Goal: Information Seeking & Learning: Learn about a topic

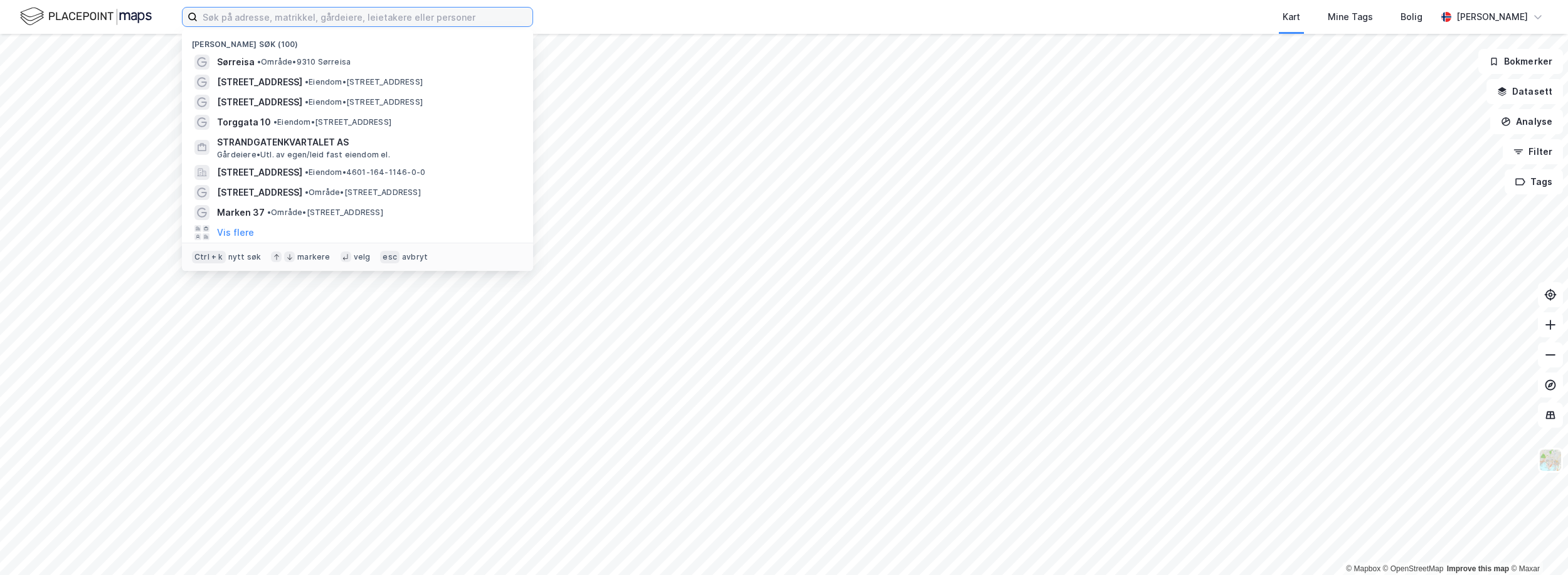
click at [381, 16] on input at bounding box center [365, 17] width 335 height 19
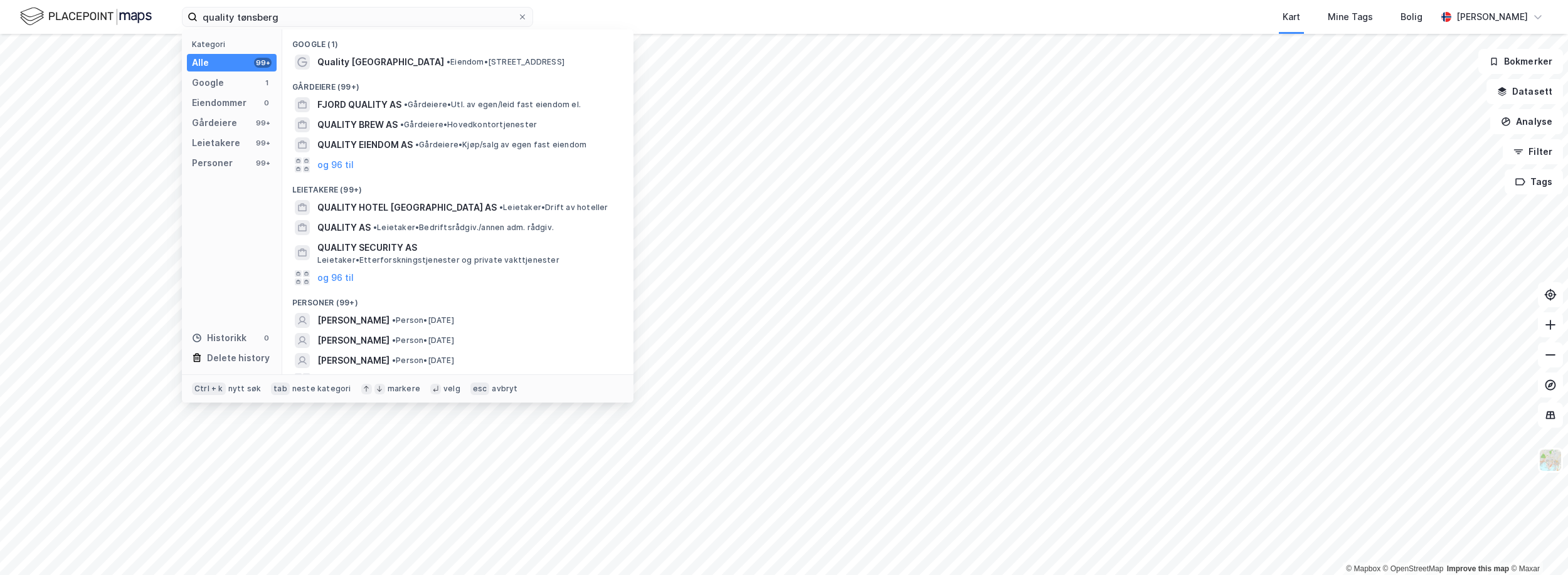
click at [374, 66] on span "Quality [GEOGRAPHIC_DATA]" at bounding box center [380, 62] width 127 height 15
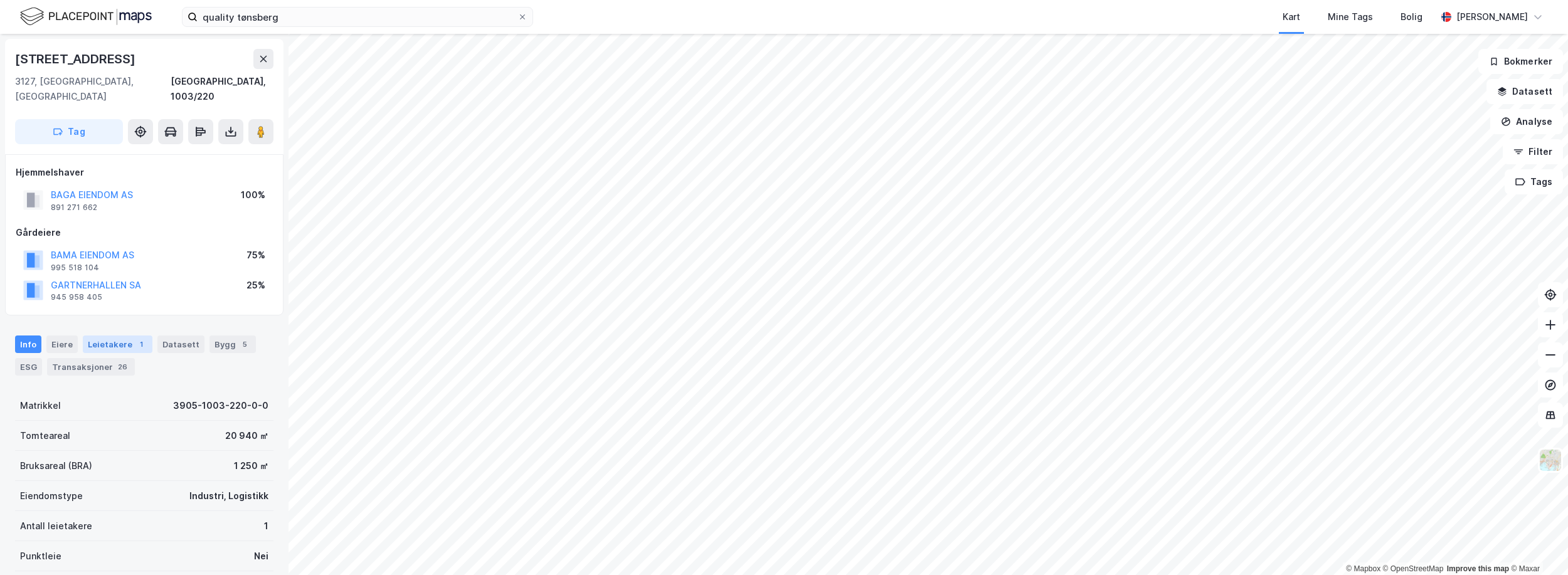
click at [125, 335] on div "Leietakere 1" at bounding box center [117, 344] width 70 height 17
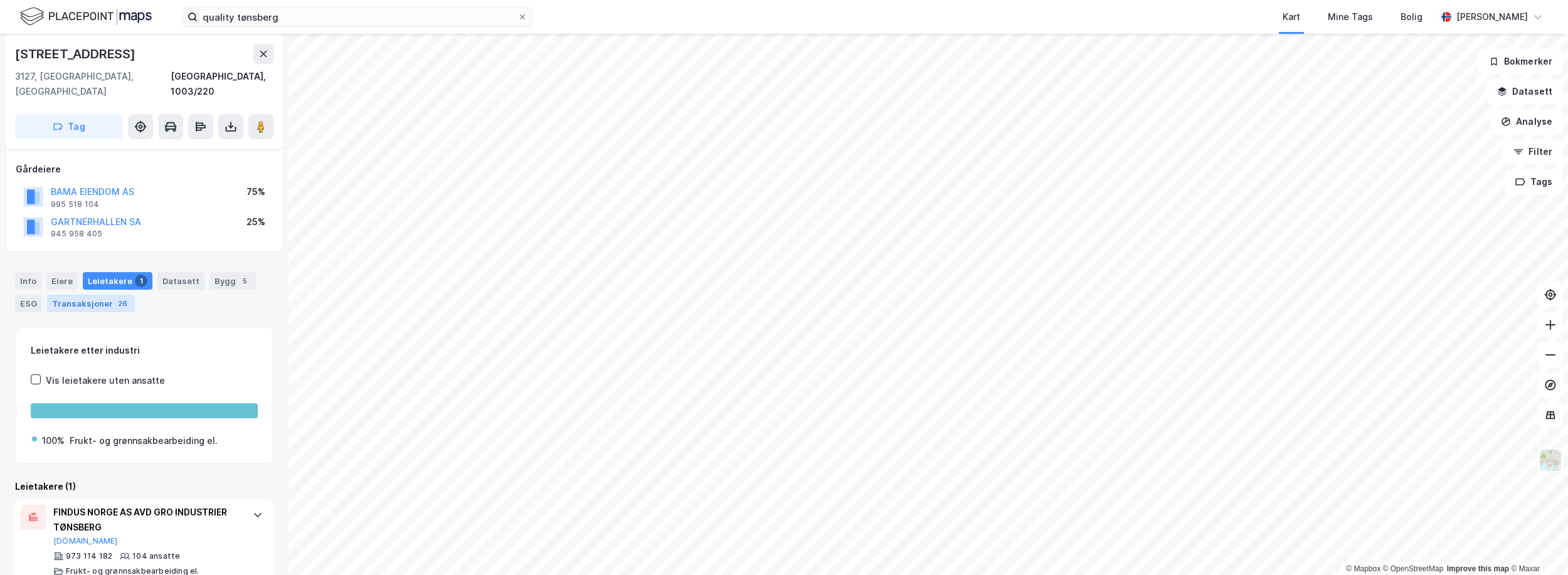
scroll to position [70, 0]
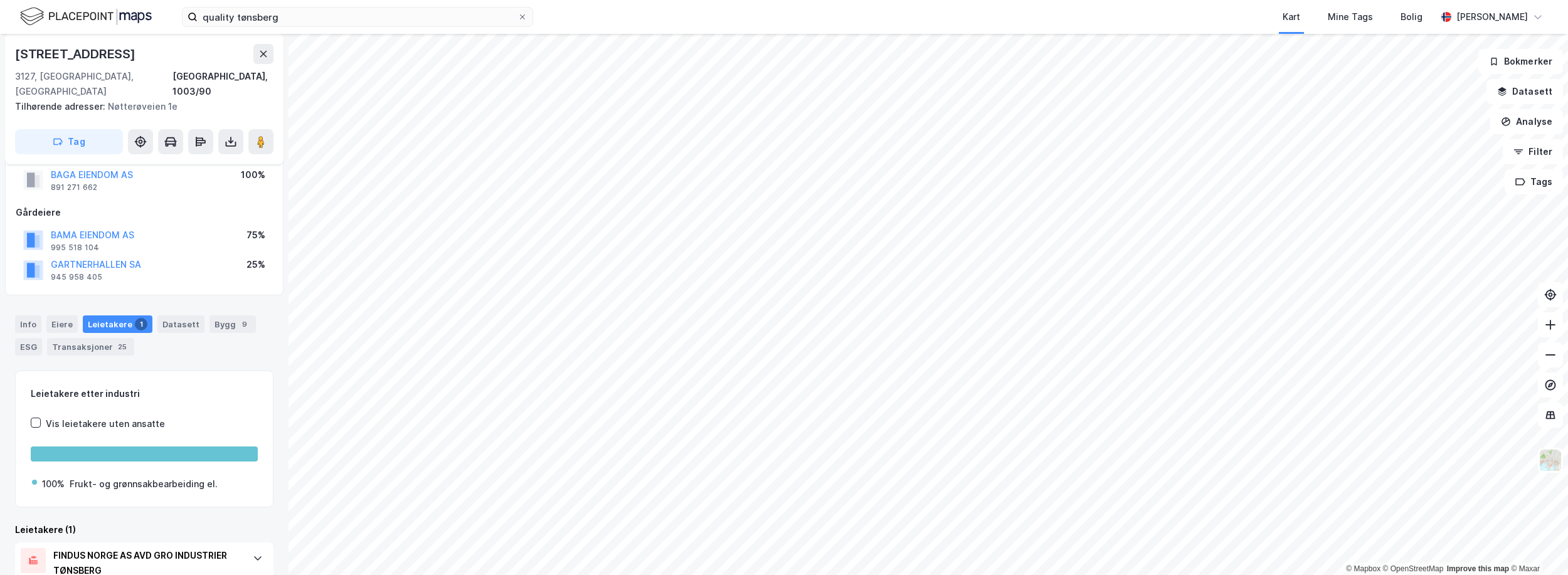
scroll to position [85, 0]
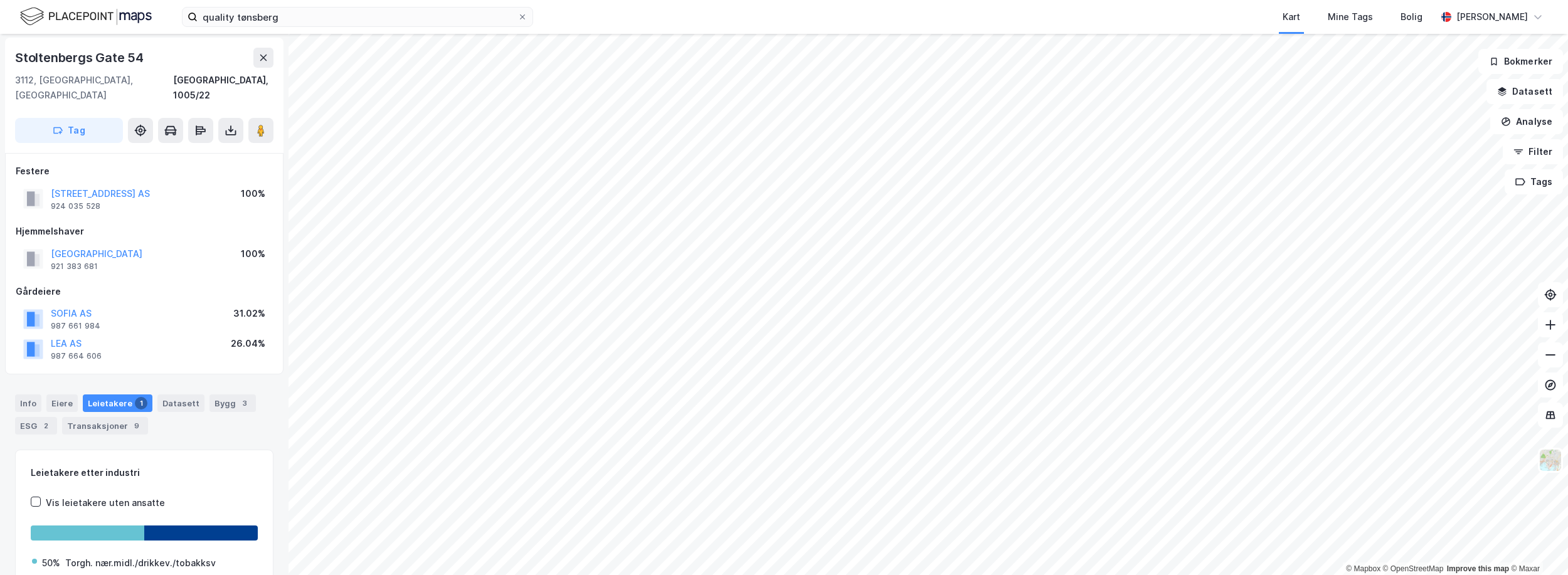
scroll to position [2, 0]
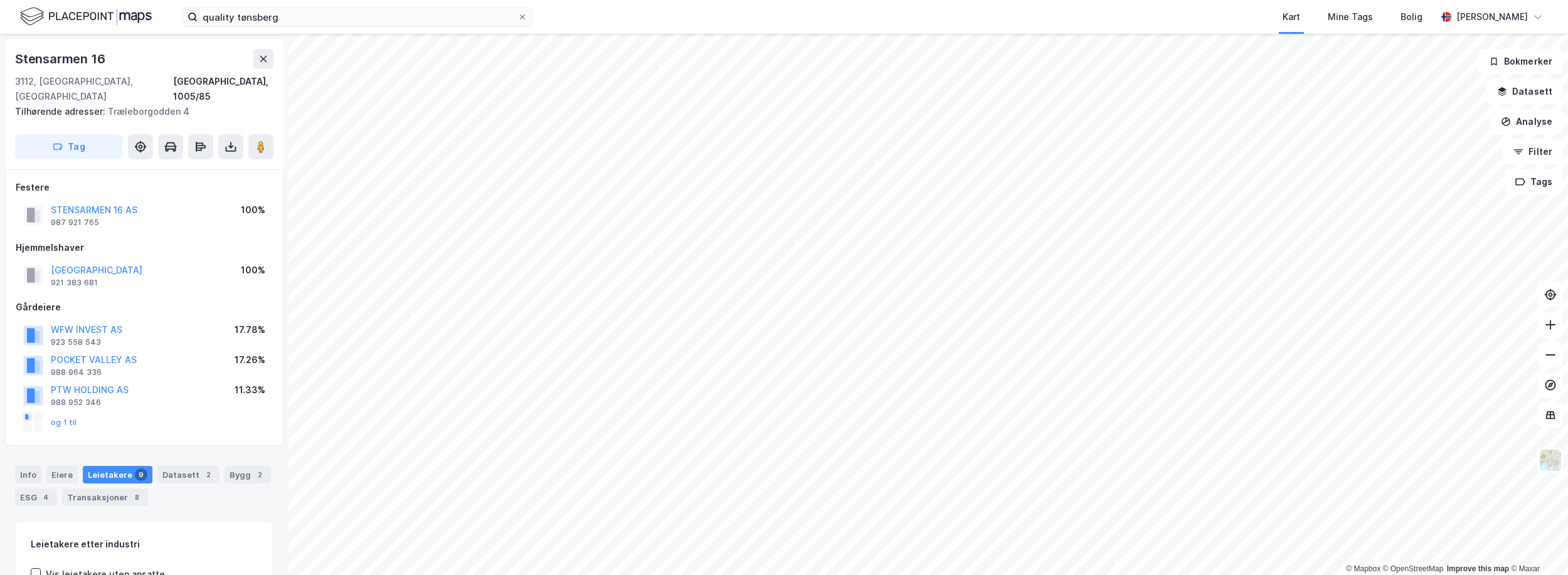
scroll to position [2, 0]
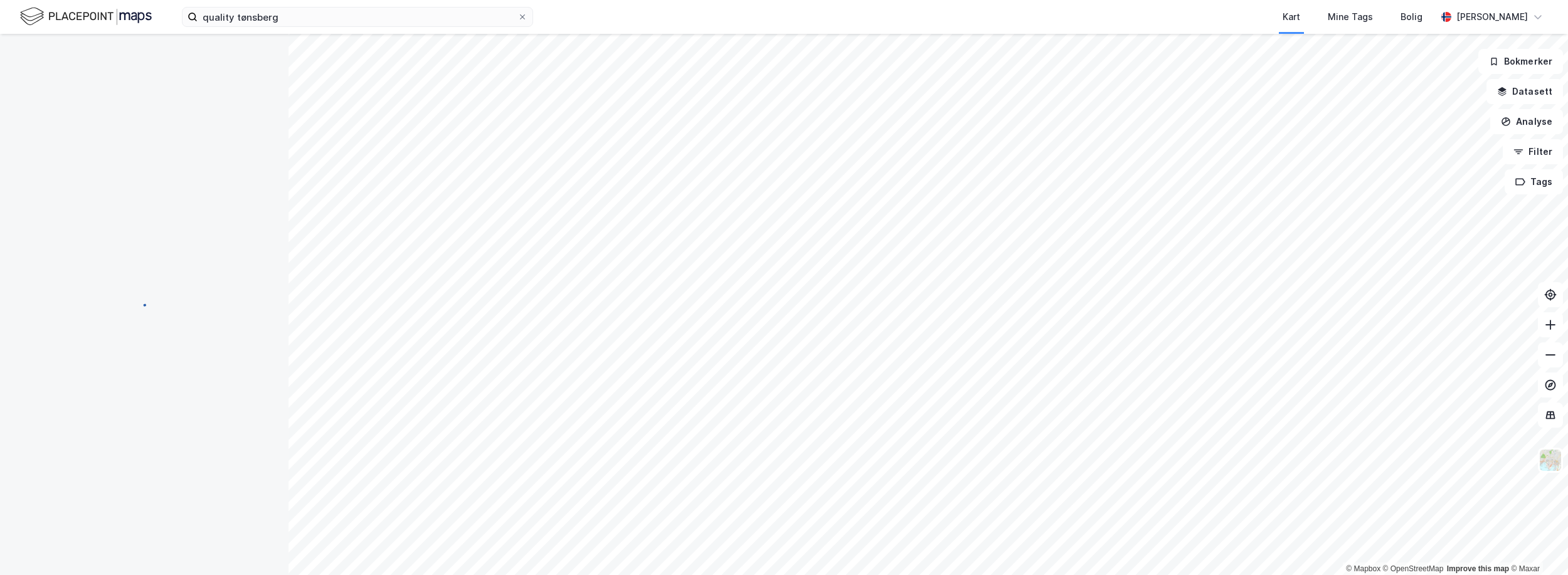
scroll to position [2, 0]
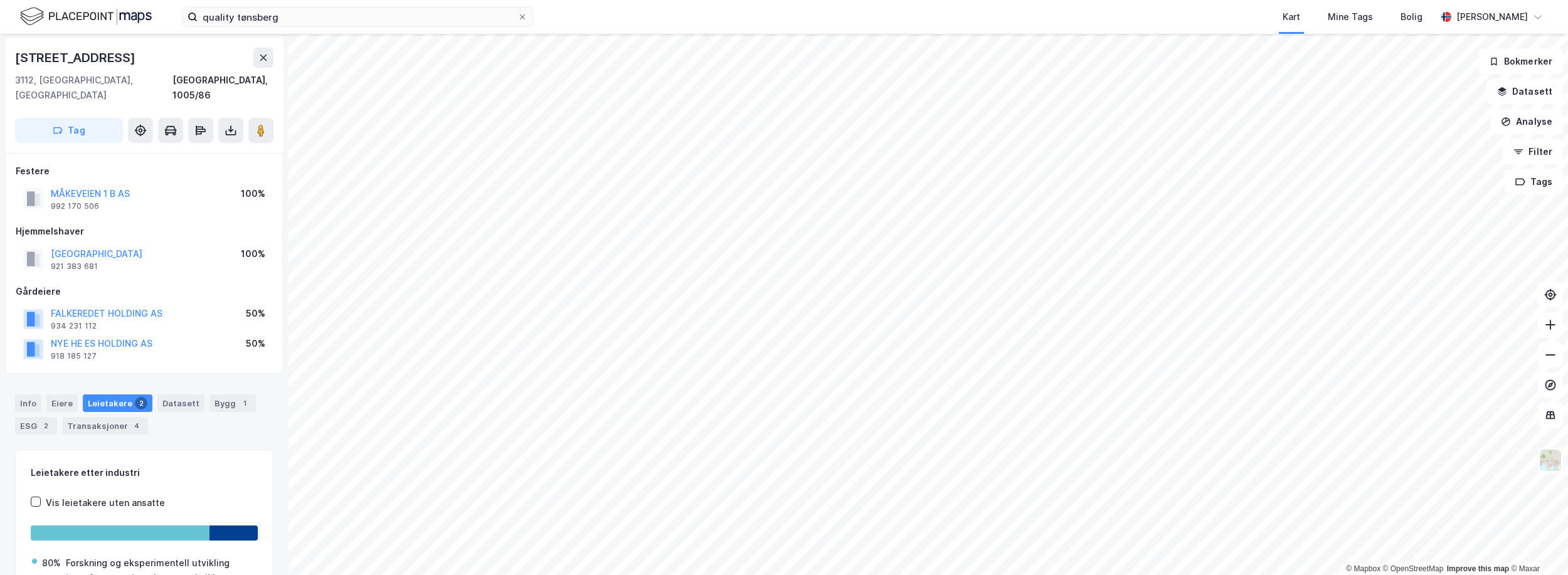
scroll to position [2, 0]
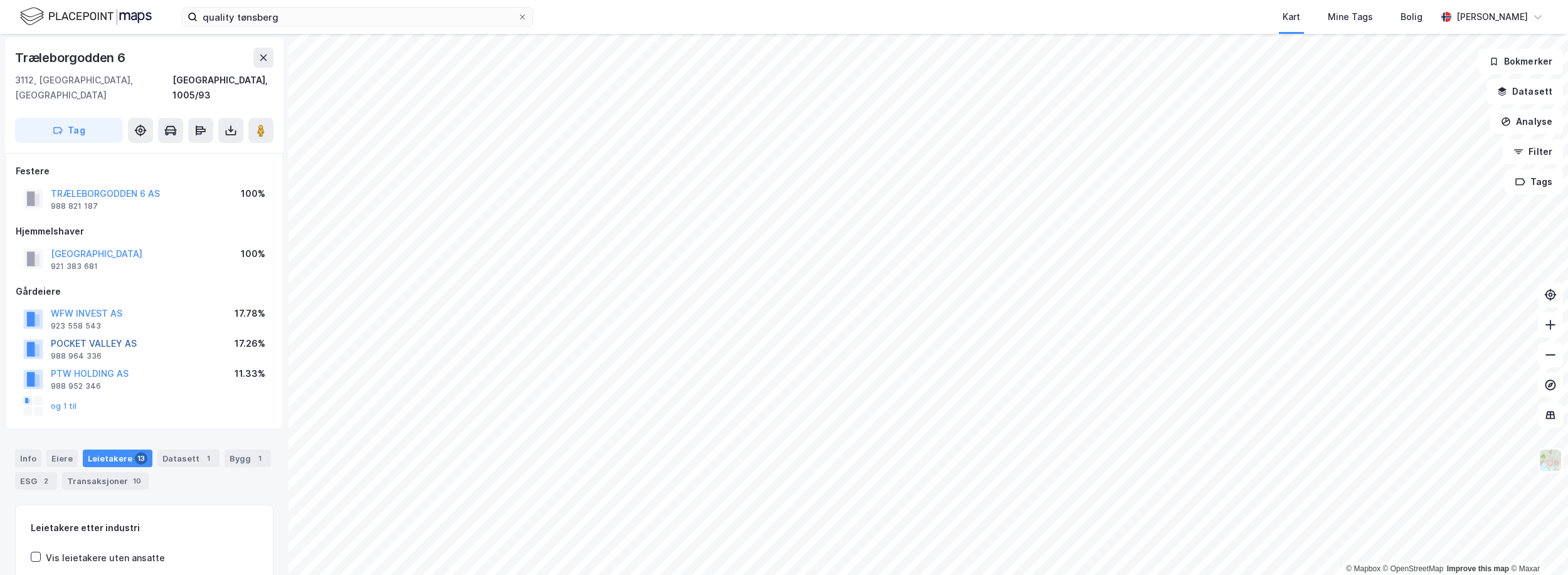
click at [0, 0] on button "POCKET VALLEY AS" at bounding box center [0, 0] width 0 height 0
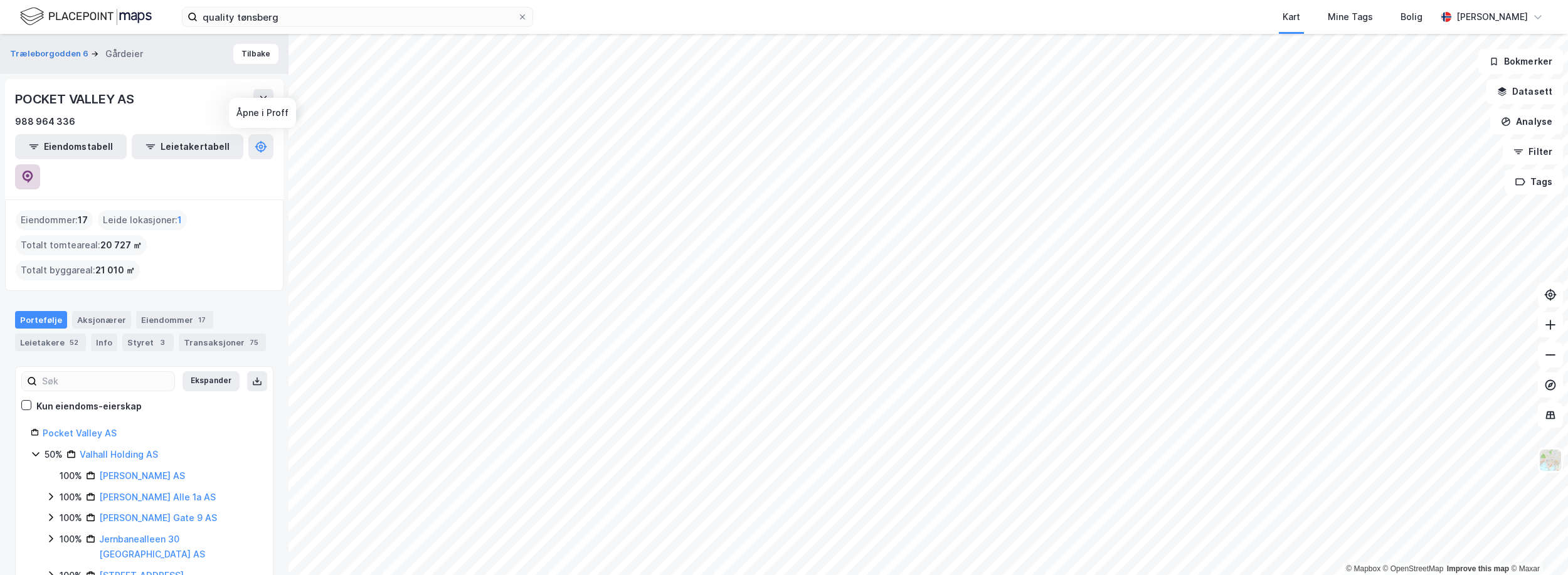
click at [34, 171] on icon at bounding box center [27, 176] width 12 height 12
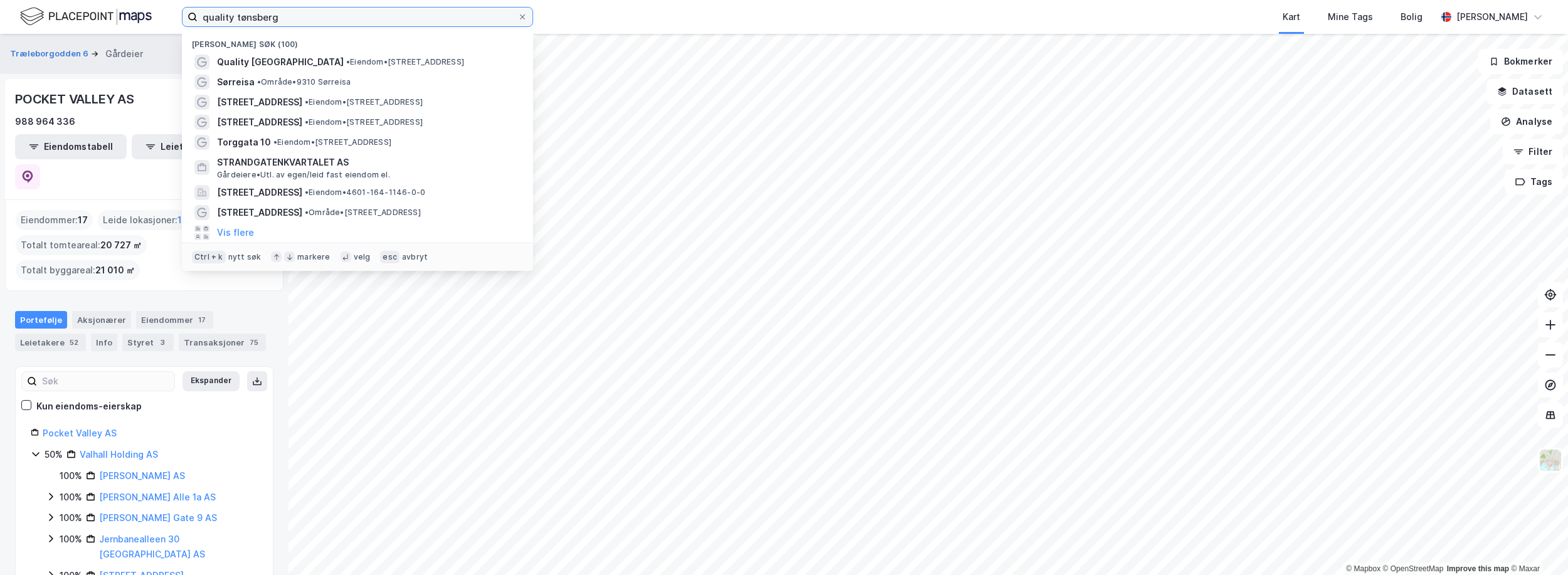
drag, startPoint x: 334, startPoint y: 11, endPoint x: -342, endPoint y: -44, distance: 678.2
click at [0, 0] on html "quality tønsberg Nylige søk (100) Quality Hotel Tønsberg • Eiendom • Ollebukta …" at bounding box center [784, 287] width 1568 height 575
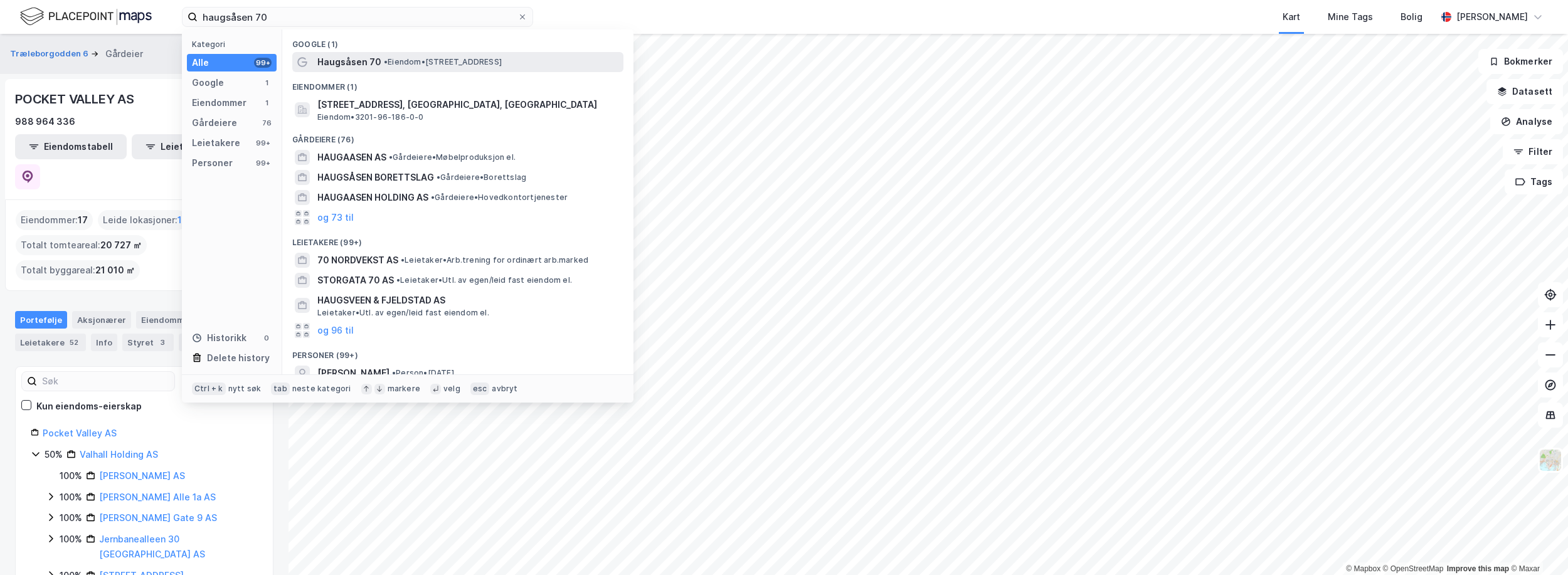
click at [404, 66] on span "• Eiendom • Haugsåsen 70, 1350 Lommedalen" at bounding box center [443, 62] width 118 height 10
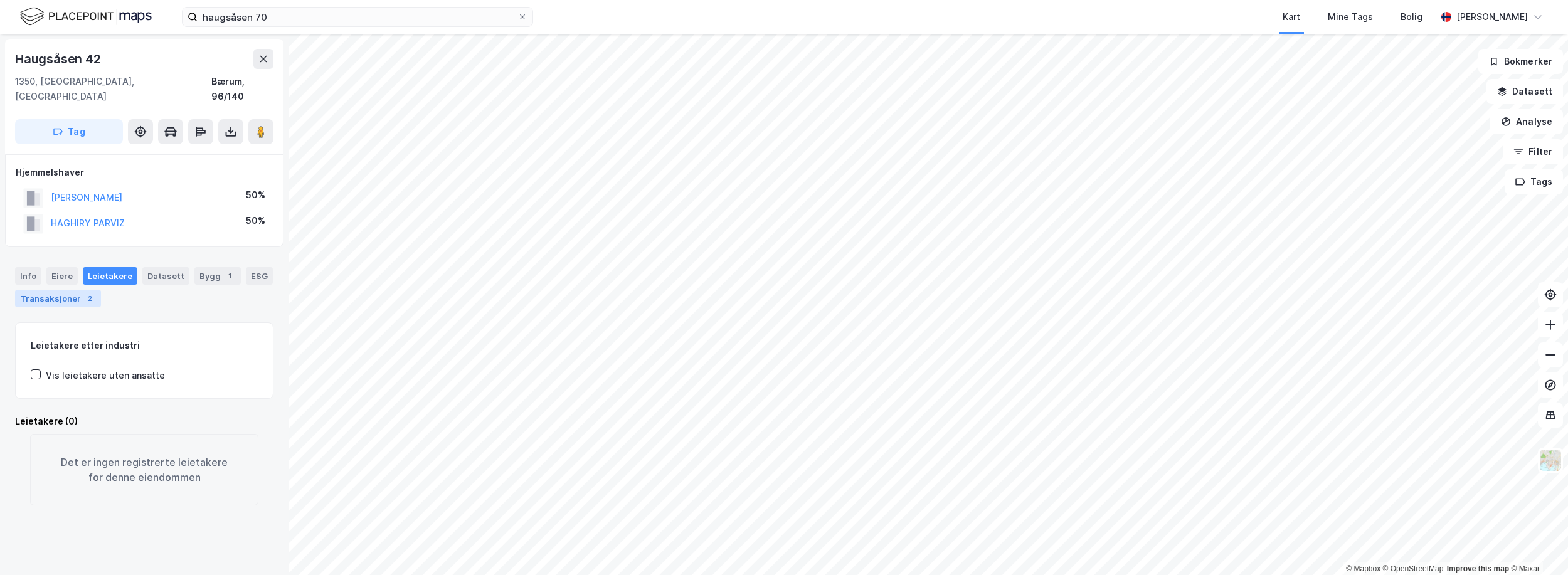
click at [76, 290] on div "Transaksjoner 2" at bounding box center [57, 298] width 86 height 17
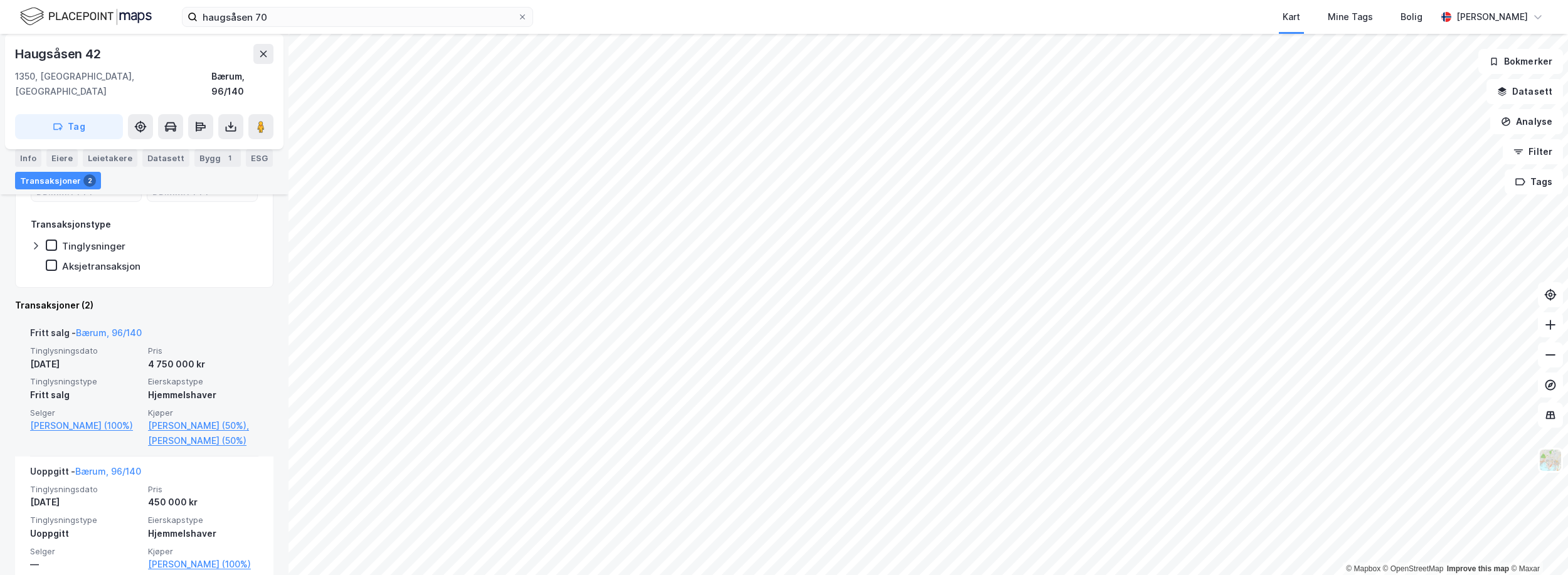
scroll to position [228, 0]
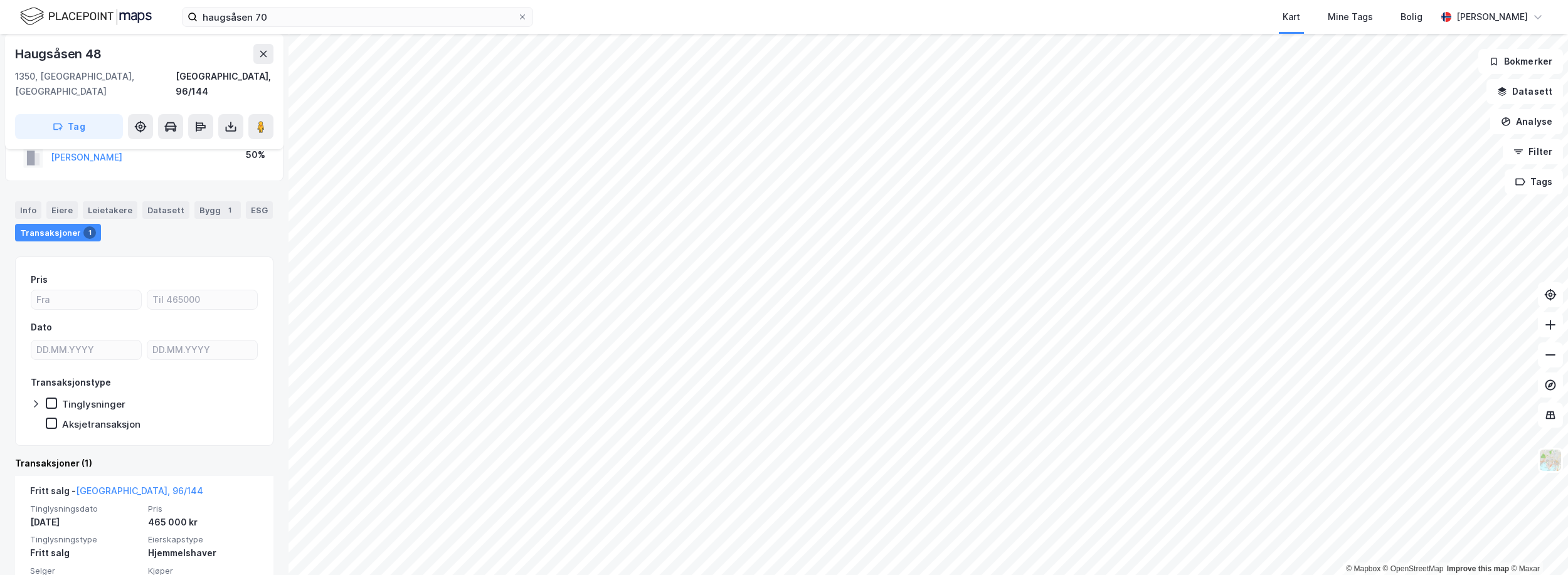
scroll to position [120, 0]
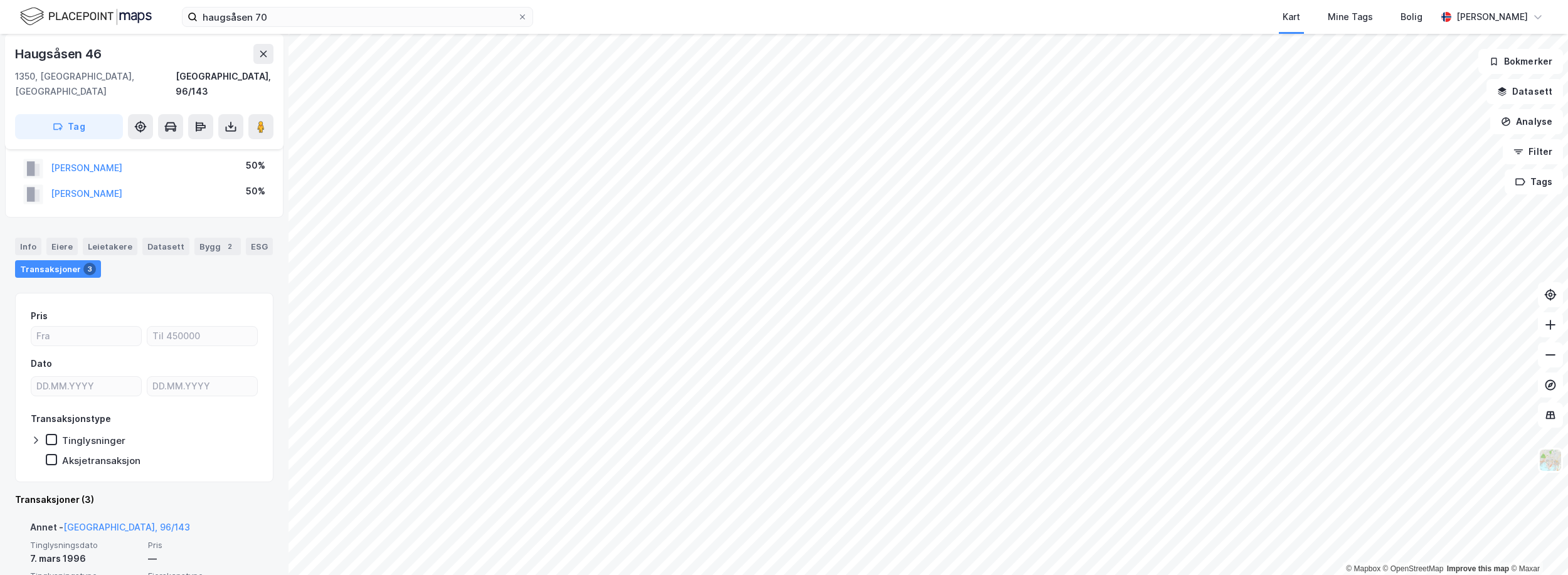
scroll to position [18, 0]
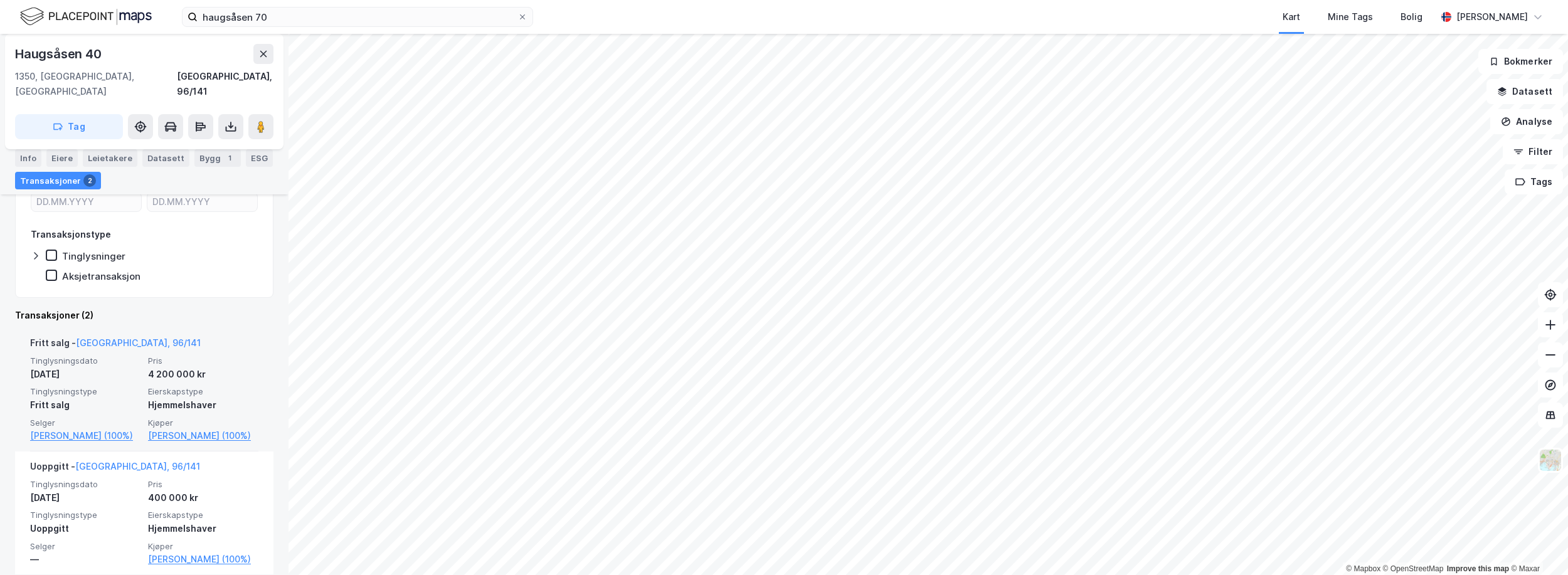
scroll to position [217, 0]
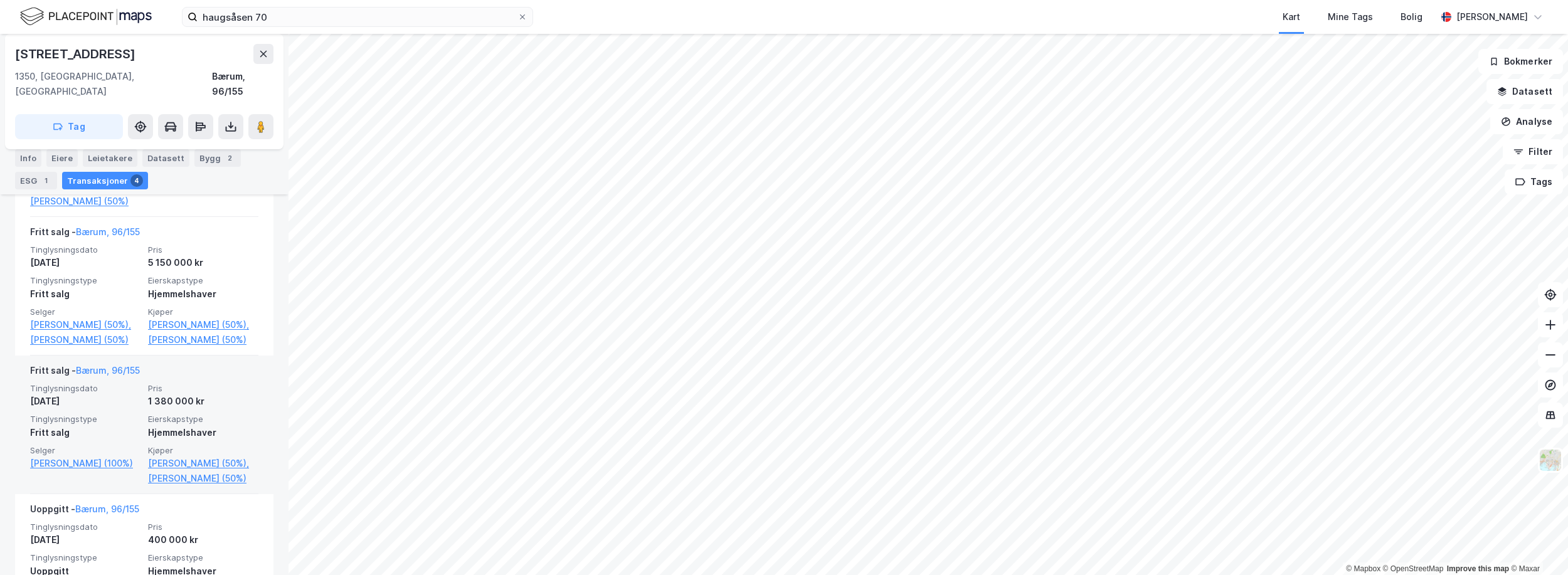
scroll to position [439, 0]
click at [93, 461] on link "Harlem Hans Petter (100%)" at bounding box center [85, 462] width 111 height 15
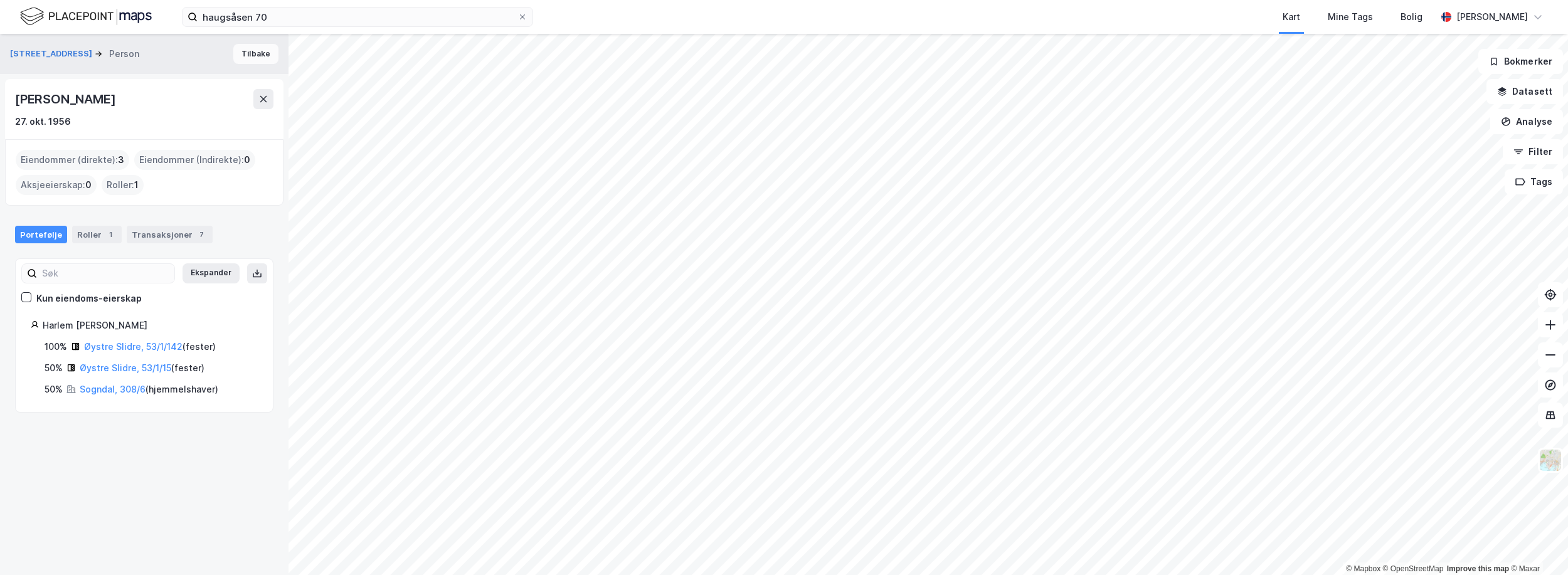
click at [234, 52] on button "Tilbake" at bounding box center [256, 54] width 45 height 20
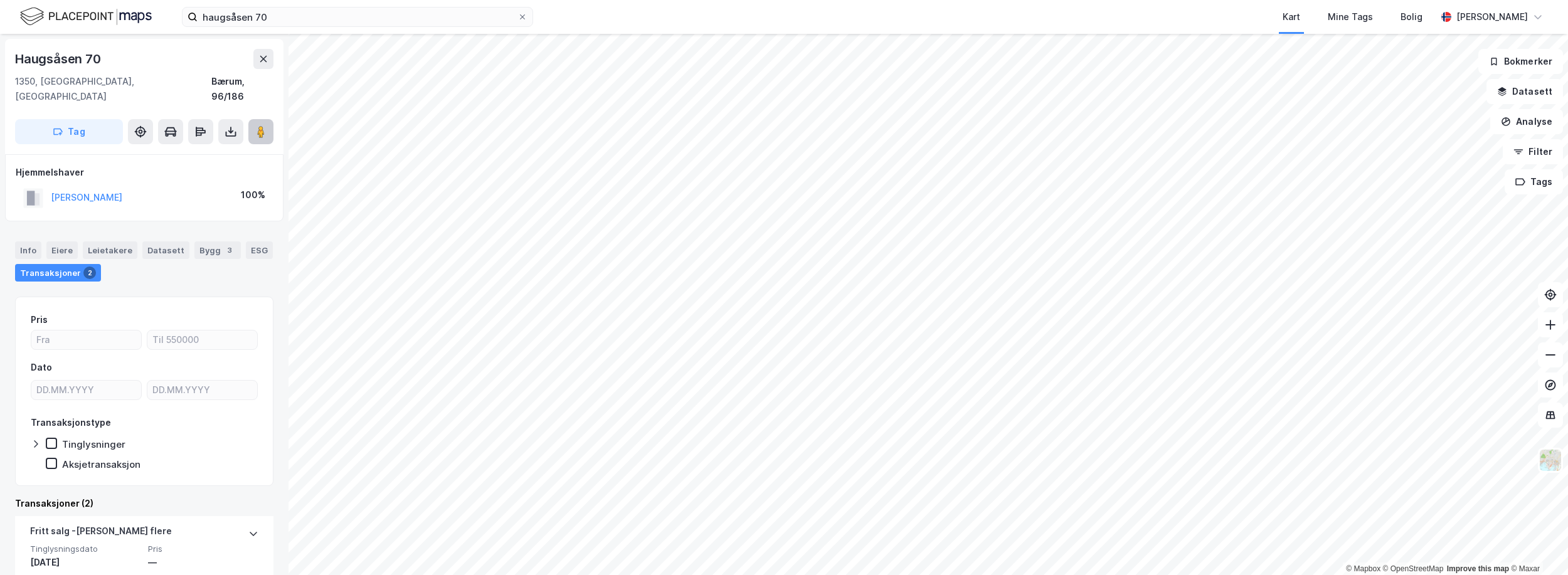
click at [258, 126] on image at bounding box center [261, 131] width 7 height 12
click at [257, 126] on image at bounding box center [261, 131] width 7 height 12
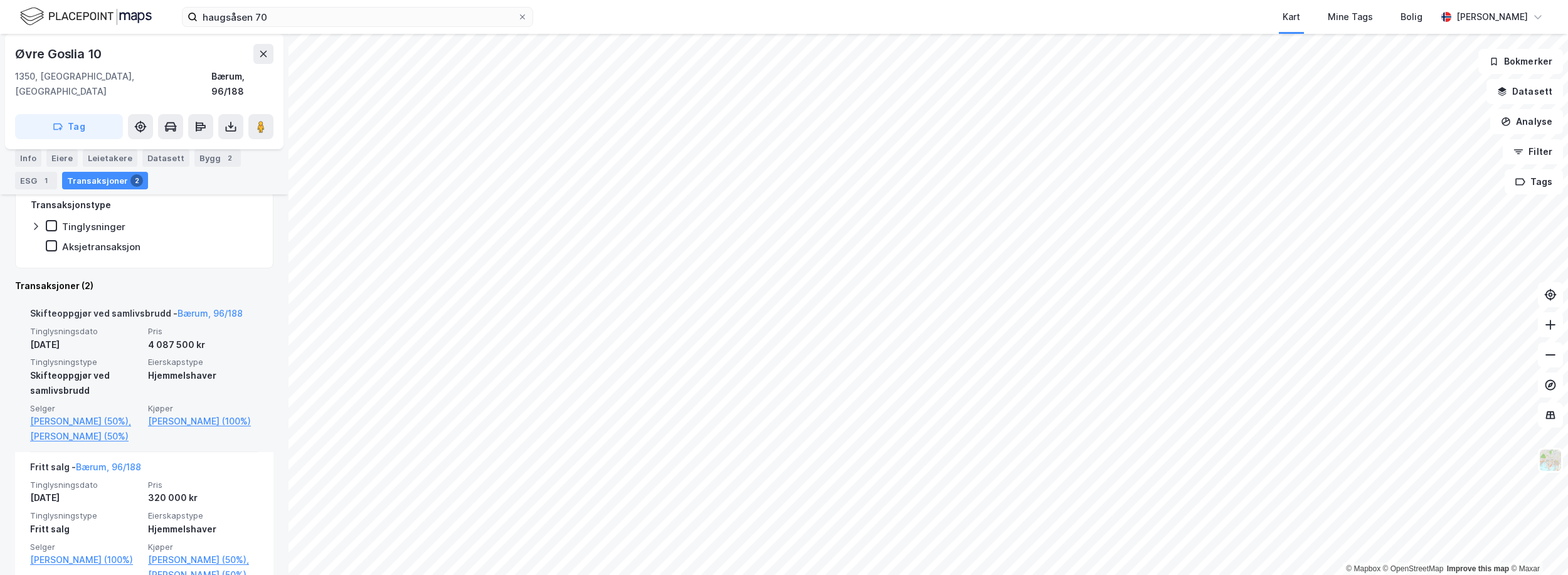
scroll to position [233, 0]
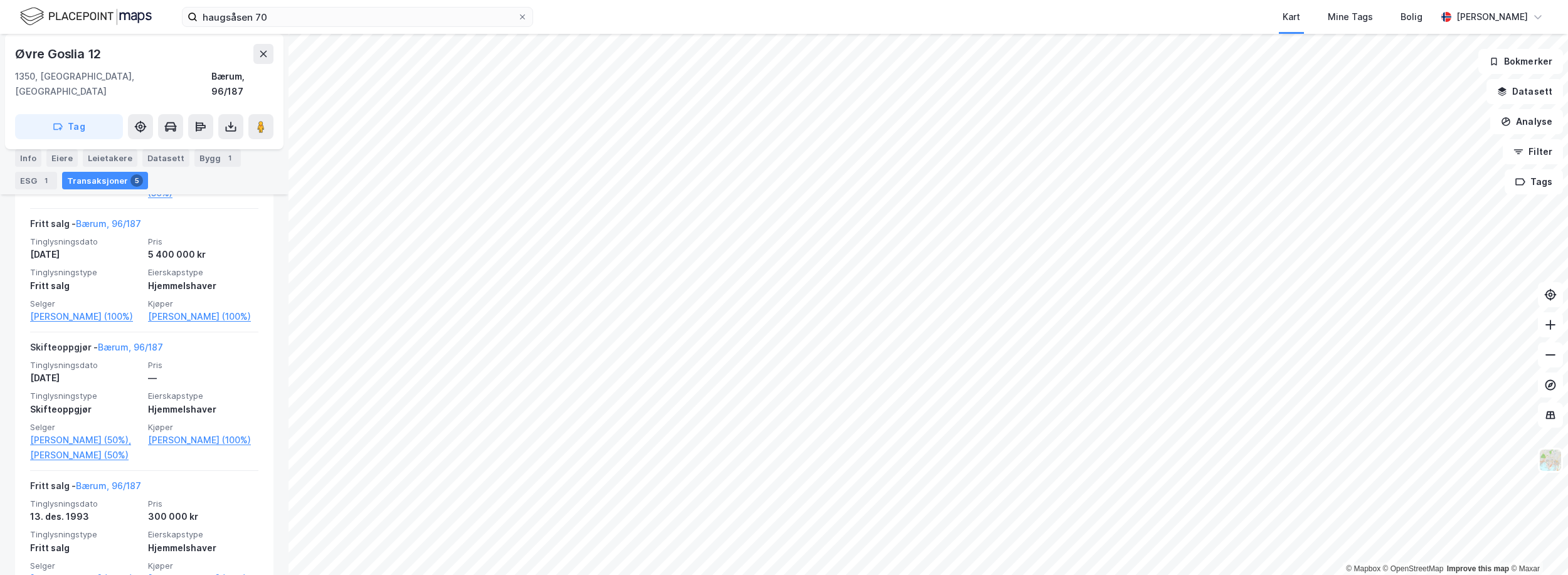
scroll to position [674, 0]
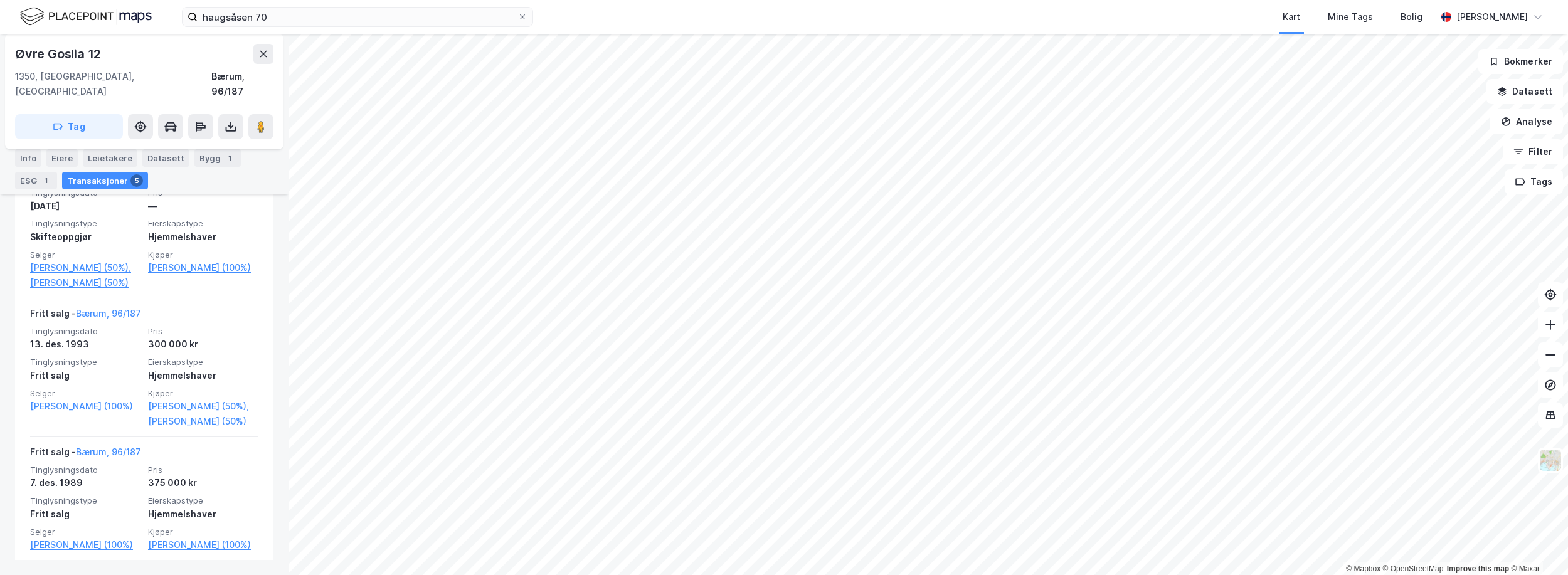
click at [668, 574] on html "haugsåsen 70 Kart Mine Tags Bolig Even Nilsen © Mapbox © OpenStreetMap Improve …" at bounding box center [784, 287] width 1568 height 575
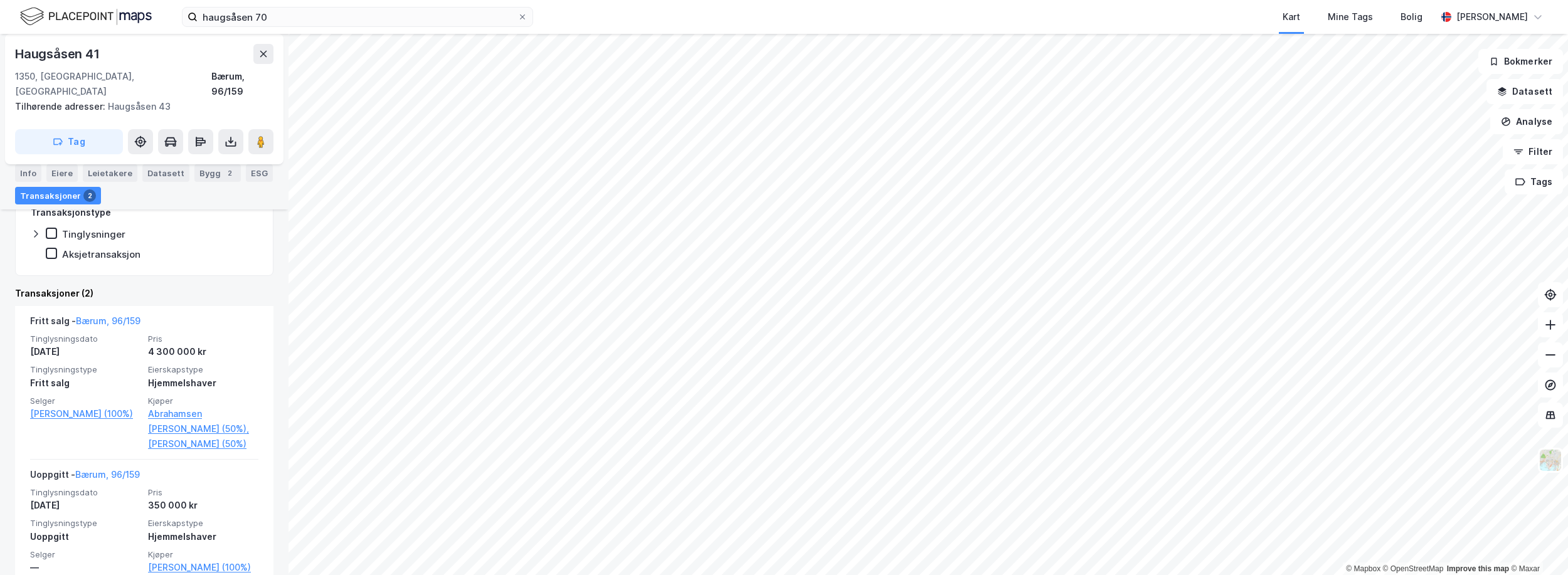
scroll to position [274, 0]
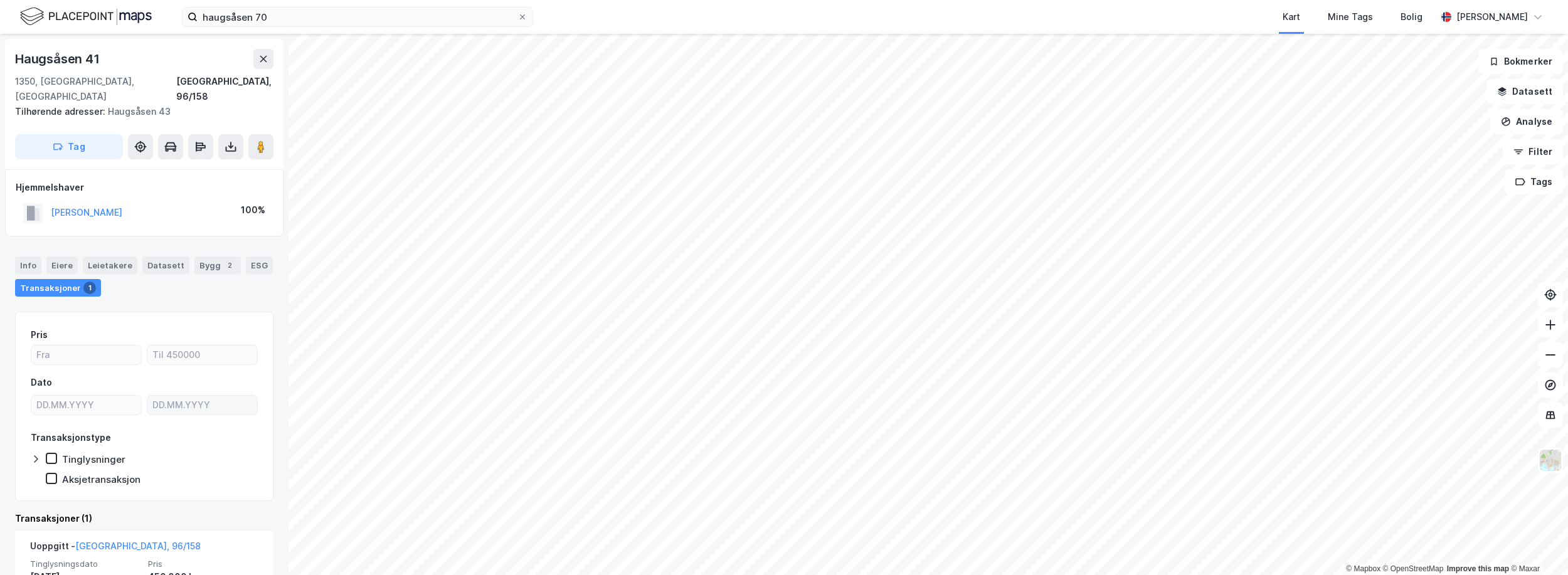
scroll to position [94, 0]
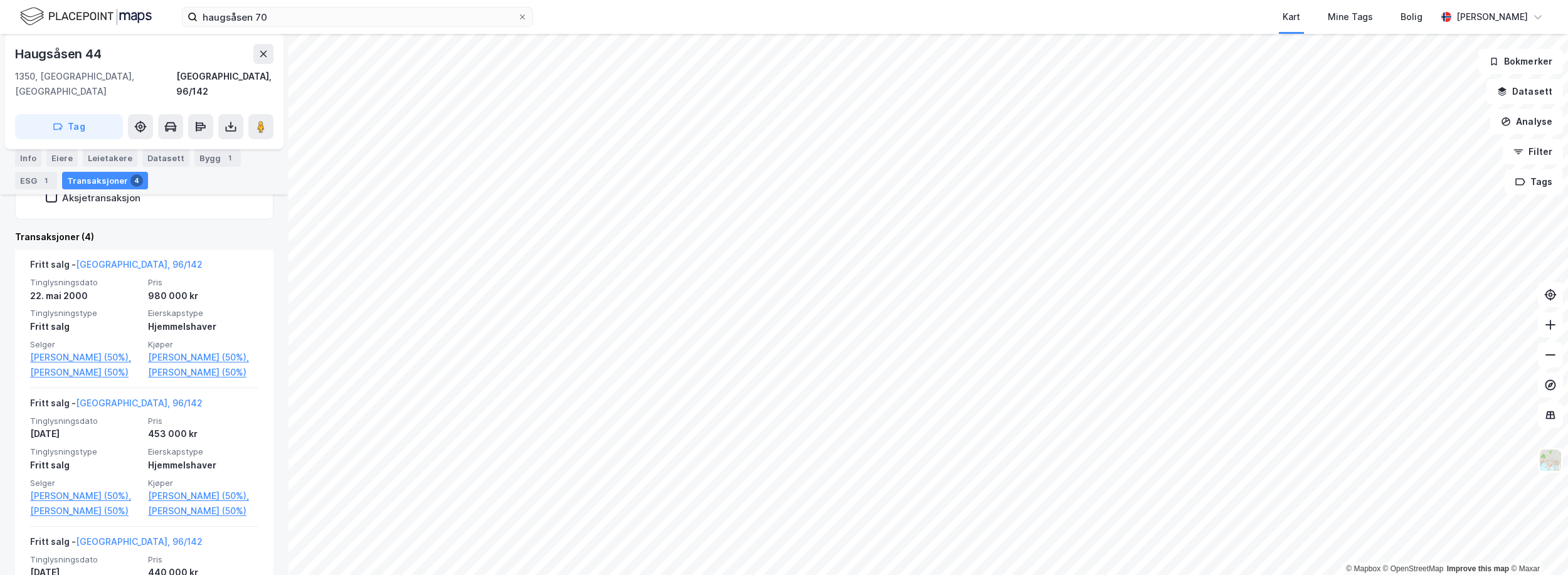
scroll to position [314, 0]
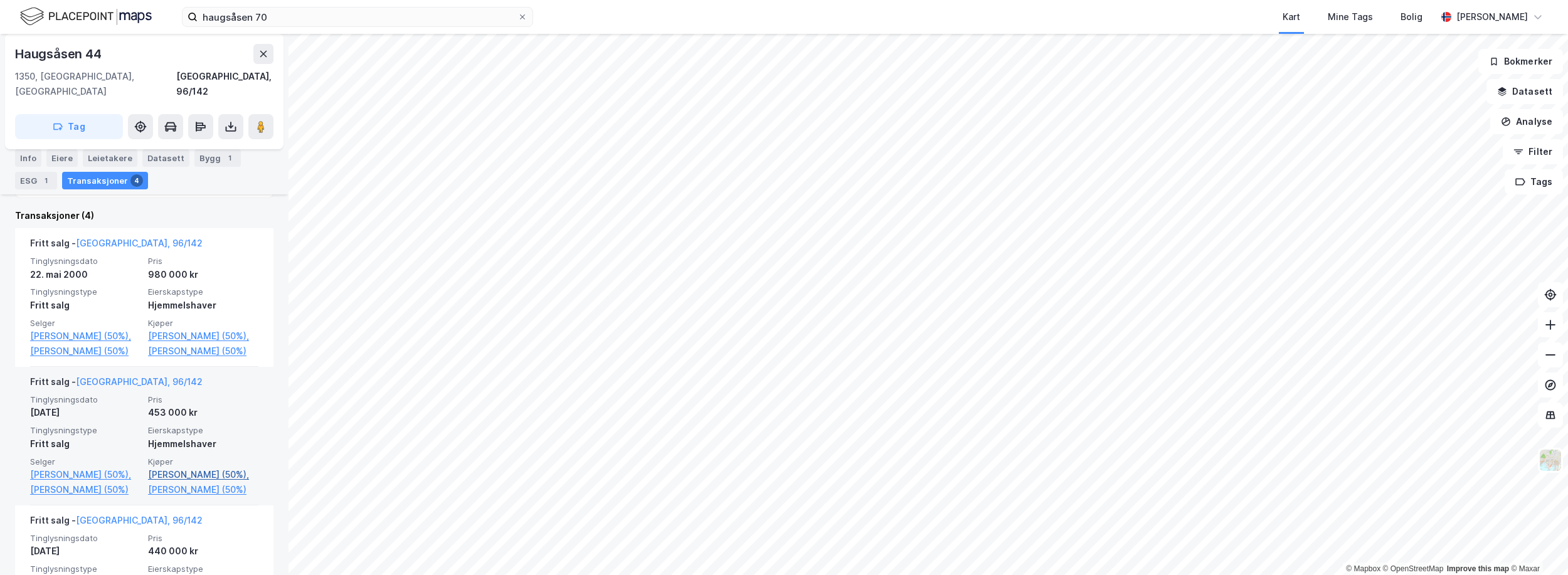
click at [186, 477] on link "Midtvåge Paal (50%)," at bounding box center [203, 474] width 111 height 15
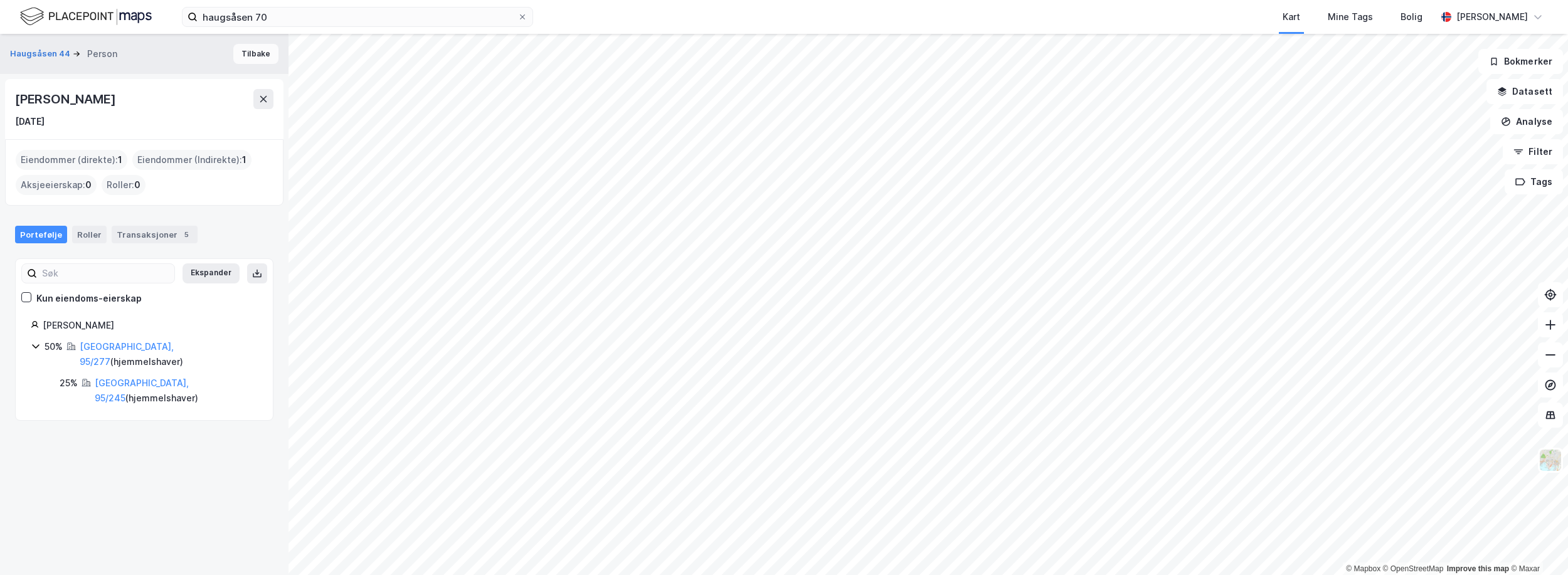
click at [246, 53] on button "Tilbake" at bounding box center [256, 54] width 45 height 20
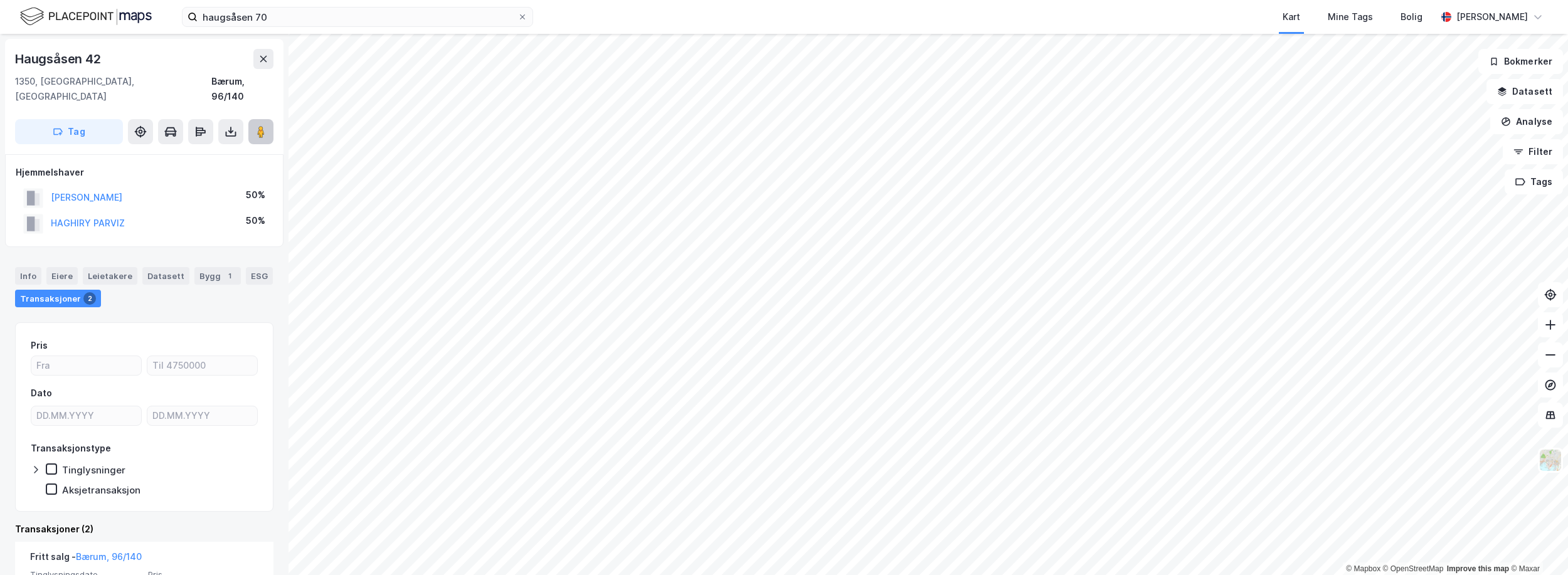
click at [265, 126] on image at bounding box center [261, 131] width 7 height 12
click at [262, 126] on image at bounding box center [261, 131] width 7 height 12
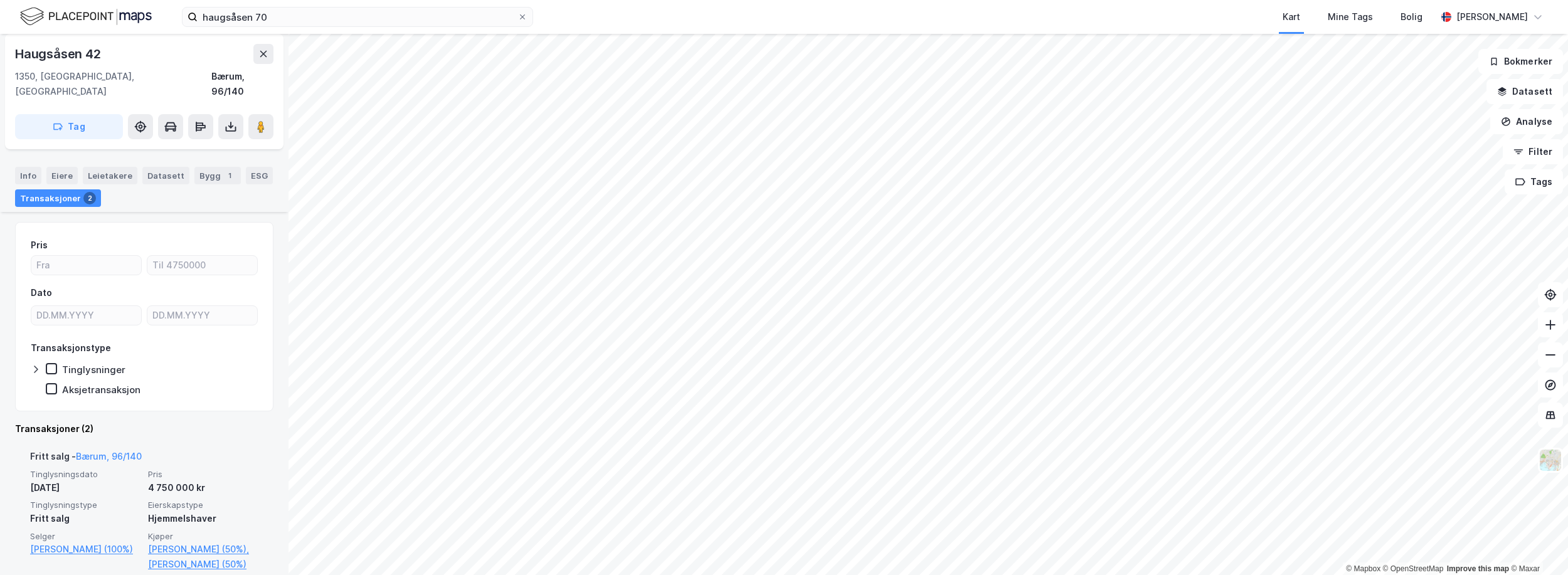
scroll to position [228, 0]
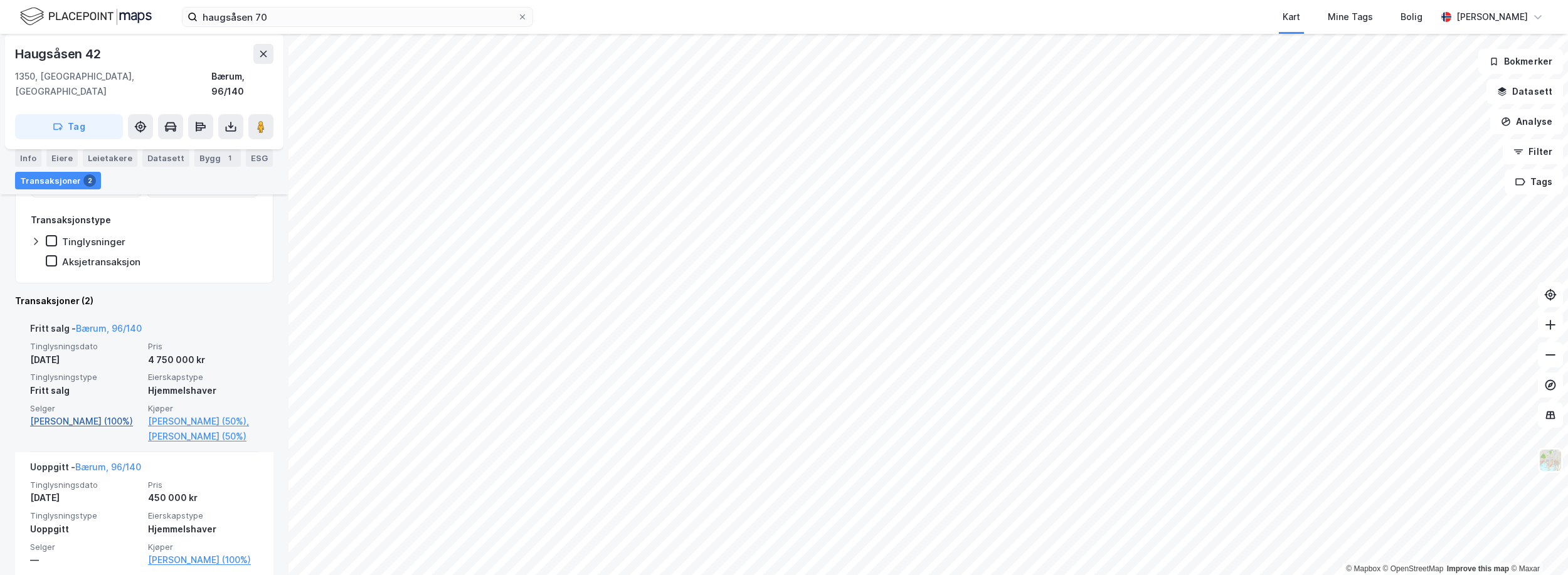
click at [81, 414] on link "Møller Jan Petter (100%)" at bounding box center [85, 421] width 111 height 15
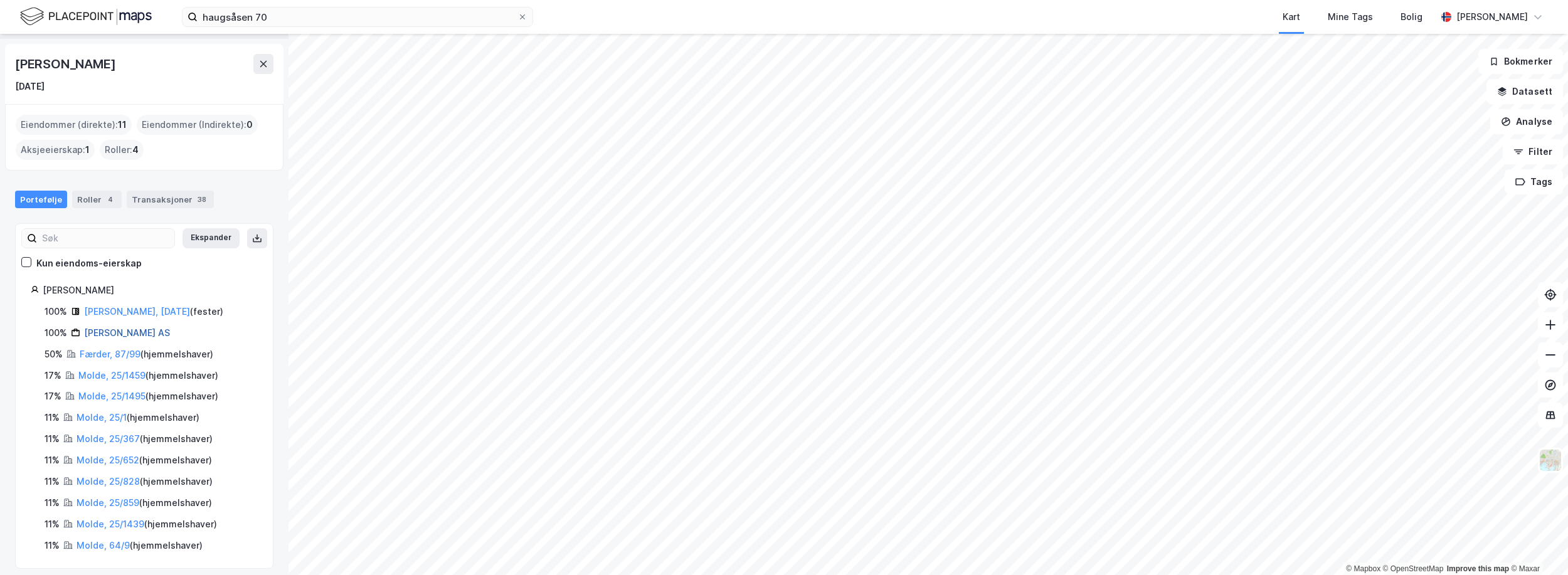
scroll to position [44, 0]
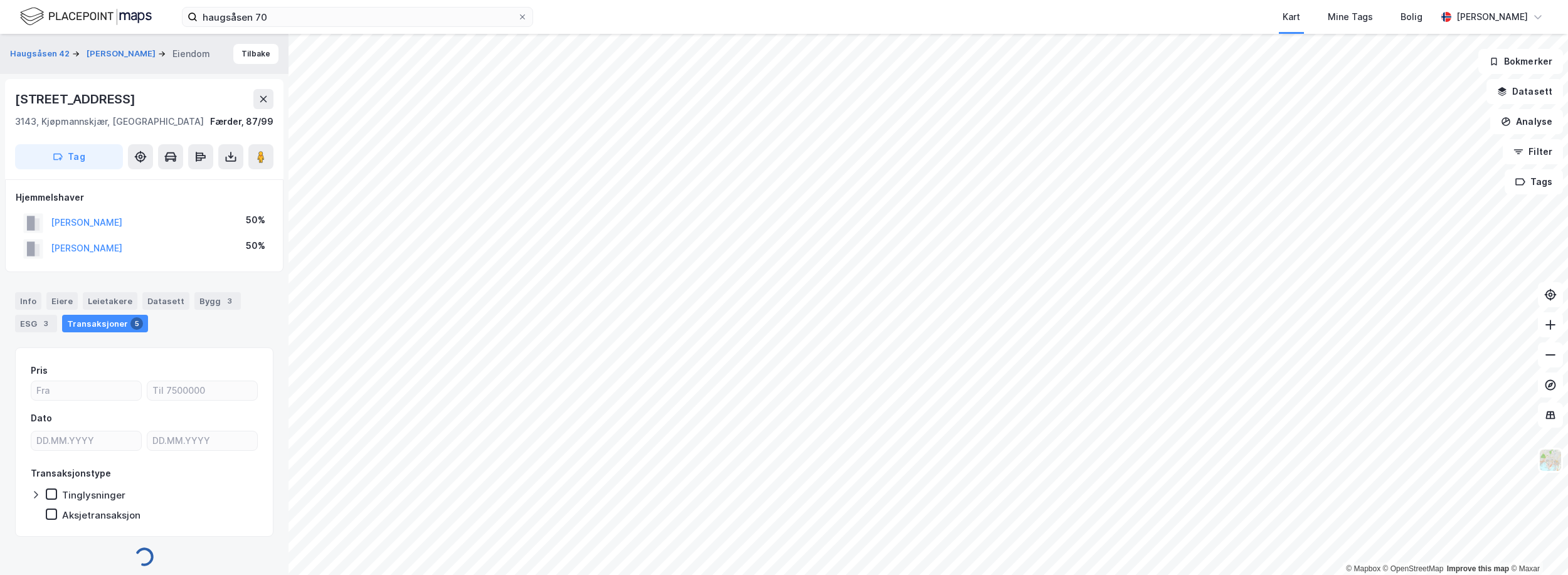
scroll to position [7, 0]
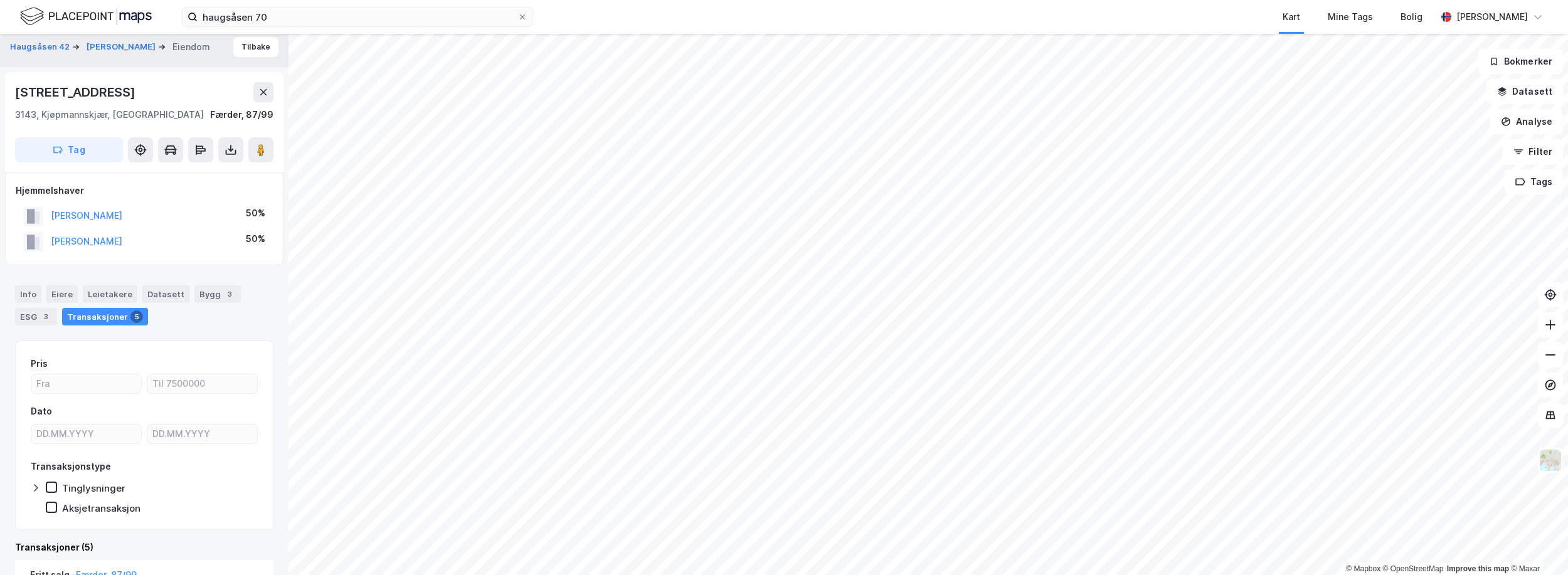
drag, startPoint x: 164, startPoint y: 212, endPoint x: 47, endPoint y: 218, distance: 117.2
click at [47, 218] on div "MØLLER ANITA SUSANN 50%" at bounding box center [144, 216] width 257 height 26
copy button "MØLLER ANITA SUSANN"
click at [274, 17] on input "haugsåsen 70" at bounding box center [357, 17] width 320 height 19
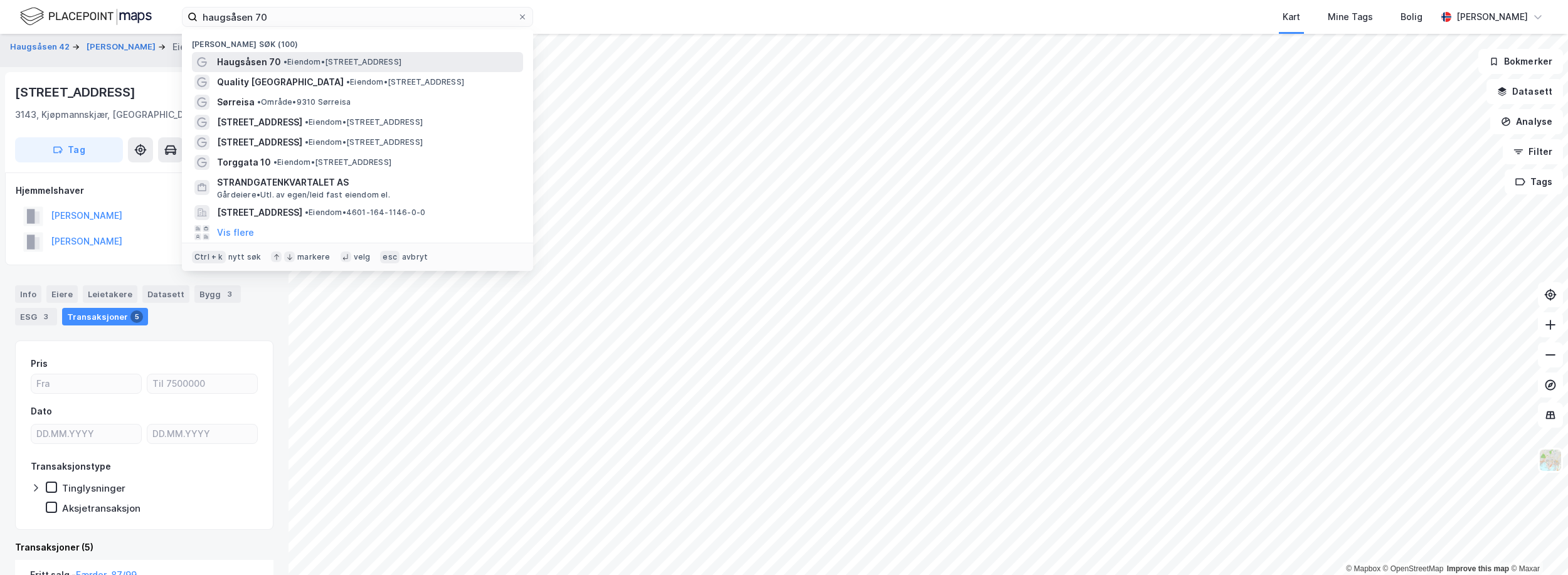
click at [270, 58] on span "Haugsåsen 70" at bounding box center [249, 62] width 64 height 15
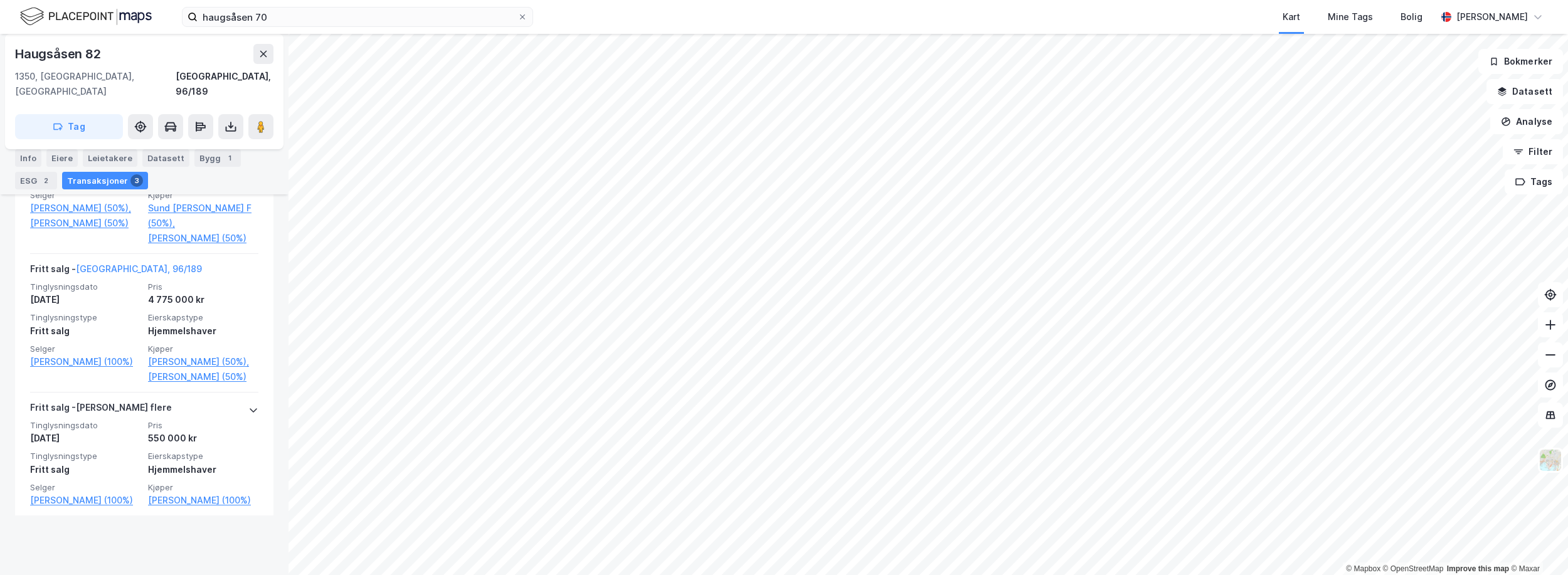
scroll to position [442, 0]
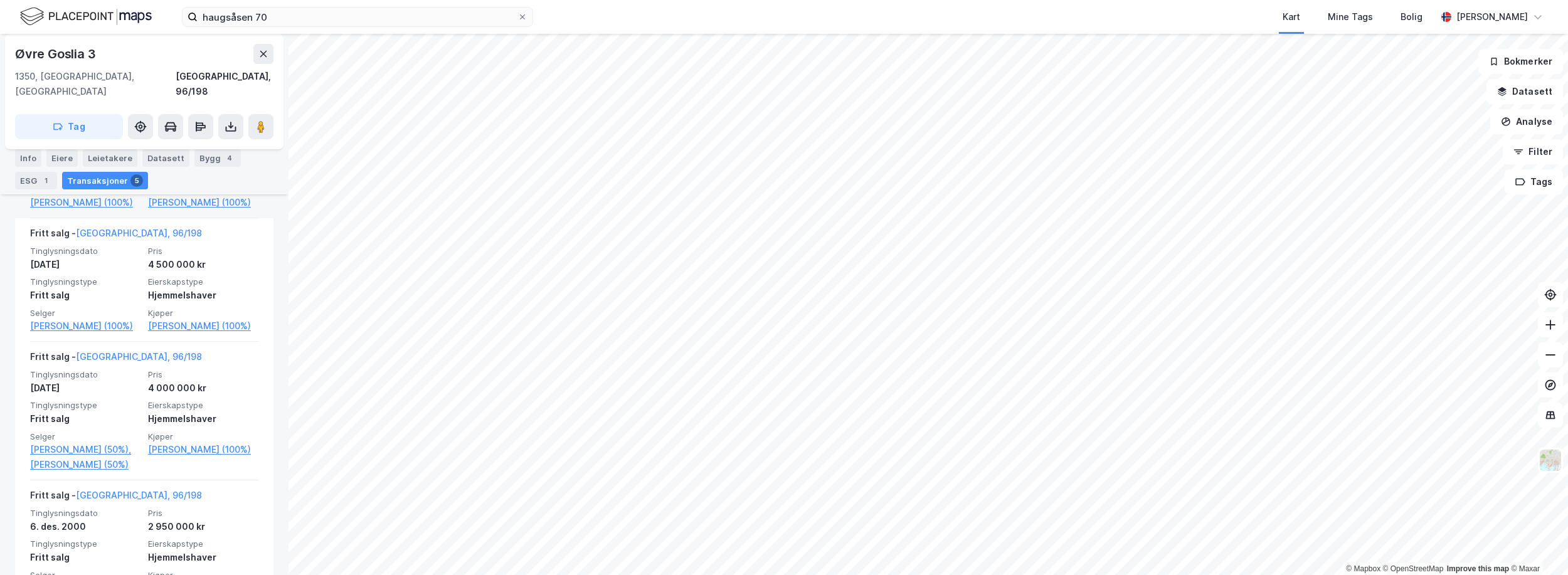
scroll to position [439, 0]
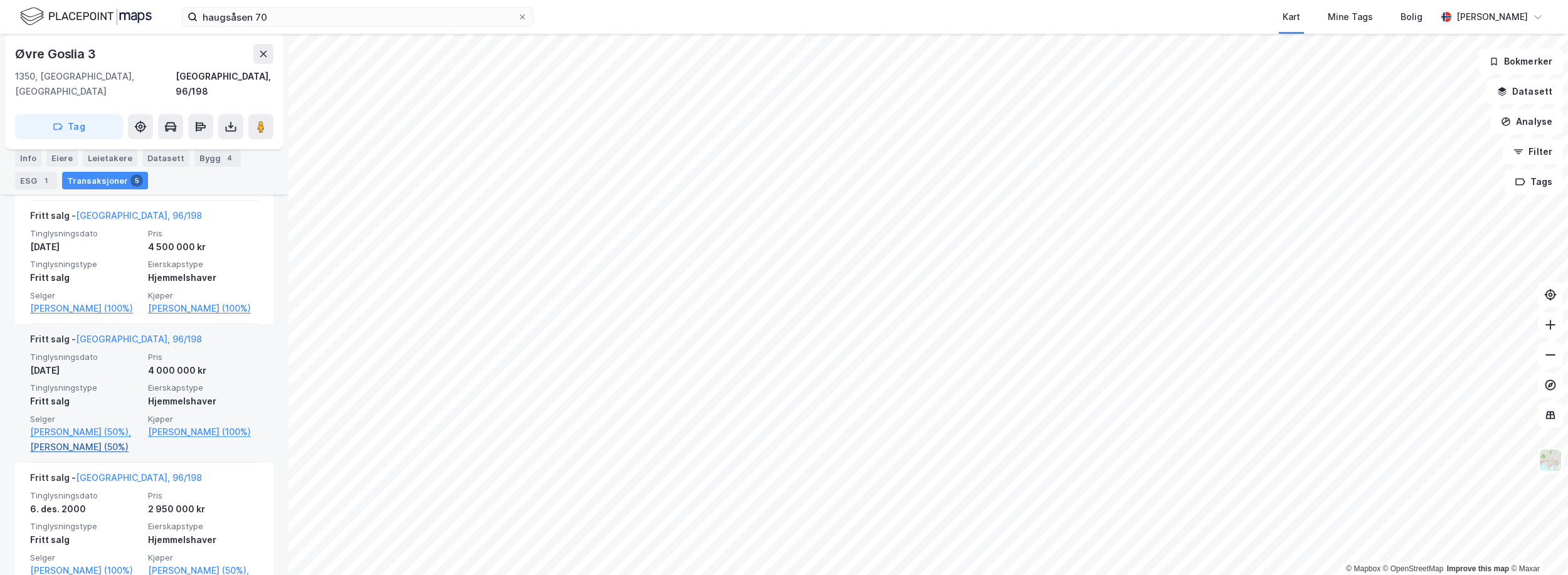
click at [93, 454] on link "Ydalus Inger Johanne (50%)" at bounding box center [85, 447] width 111 height 15
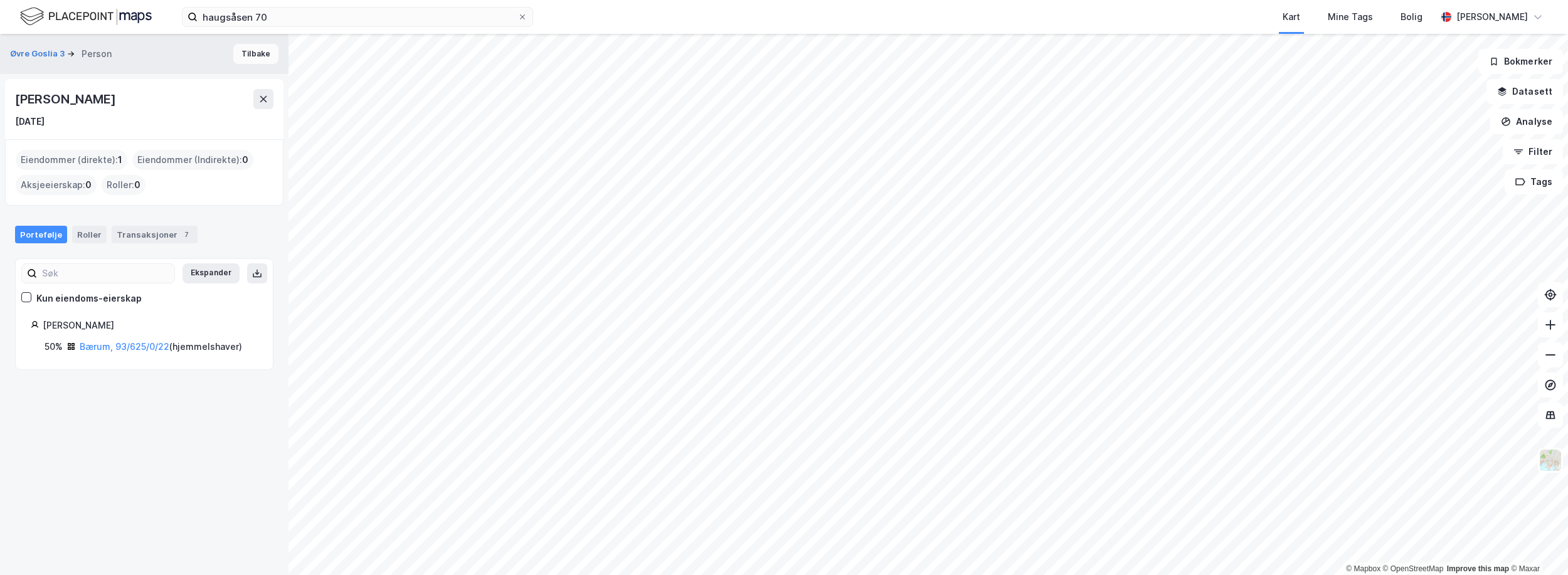
click at [248, 57] on button "Tilbake" at bounding box center [256, 54] width 45 height 20
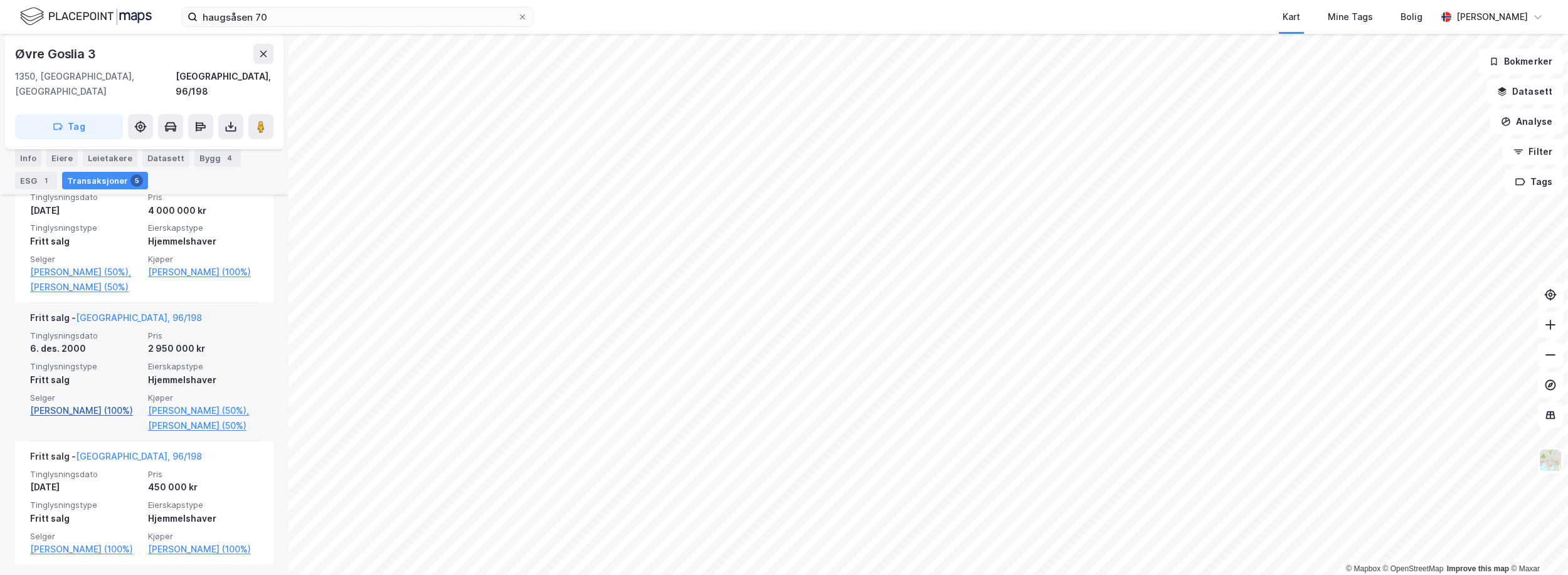
scroll to position [663, 0]
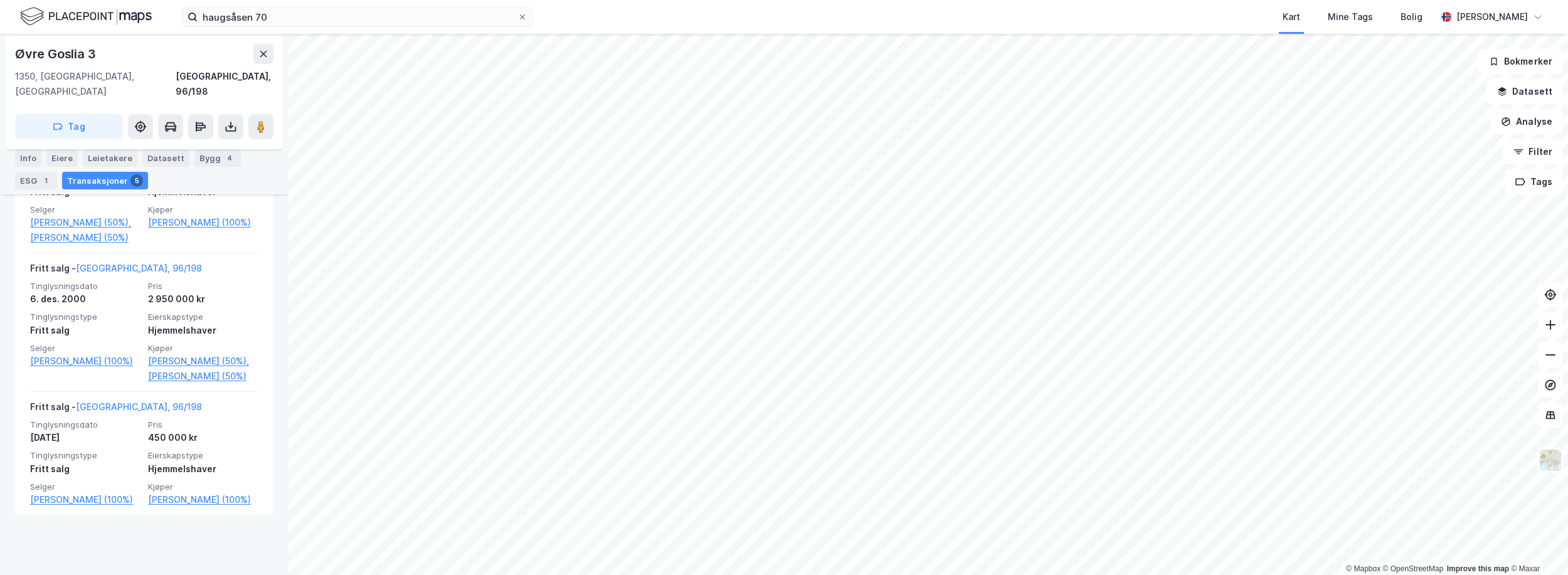
click at [802, 574] on html "haugsåsen 70 Kart Mine Tags Bolig Even Nilsen © Mapbox © OpenStreetMap Improve …" at bounding box center [784, 287] width 1568 height 575
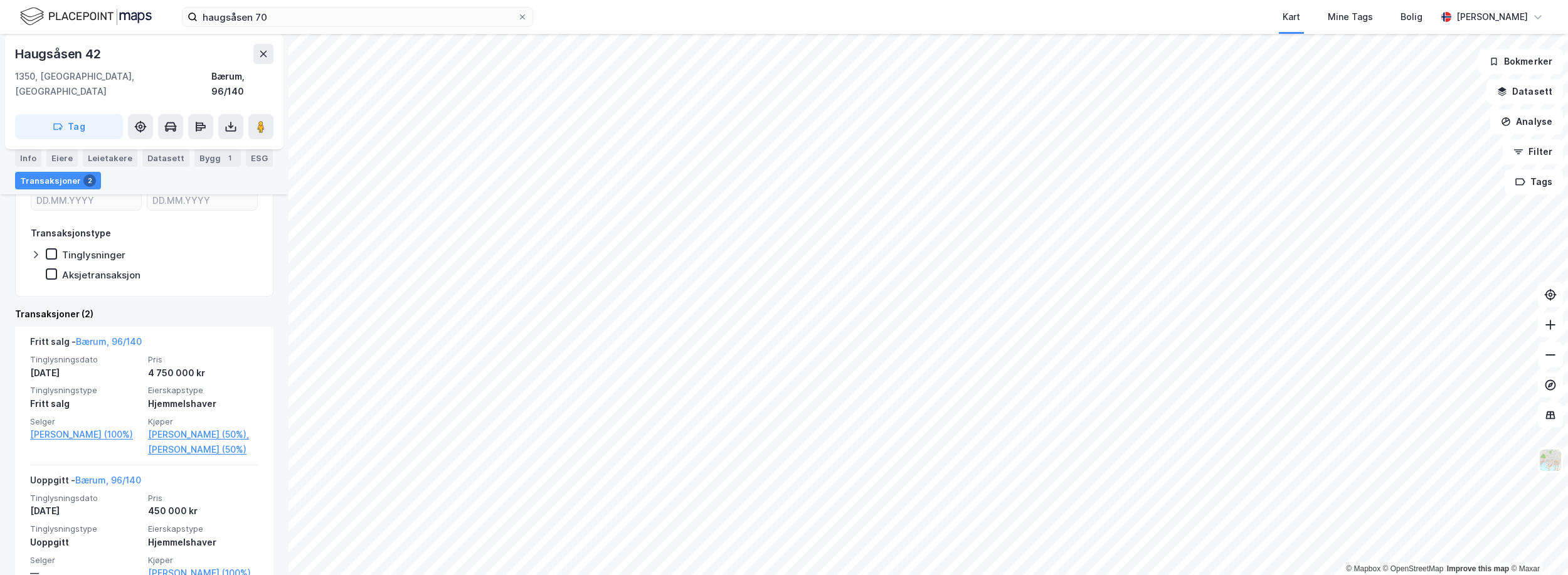
scroll to position [228, 0]
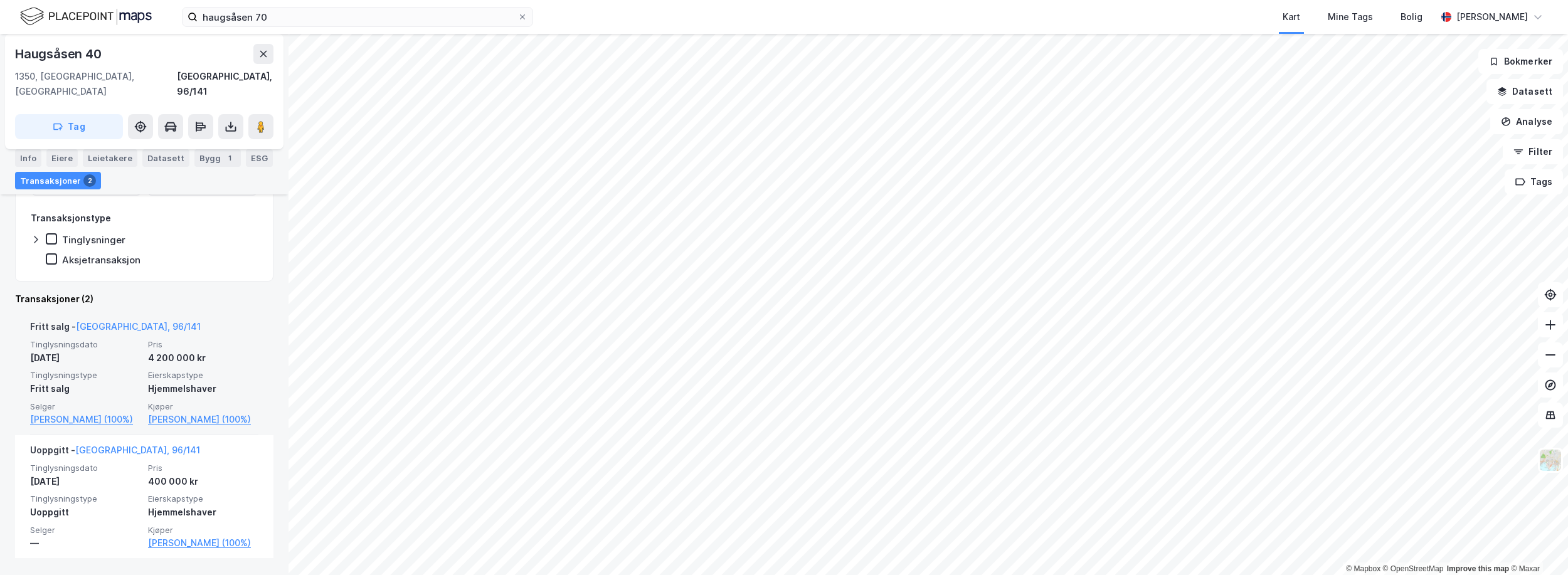
scroll to position [217, 0]
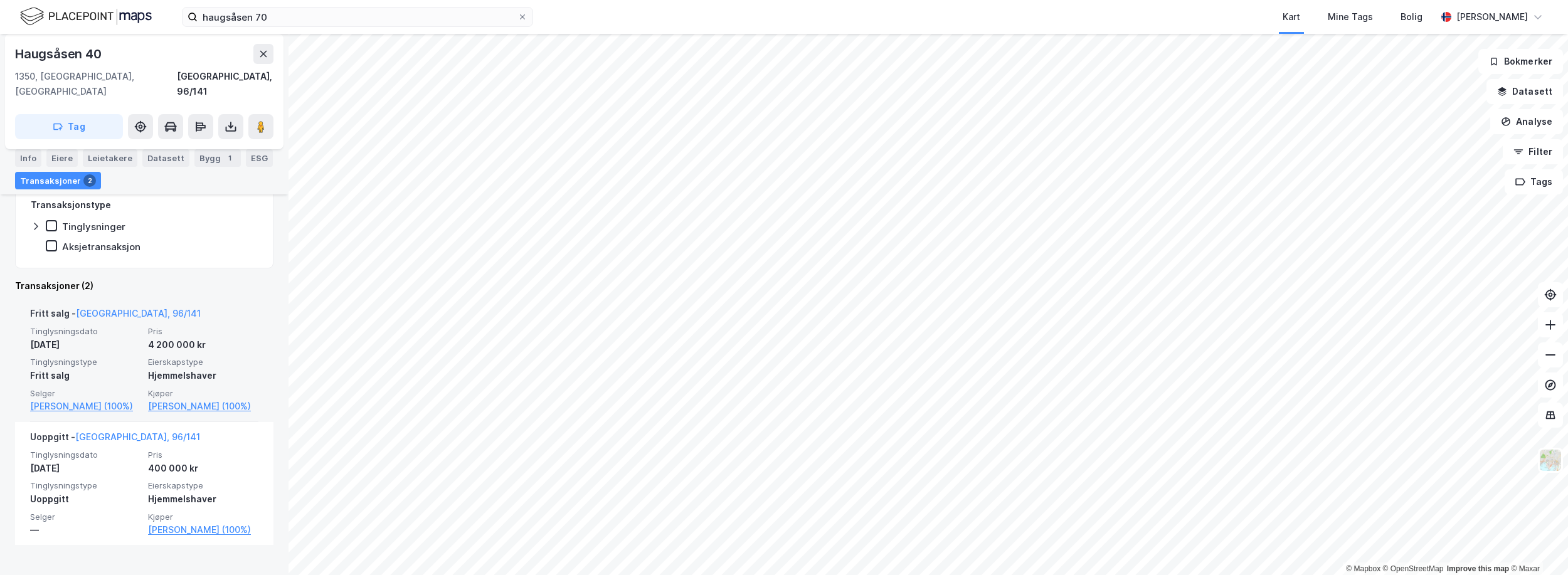
drag, startPoint x: 18, startPoint y: 388, endPoint x: 29, endPoint y: 388, distance: 11.0
click at [29, 388] on div "Fritt salg - Bærum, 96/141 Tinglysningsdato 25. aug. 2002 Pris 4 200 000 kr Tin…" at bounding box center [144, 360] width 258 height 123
click at [65, 399] on link "Øpstad Audun Torgeir (100%)" at bounding box center [85, 406] width 111 height 15
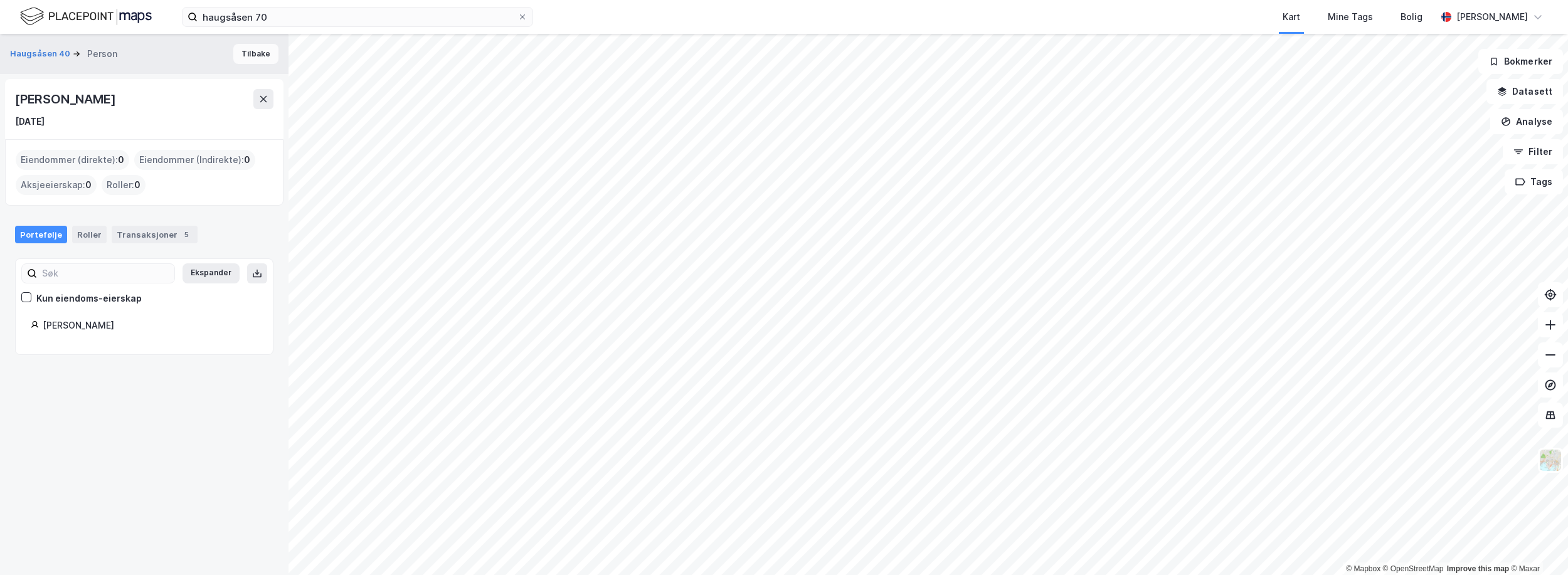
click at [258, 55] on button "Tilbake" at bounding box center [256, 54] width 45 height 20
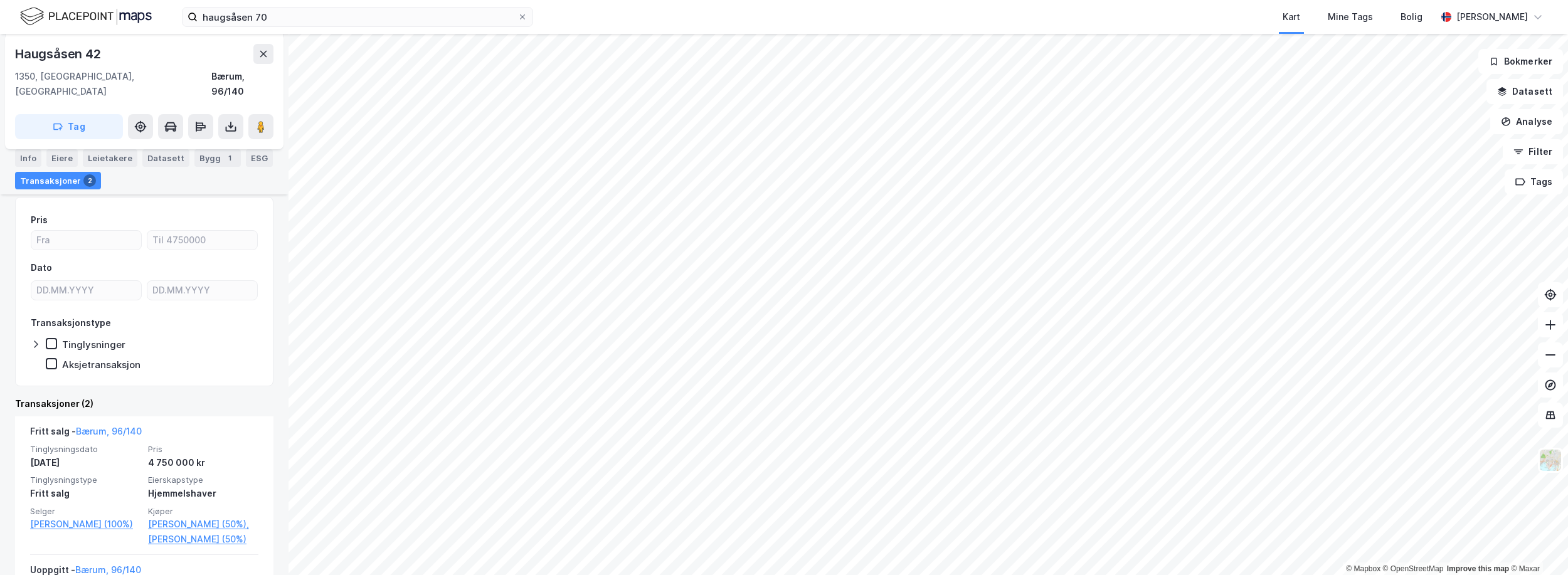
scroll to position [228, 0]
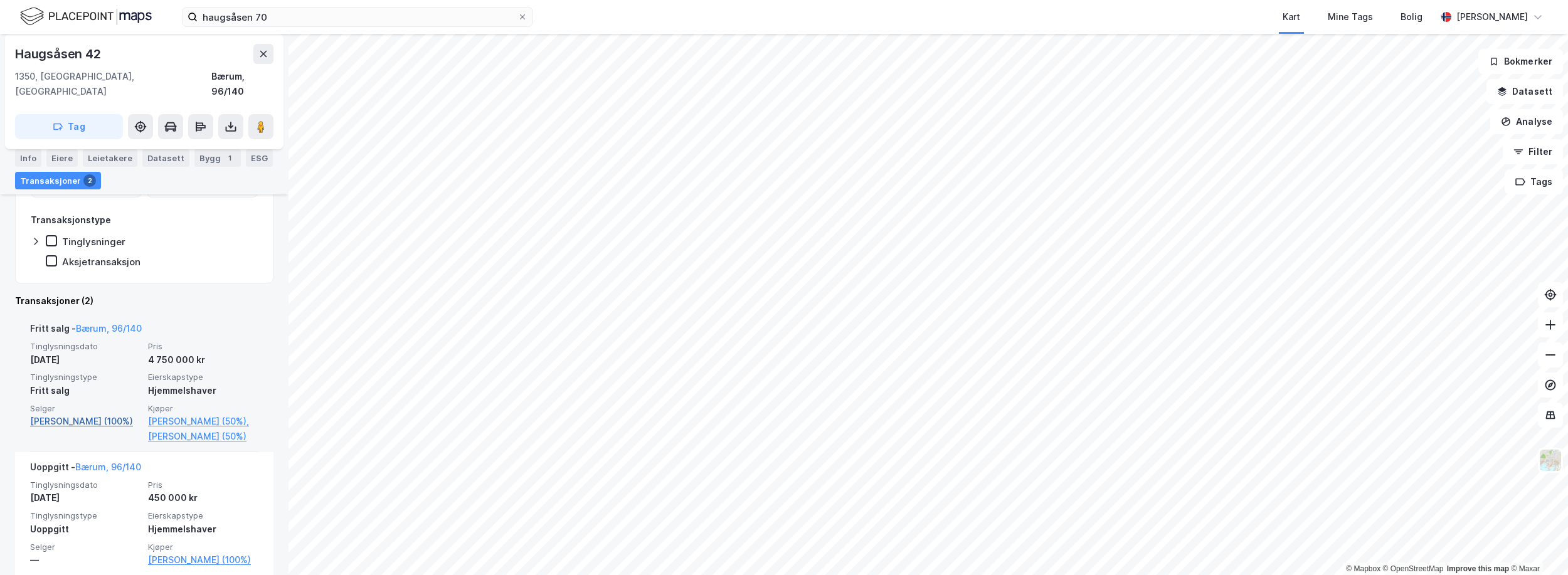
click at [78, 414] on link "Møller Jan Petter (100%)" at bounding box center [85, 421] width 111 height 15
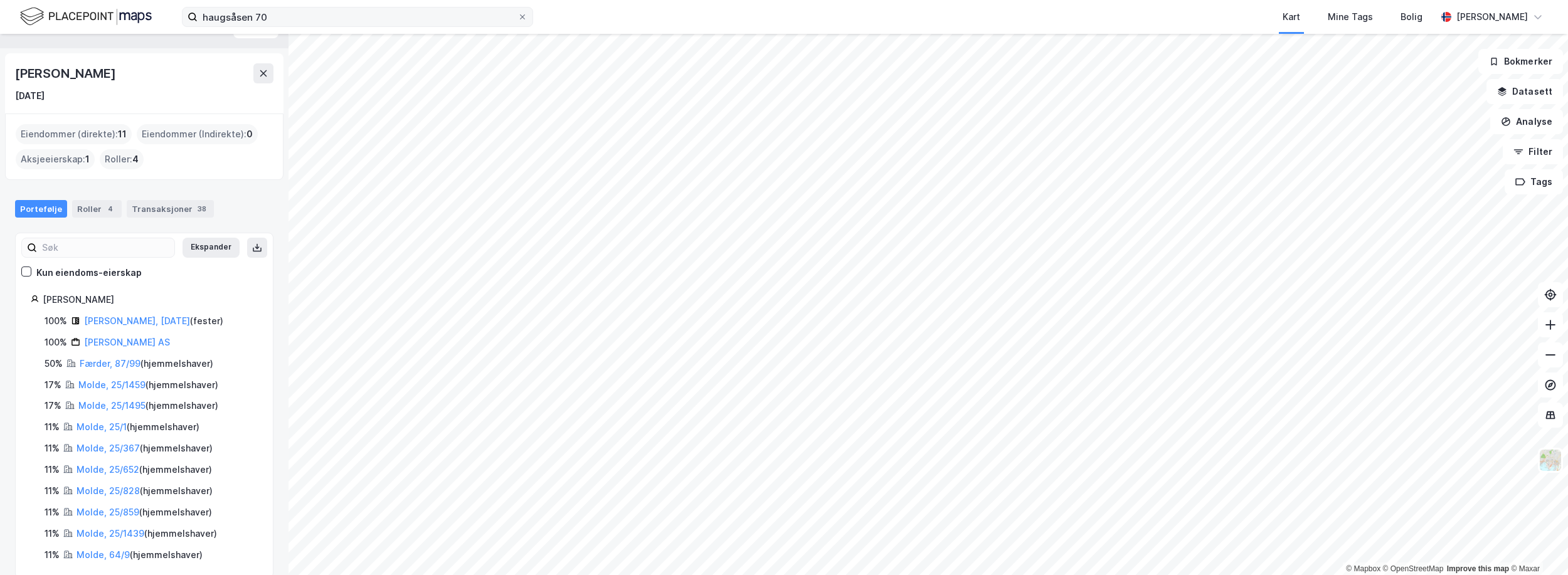
scroll to position [19, 0]
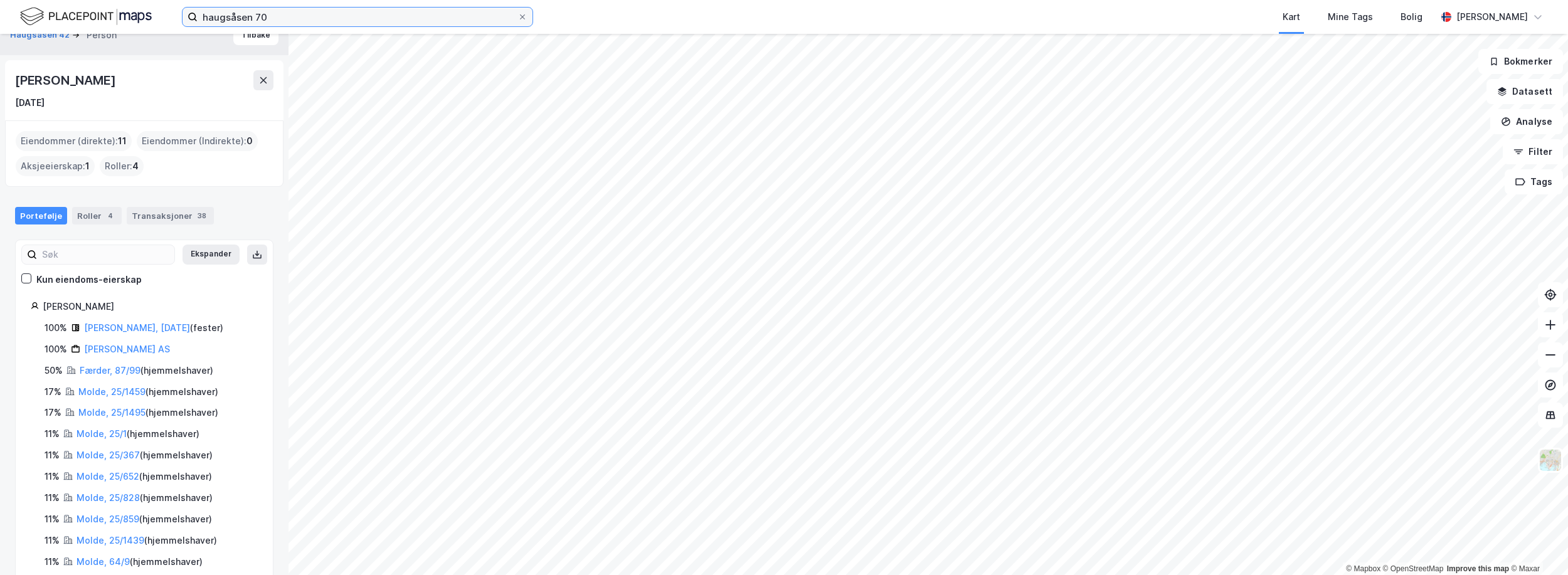
click at [281, 21] on input "haugsåsen 70" at bounding box center [357, 17] width 320 height 19
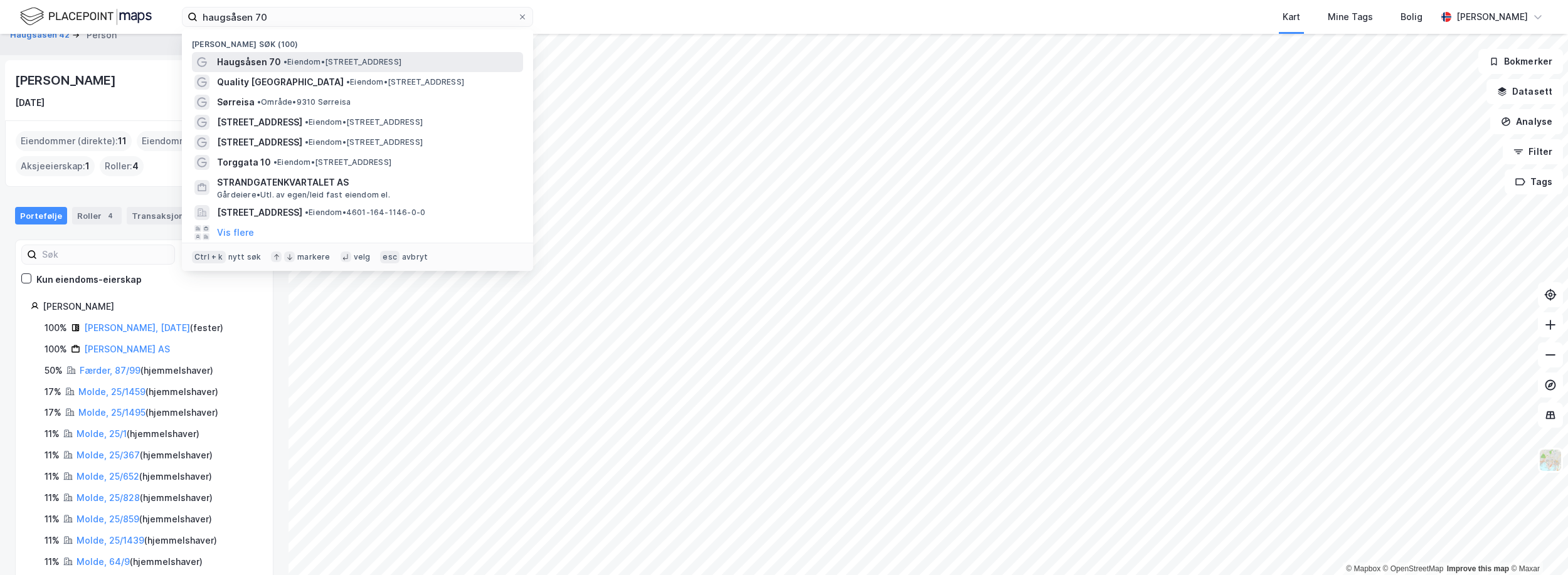
click at [285, 60] on span "•" at bounding box center [285, 62] width 4 height 9
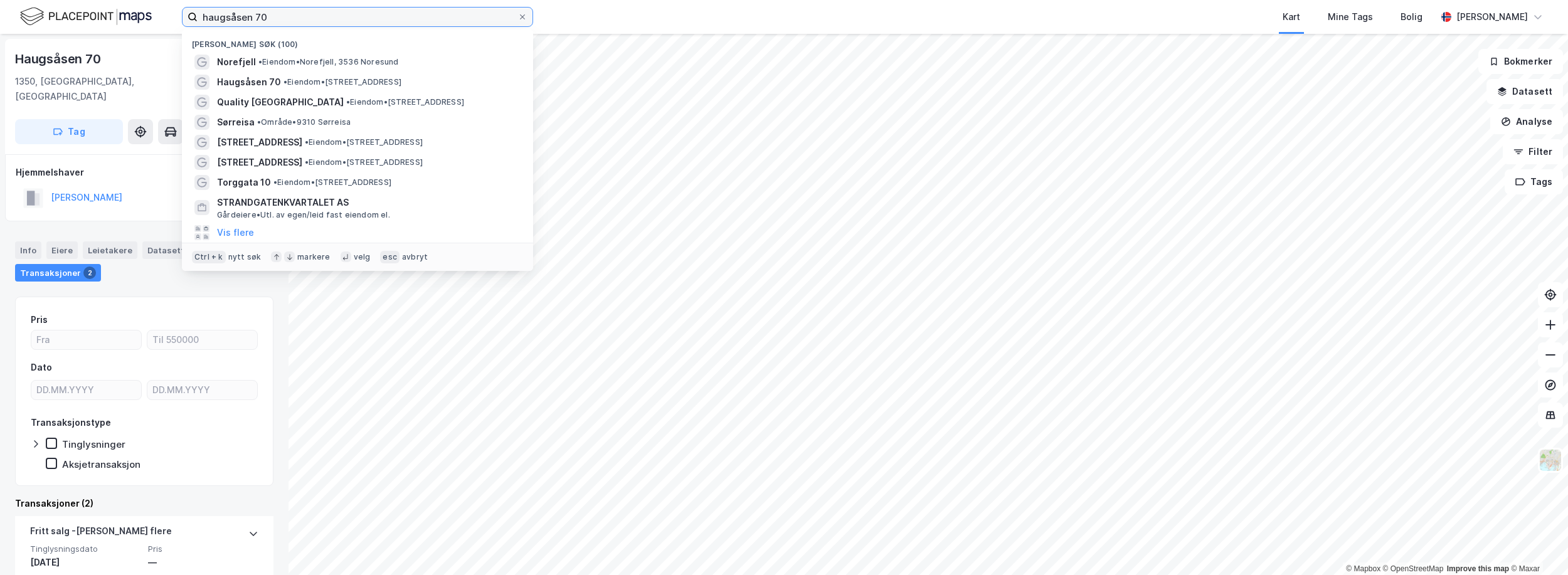
click at [482, 25] on input "haugsåsen 70" at bounding box center [357, 17] width 320 height 19
type input "b"
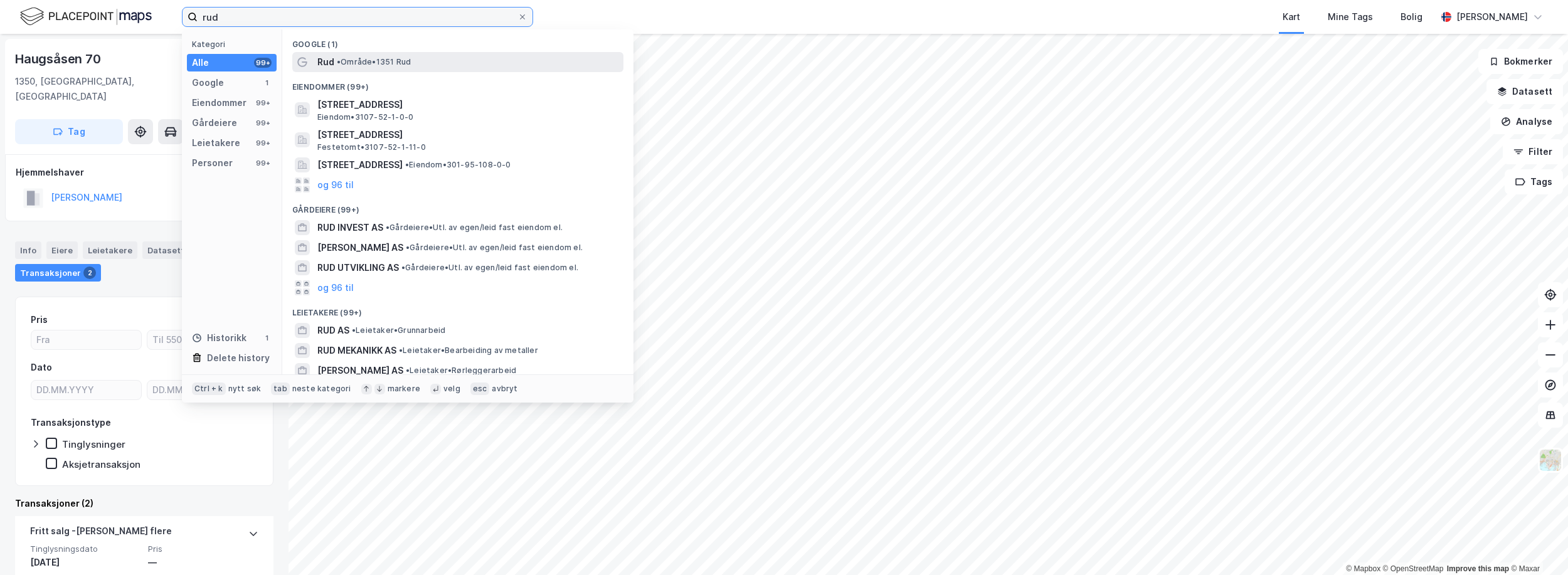
type input "rud"
click at [362, 65] on span "• Område • 1351 Rud" at bounding box center [374, 62] width 74 height 10
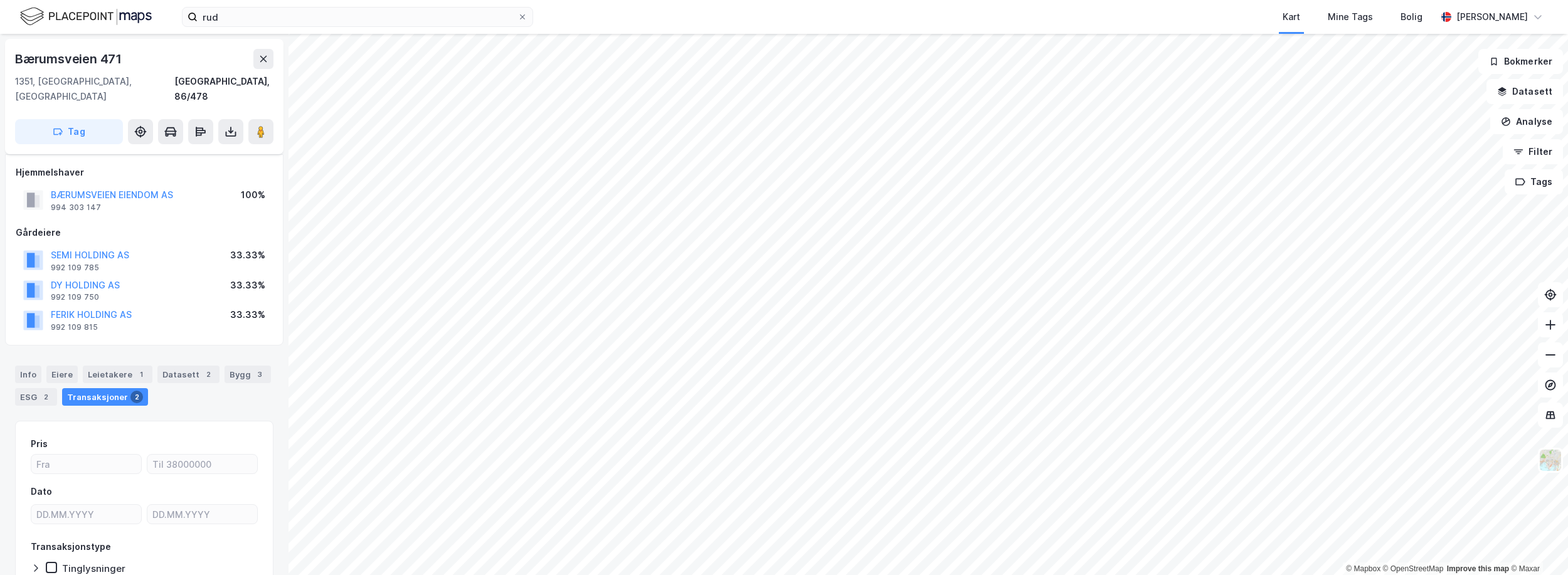
scroll to position [66, 0]
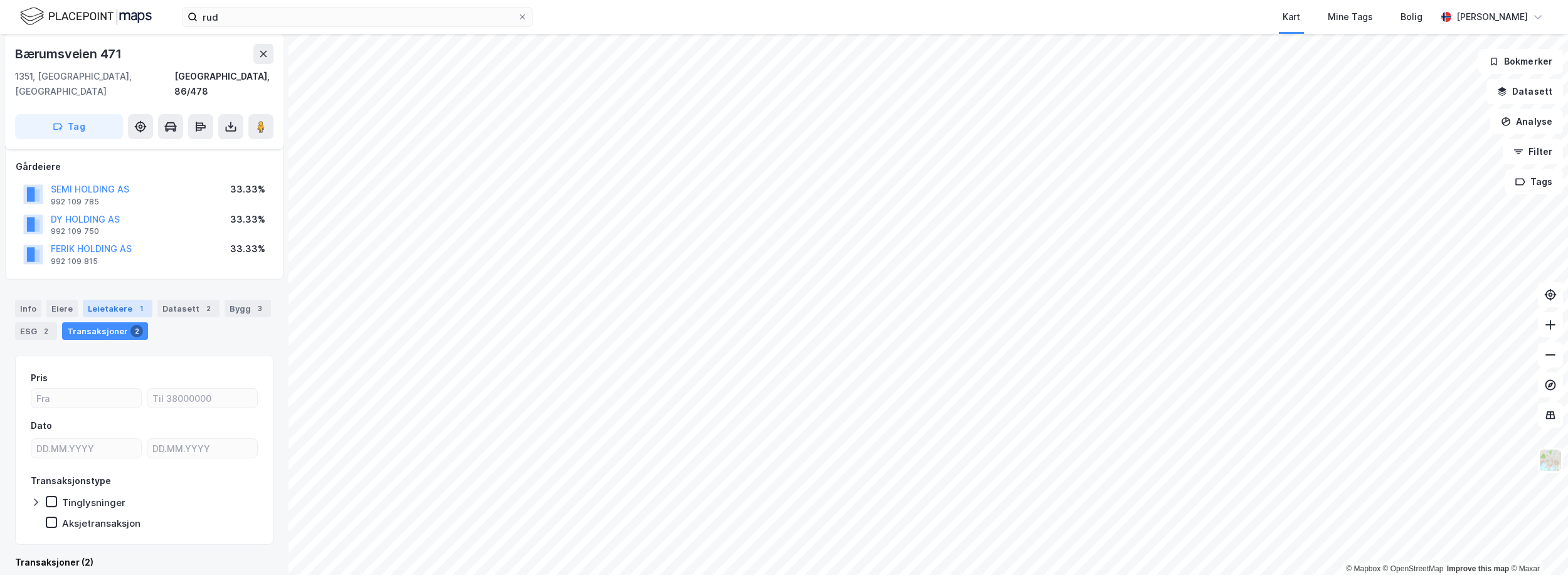
click at [121, 300] on div "Leietakere 1" at bounding box center [117, 308] width 70 height 17
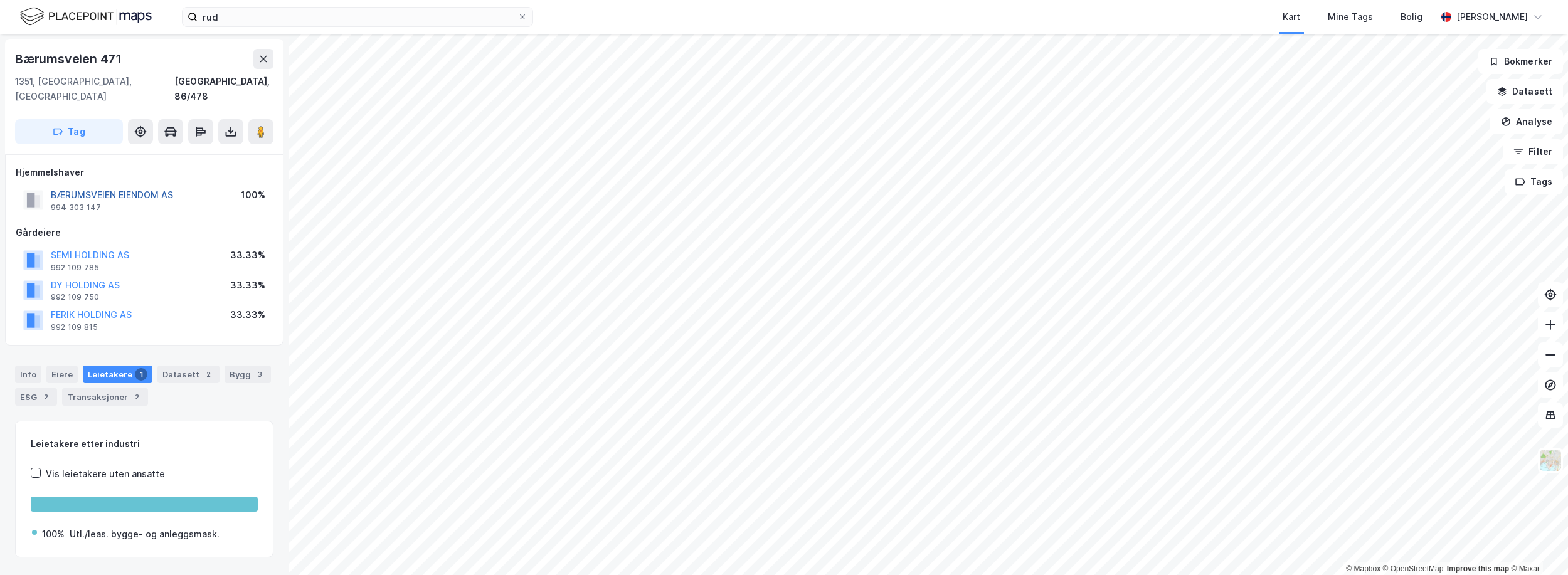
click at [0, 0] on button "BÆRUMSVEIEN EIENDOM AS" at bounding box center [0, 0] width 0 height 0
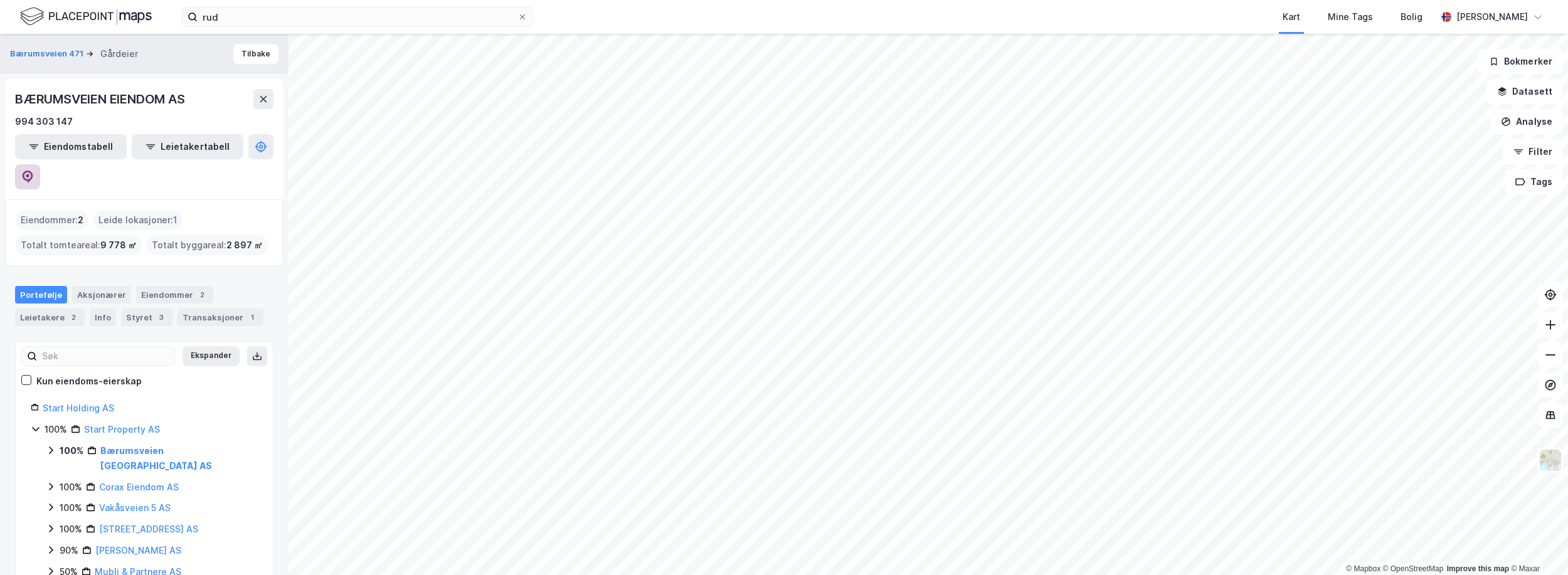
click at [40, 164] on button at bounding box center [27, 176] width 25 height 25
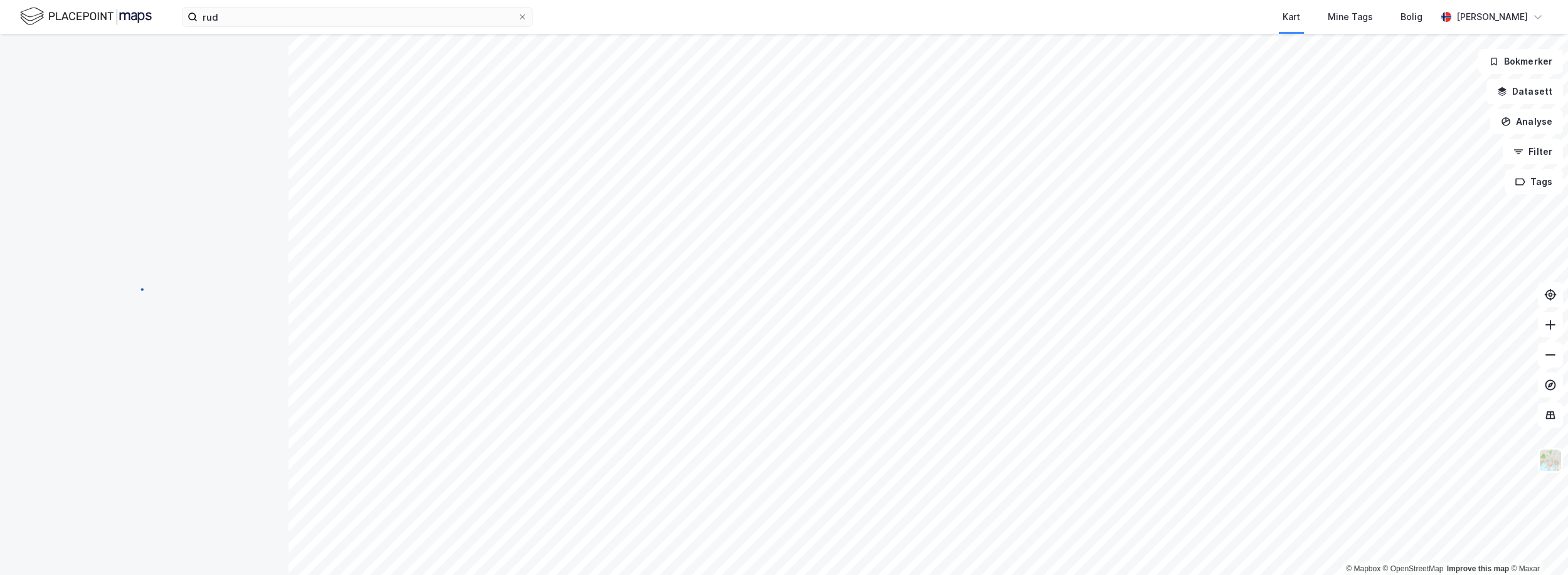
scroll to position [2, 0]
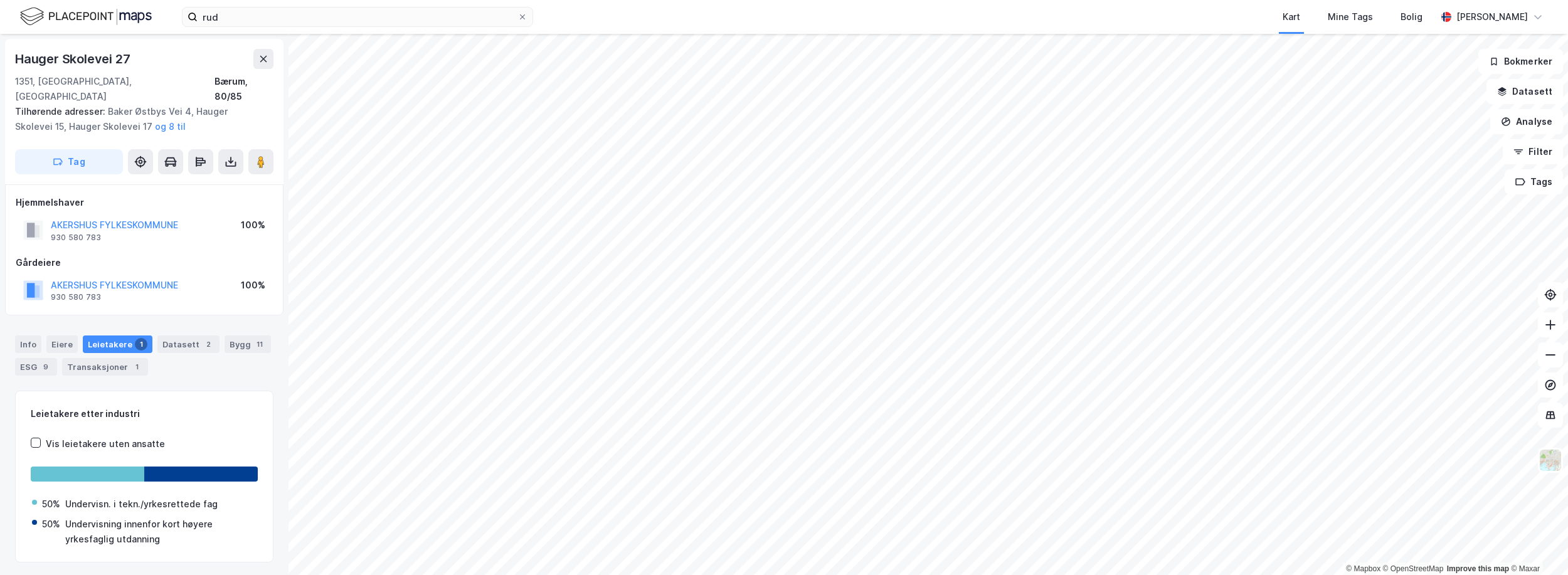
scroll to position [2, 0]
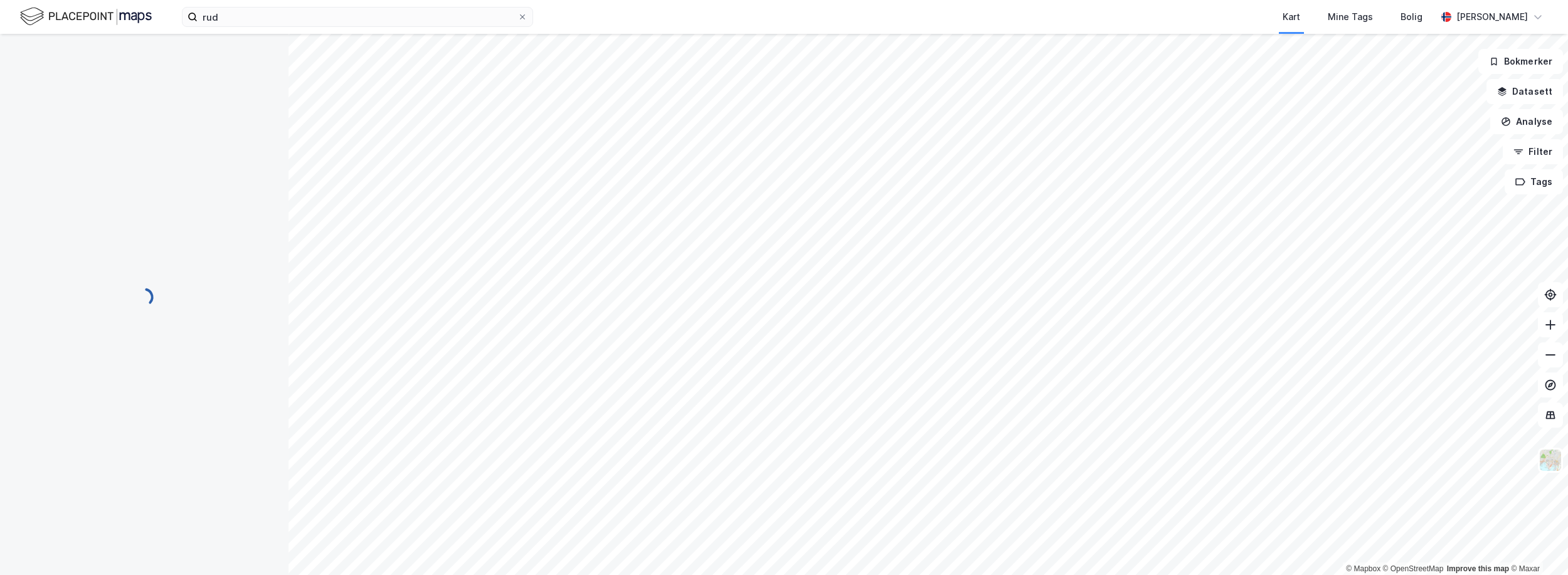
scroll to position [2, 0]
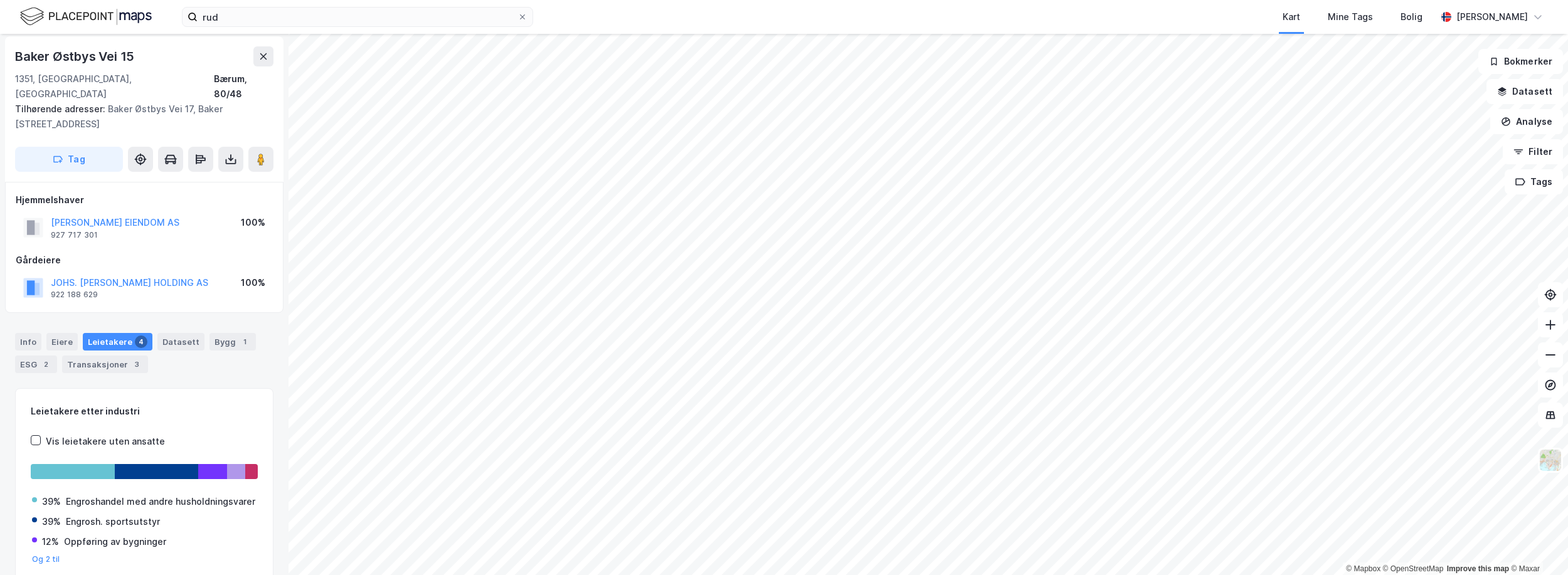
scroll to position [2, 0]
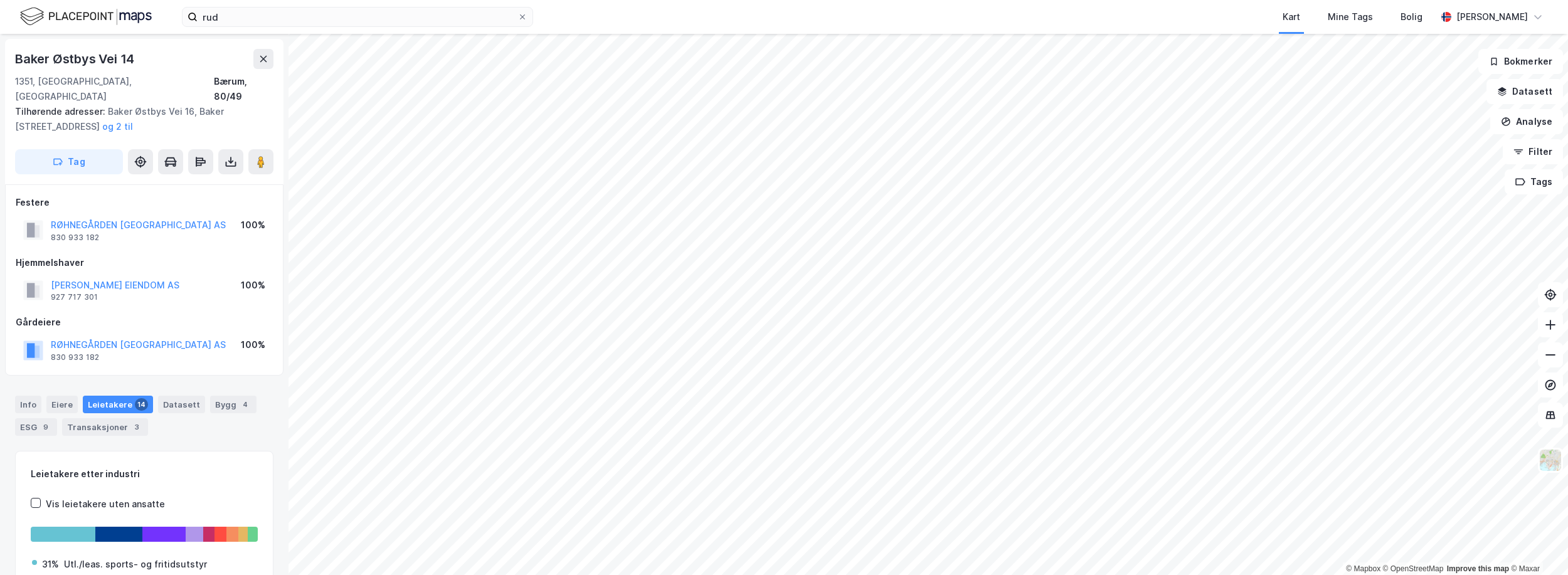
scroll to position [2, 0]
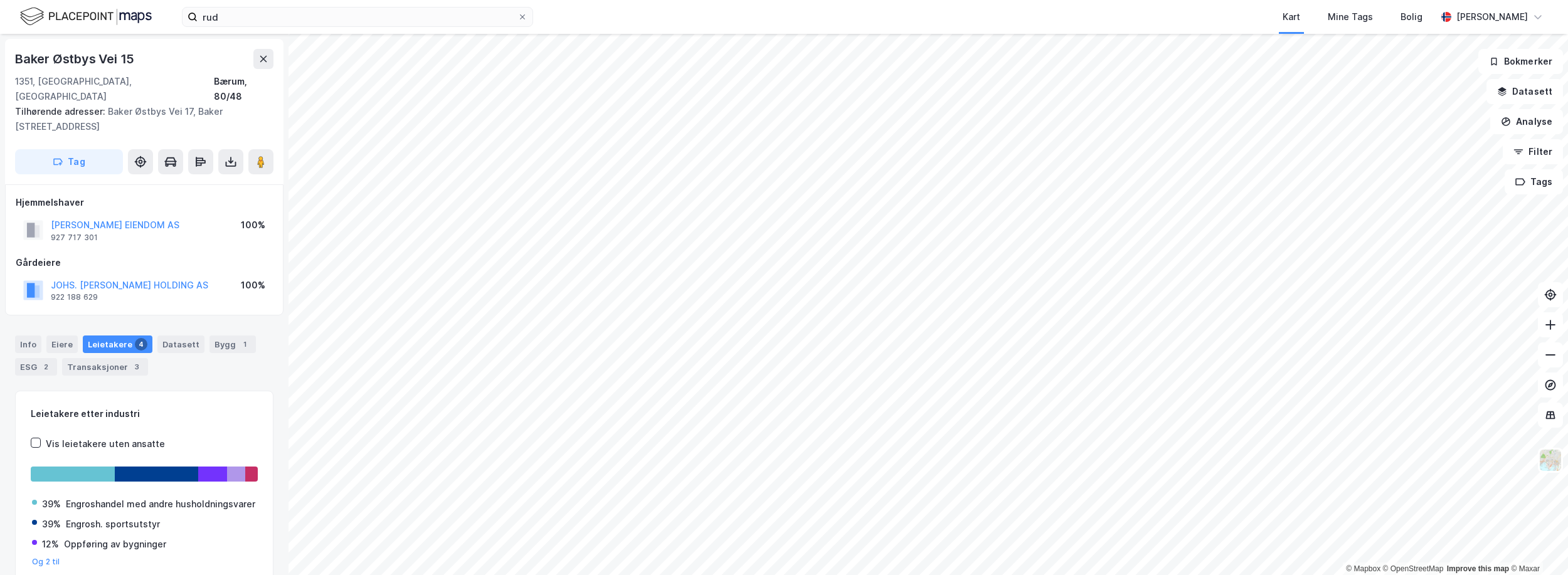
scroll to position [2, 0]
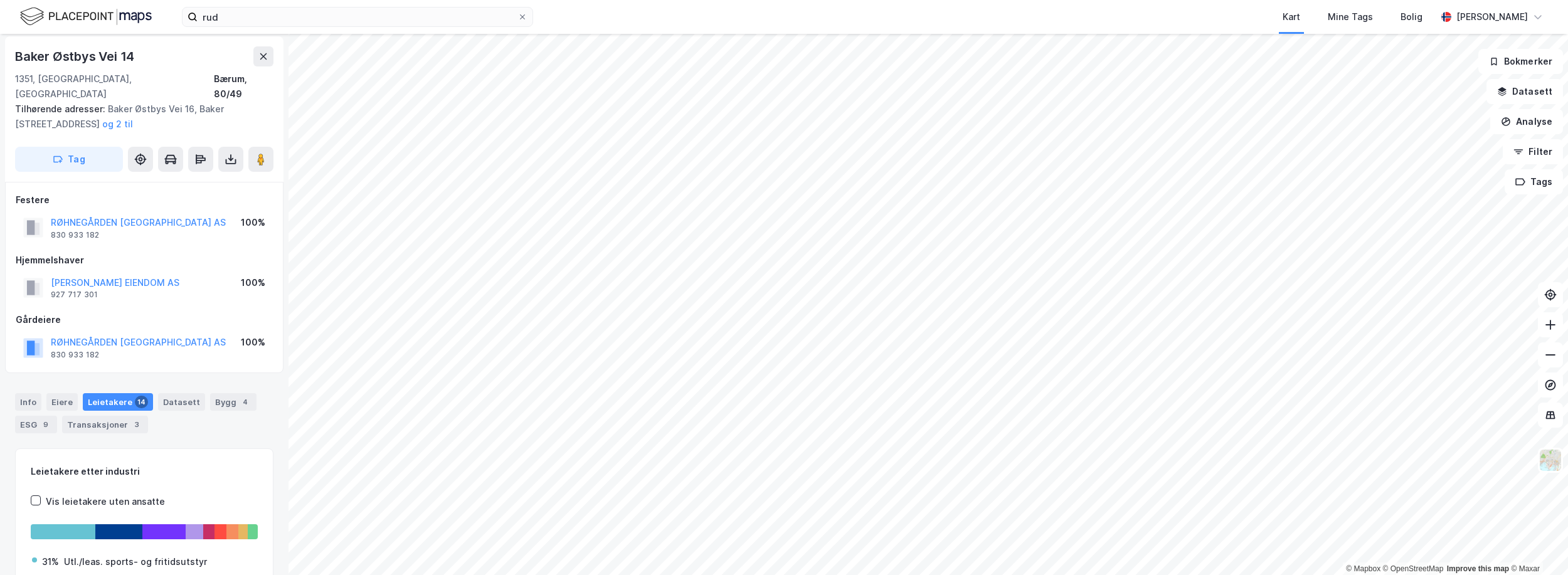
scroll to position [2, 0]
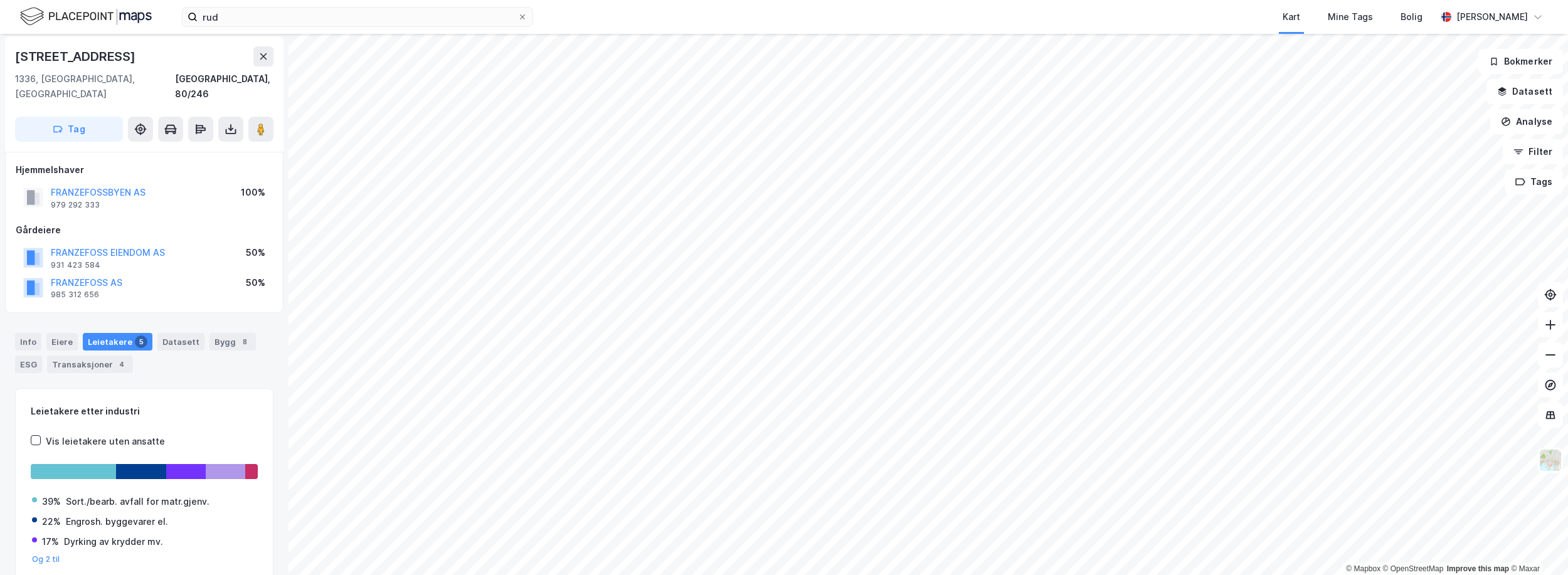
scroll to position [2, 0]
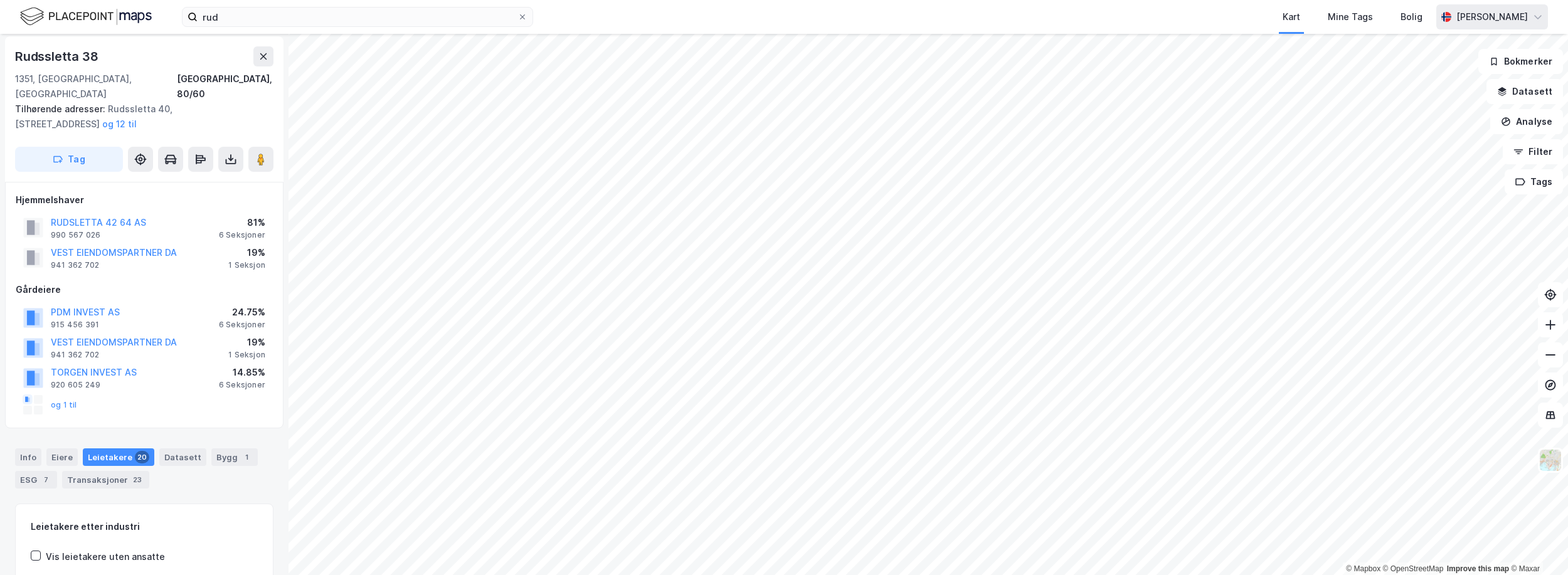
scroll to position [2, 0]
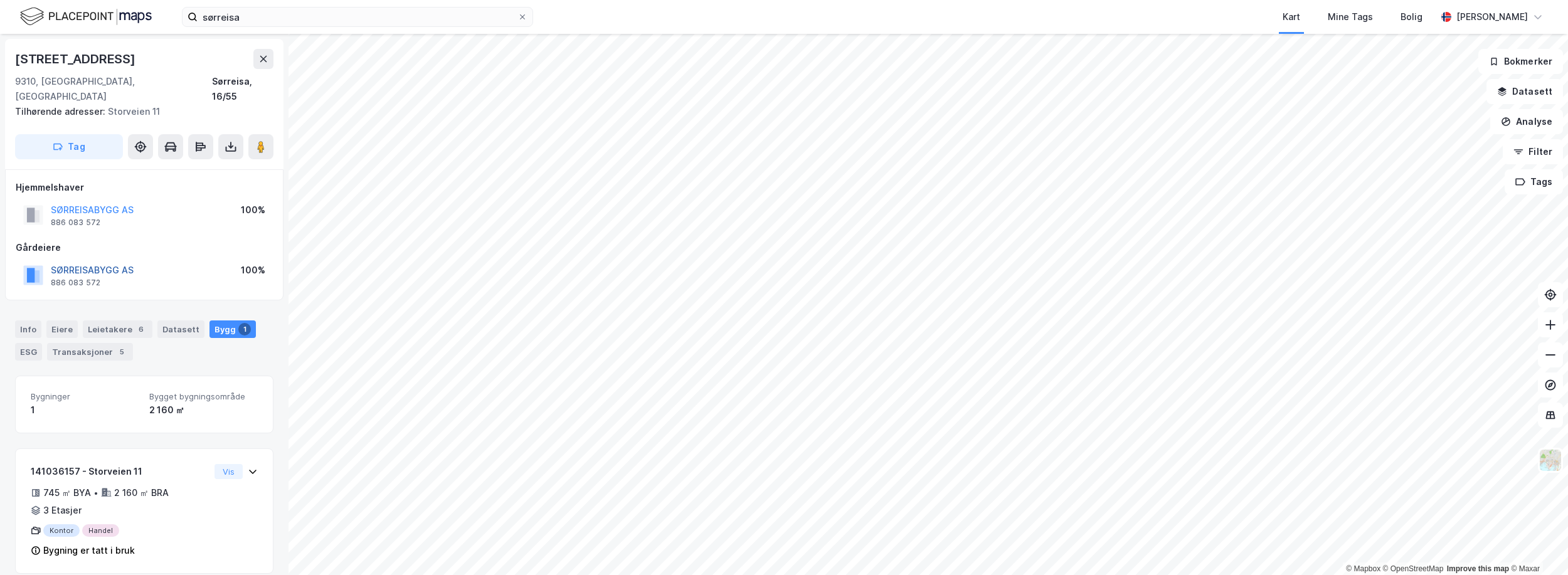
click at [0, 0] on button "SØRREISABYGG AS" at bounding box center [0, 0] width 0 height 0
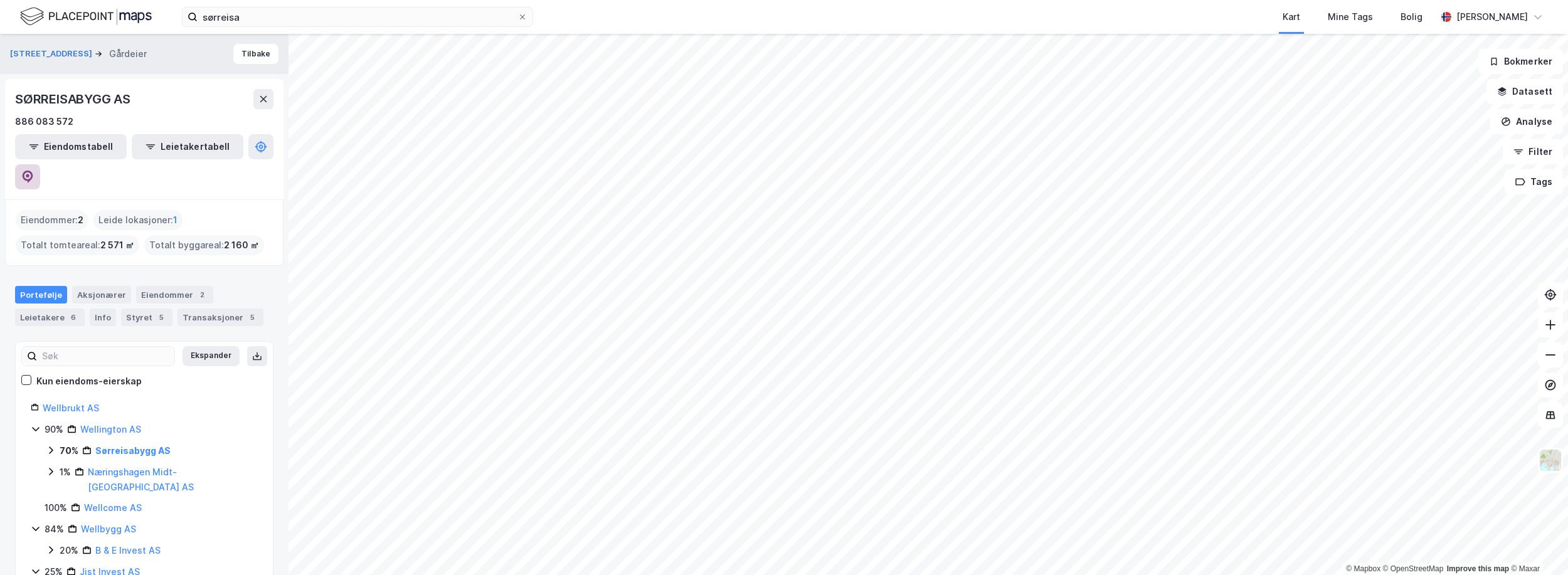
click at [33, 171] on icon at bounding box center [27, 176] width 11 height 12
click at [338, 15] on input "sørreisa" at bounding box center [357, 17] width 320 height 19
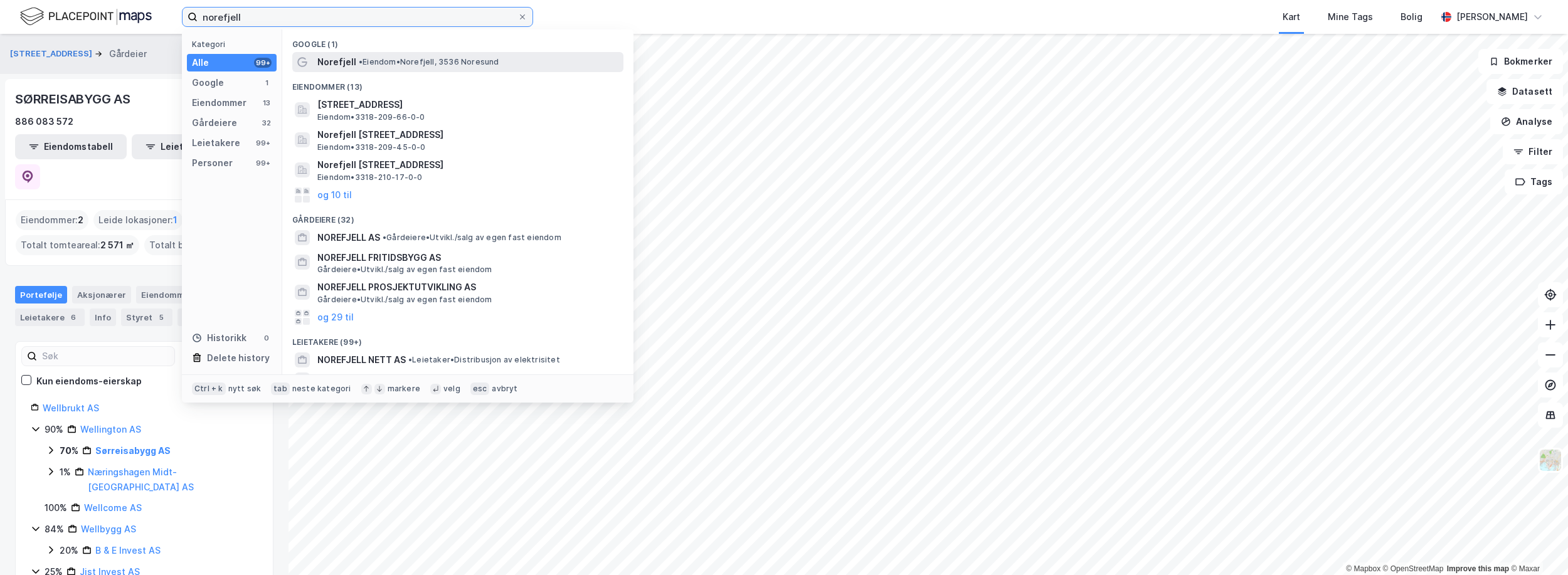
type input "norefjell"
click at [373, 62] on span "• Eiendom • [GEOGRAPHIC_DATA], 3536 [GEOGRAPHIC_DATA]" at bounding box center [429, 62] width 141 height 10
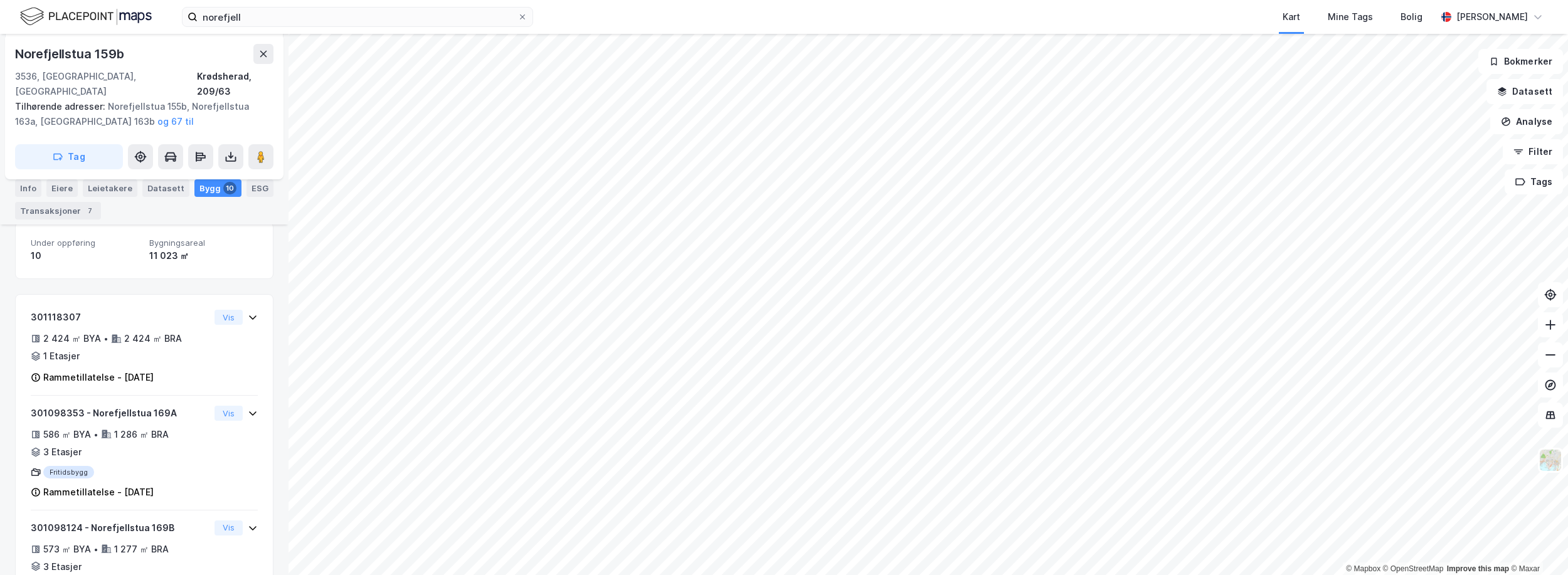
scroll to position [250, 0]
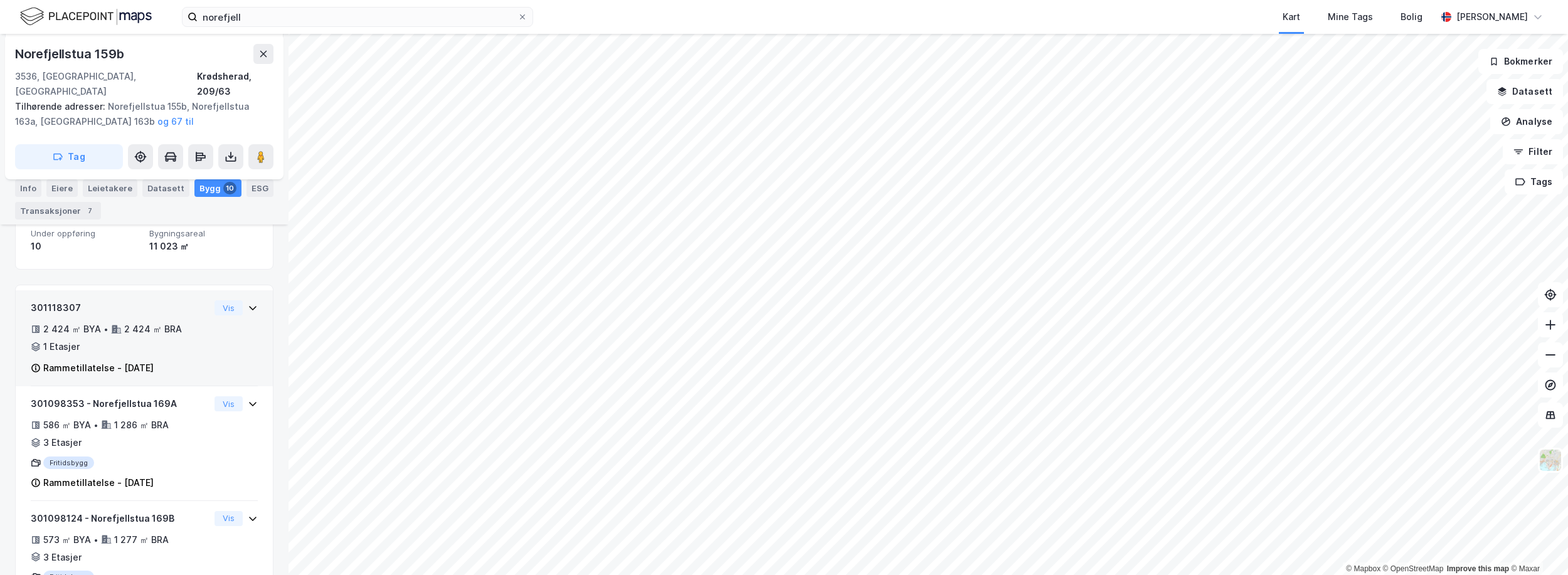
click at [182, 360] on div "Rammetillatelse - [DATE]" at bounding box center [120, 368] width 179 height 15
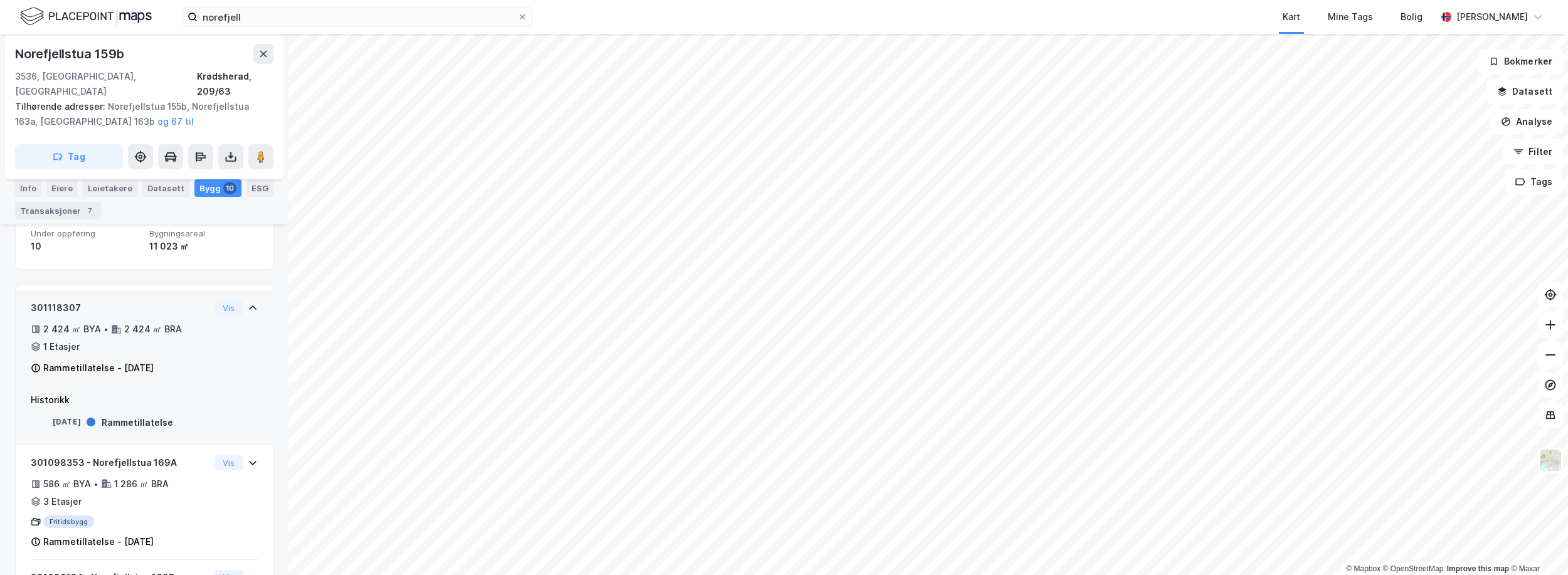
click at [182, 360] on div "Rammetillatelse - [DATE]" at bounding box center [120, 368] width 179 height 15
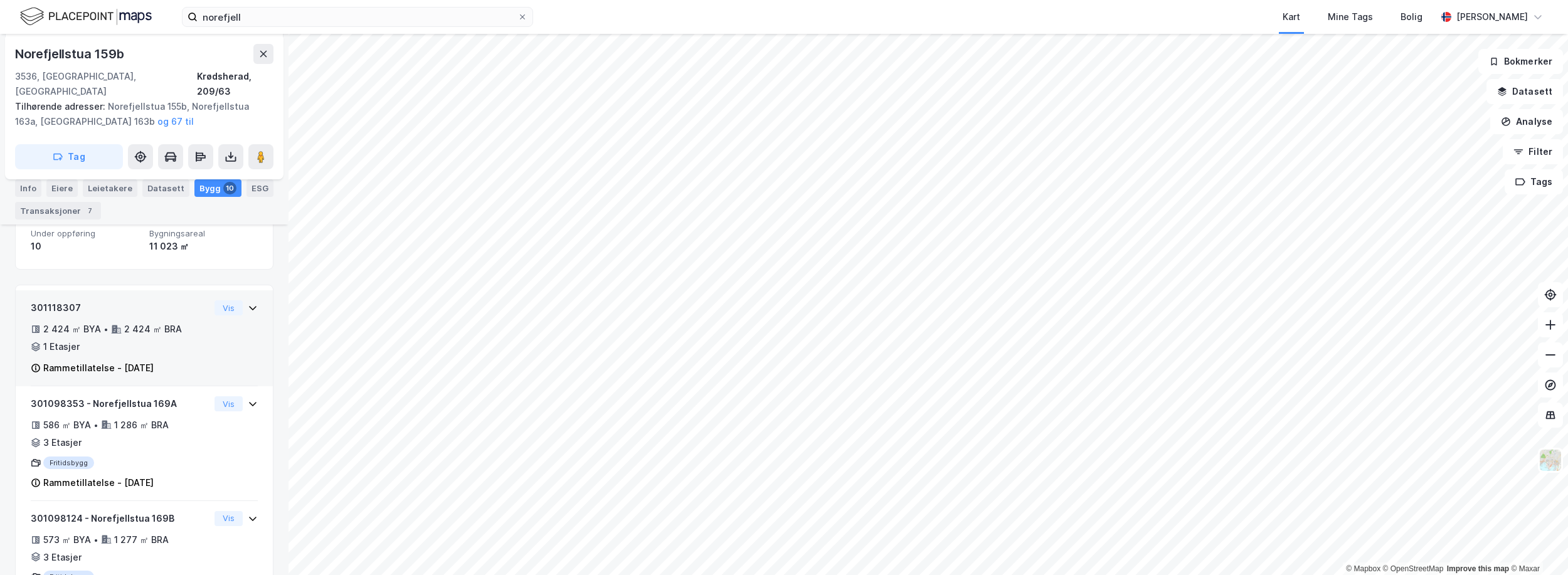
click at [182, 344] on div "301118307 2 424 ㎡ BYA • 2 424 ㎡ BRA • 1 Etasjer Rammetillatelse - [DATE]" at bounding box center [120, 338] width 179 height 75
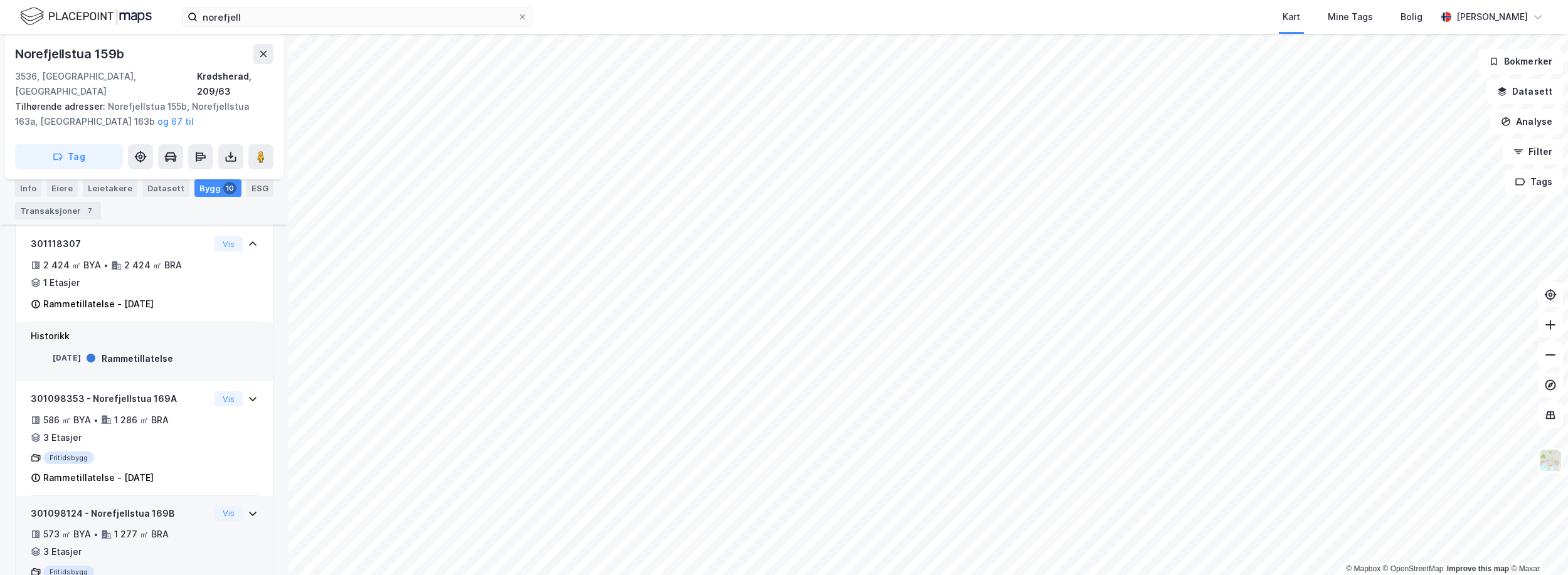
scroll to position [376, 0]
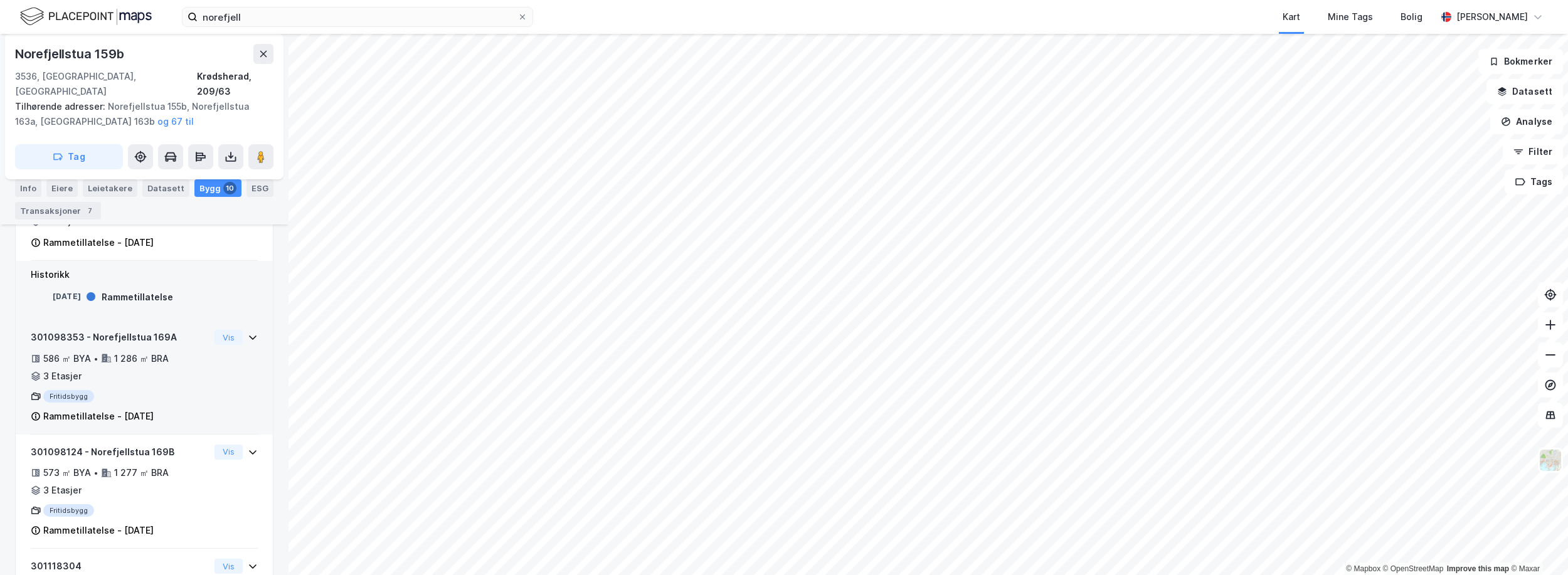
click at [176, 390] on div "Fritidsbygg" at bounding box center [120, 396] width 179 height 12
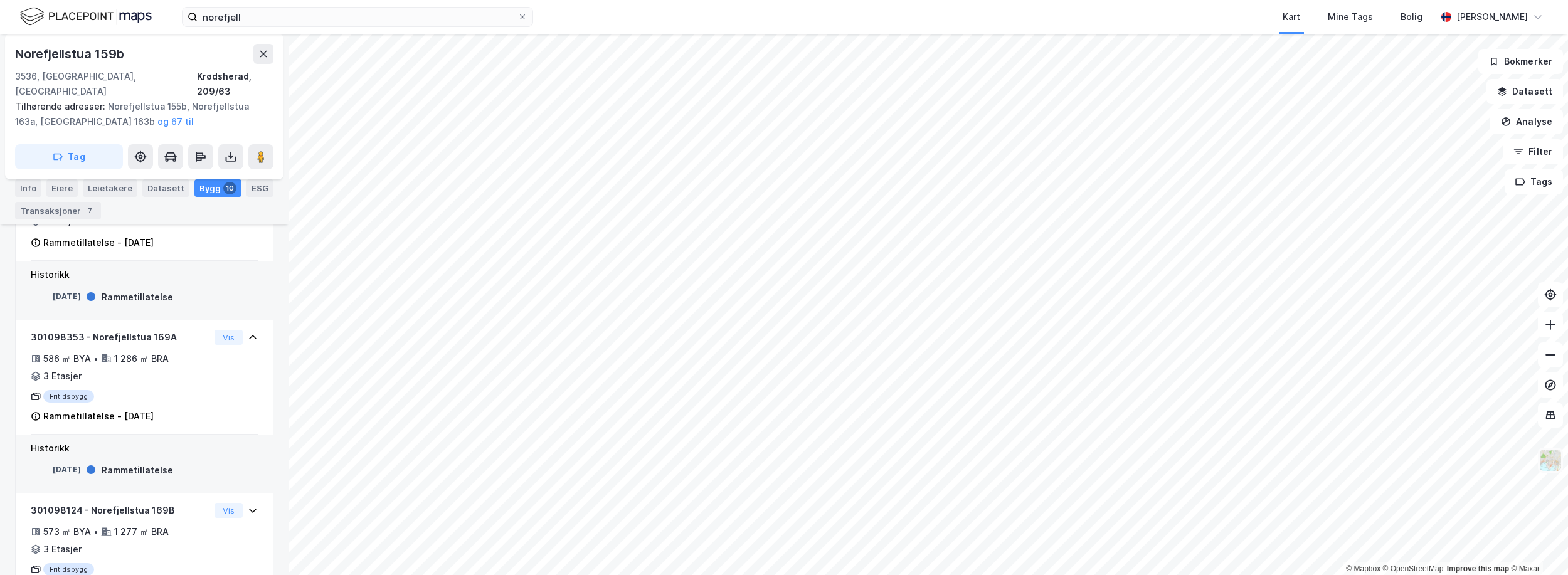
click at [1561, 459] on img at bounding box center [1550, 460] width 24 height 24
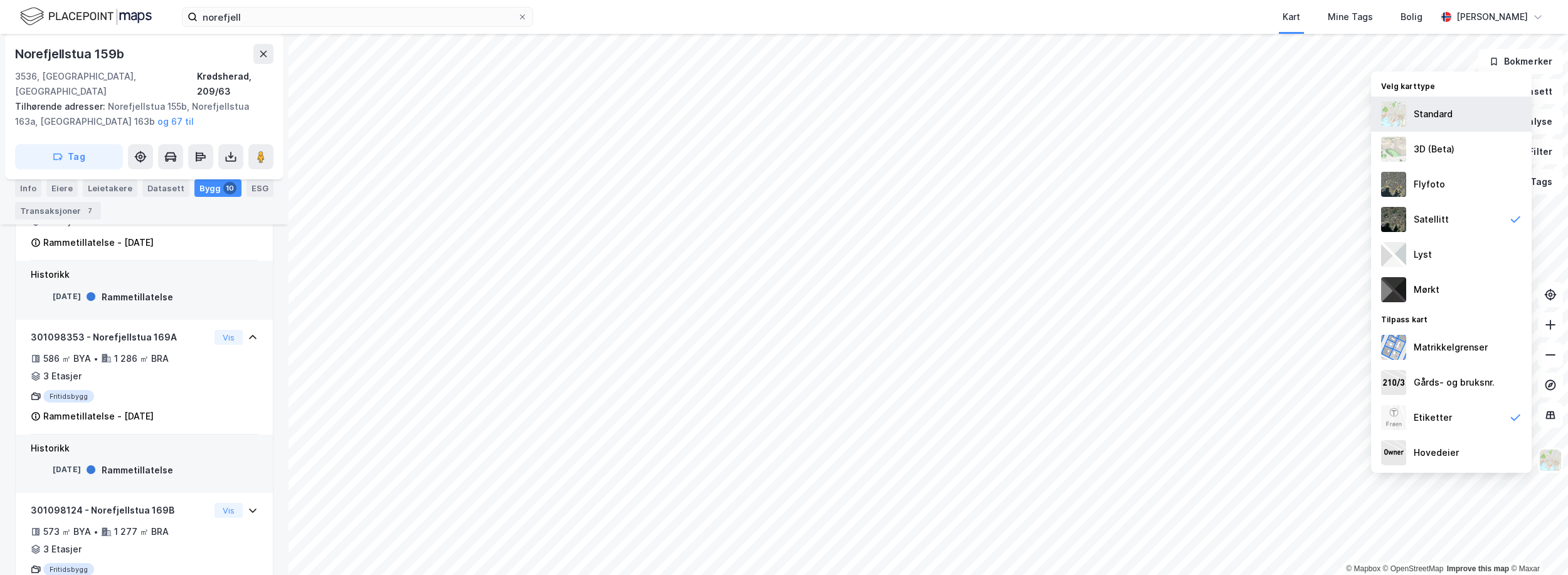
click at [1438, 113] on div "Standard" at bounding box center [1432, 114] width 39 height 15
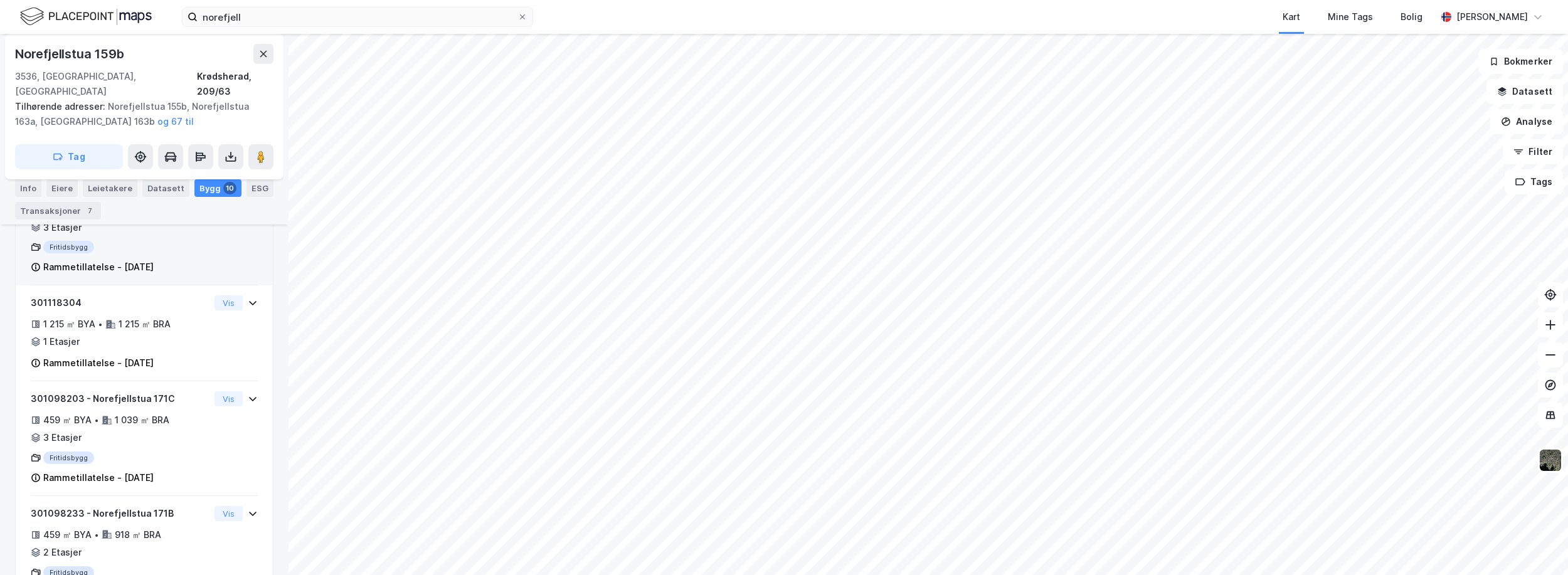
scroll to position [627, 0]
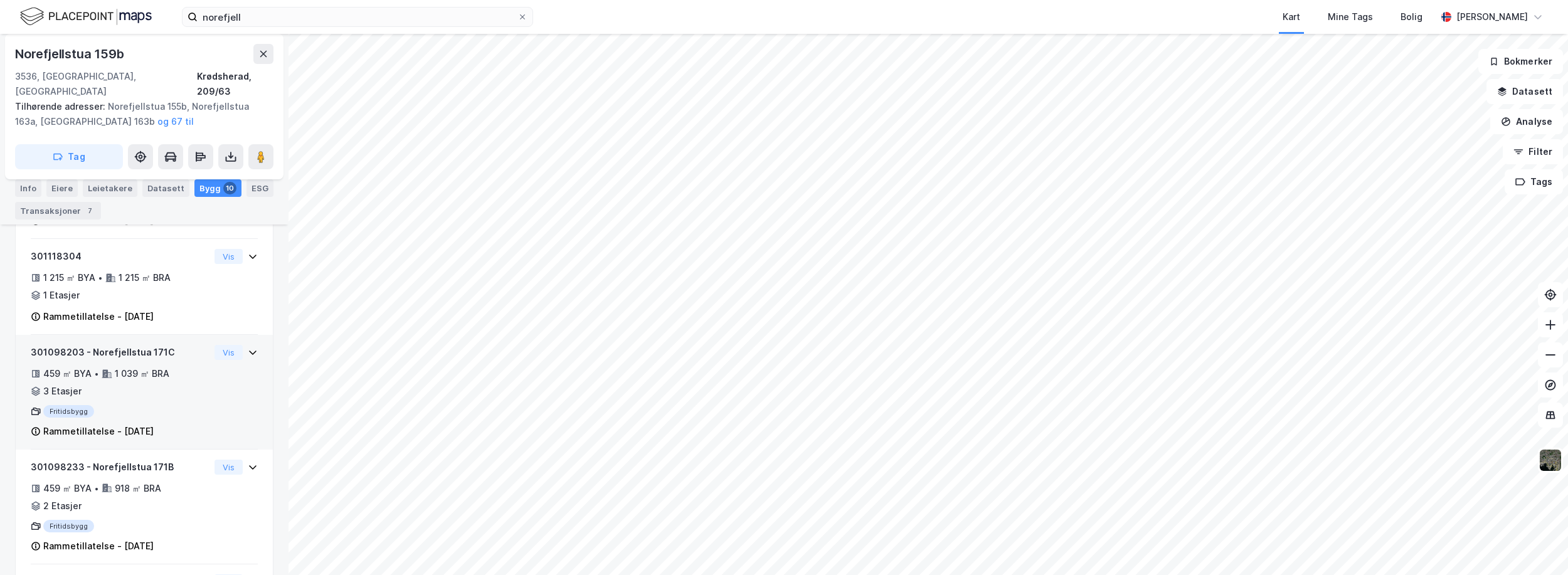
click at [184, 405] on div "Fritidsbygg" at bounding box center [120, 411] width 179 height 12
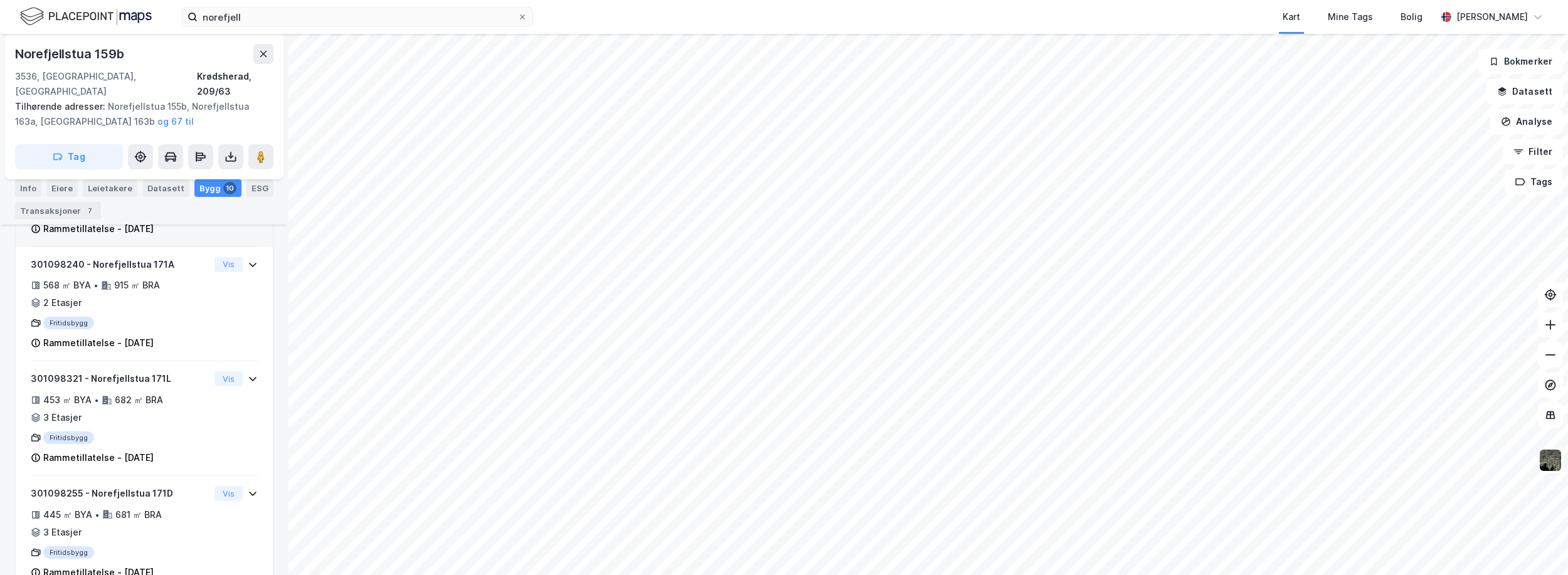
scroll to position [1066, 0]
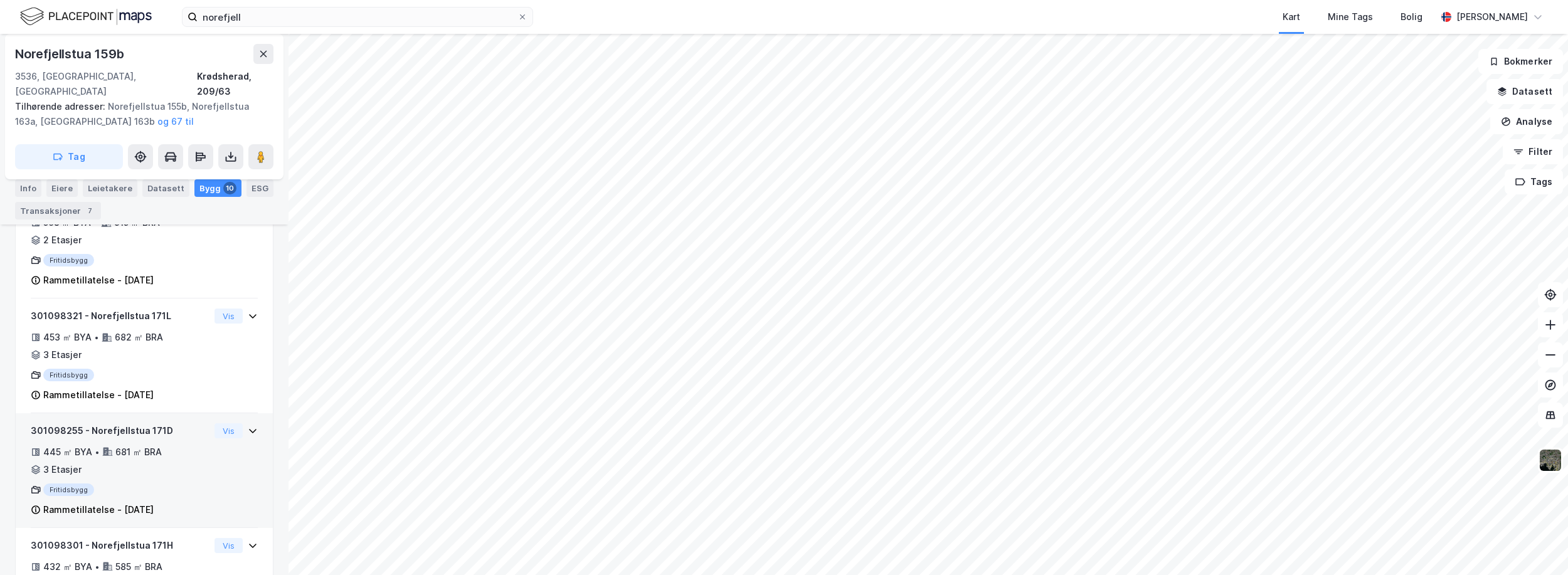
click at [126, 483] on div "Fritidsbygg" at bounding box center [120, 489] width 179 height 12
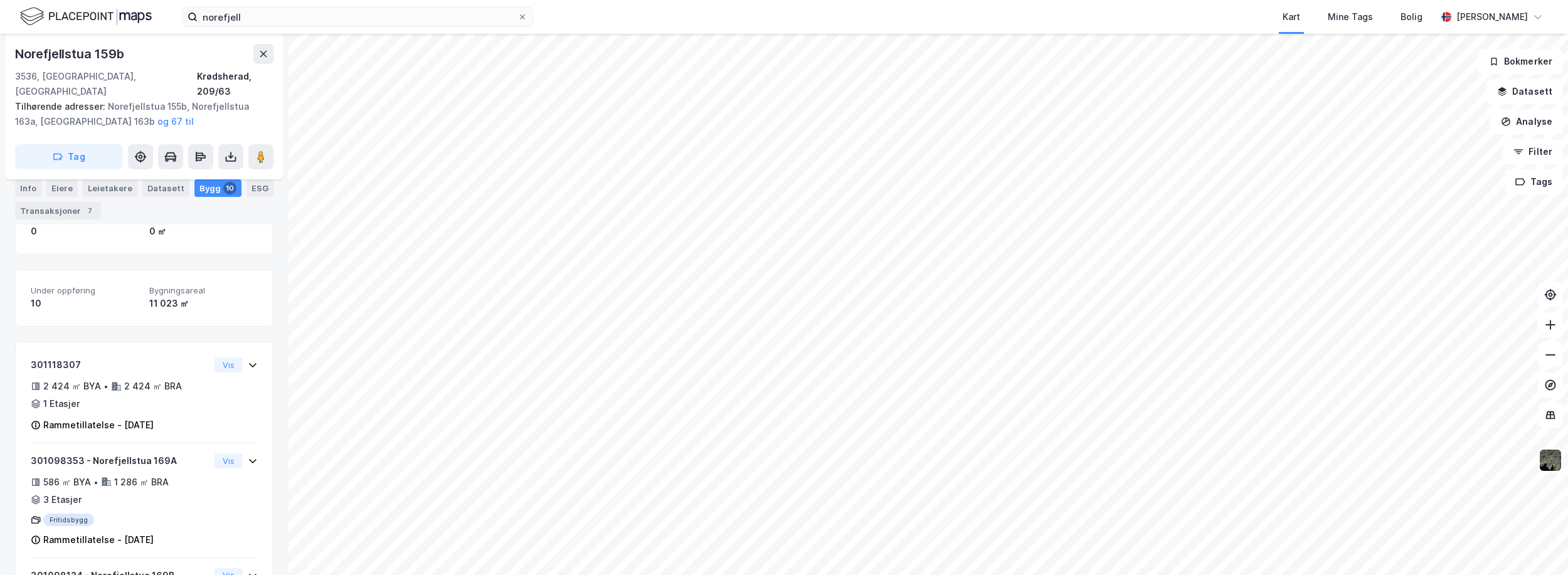
scroll to position [0, 0]
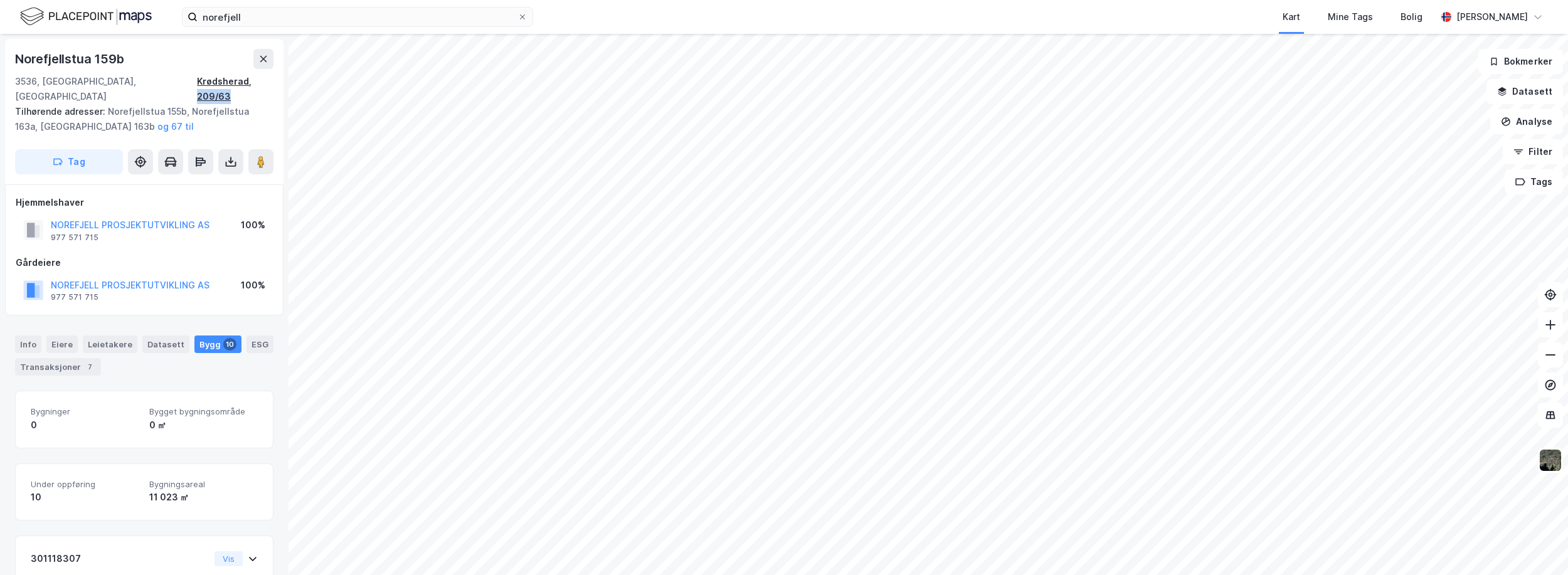
drag, startPoint x: 275, startPoint y: 80, endPoint x: 241, endPoint y: 82, distance: 34.1
click at [241, 82] on div "Norefjellstua 159b 3536, [GEOGRAPHIC_DATA], [GEOGRAPHIC_DATA] Krødsherad, 209/6…" at bounding box center [144, 112] width 279 height 146
copy div "209/63"
click at [29, 335] on div "Info" at bounding box center [28, 344] width 27 height 17
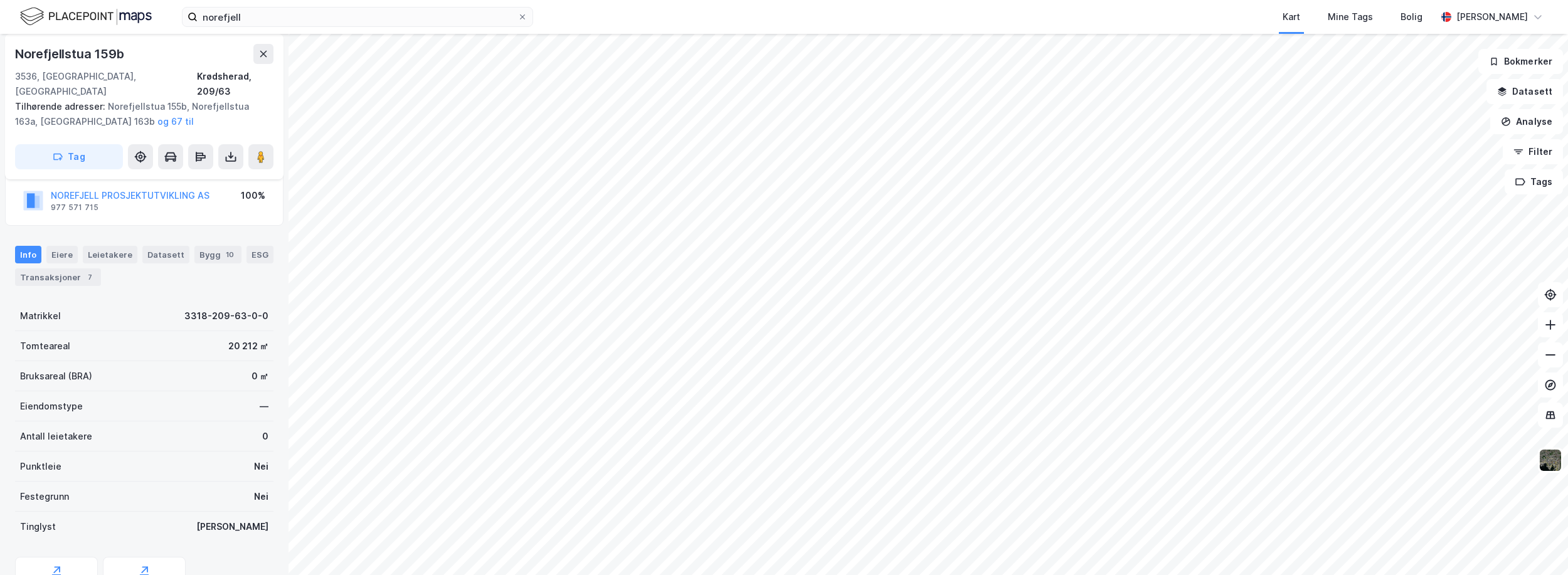
scroll to position [137, 0]
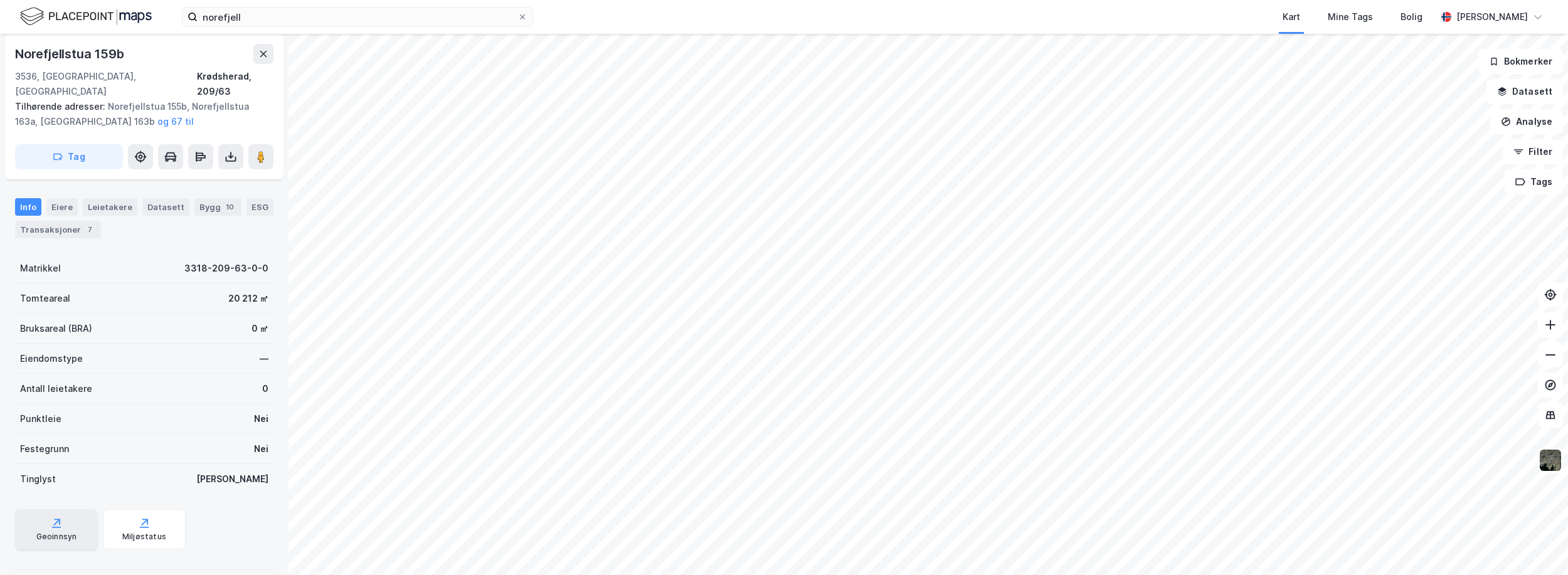
click at [53, 519] on icon at bounding box center [57, 523] width 7 height 7
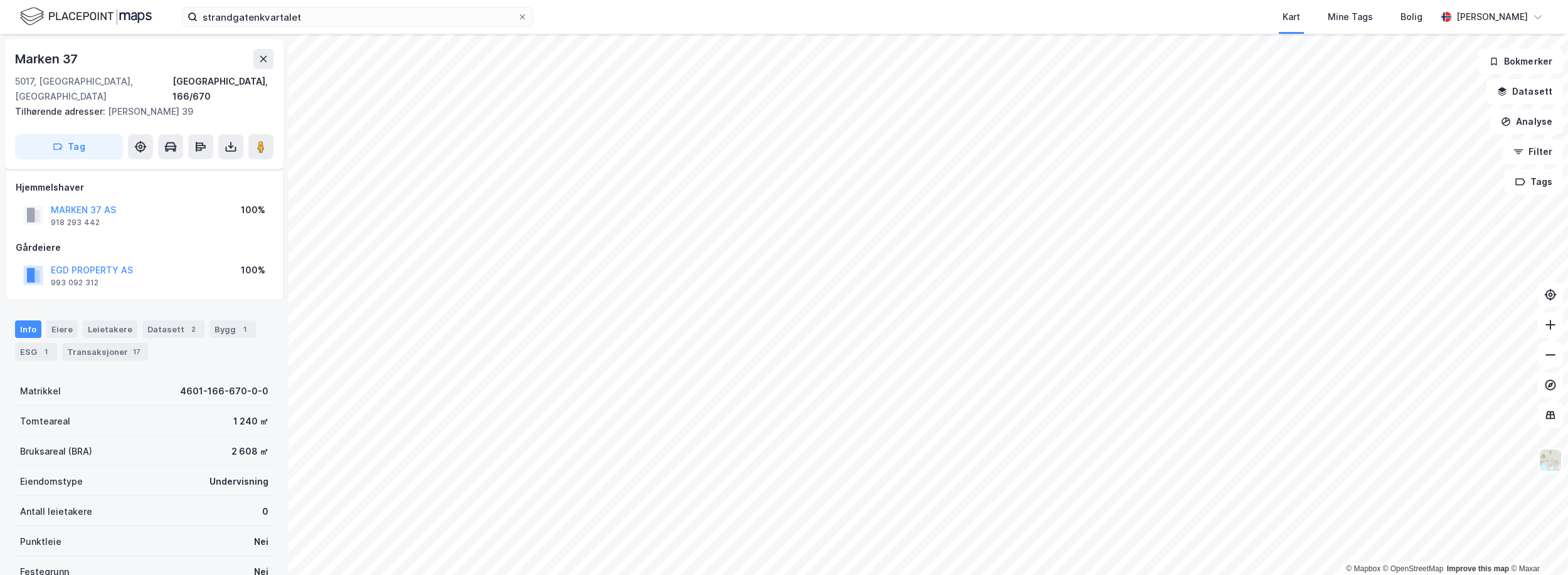
scroll to position [12, 0]
